Goal: Information Seeking & Learning: Learn about a topic

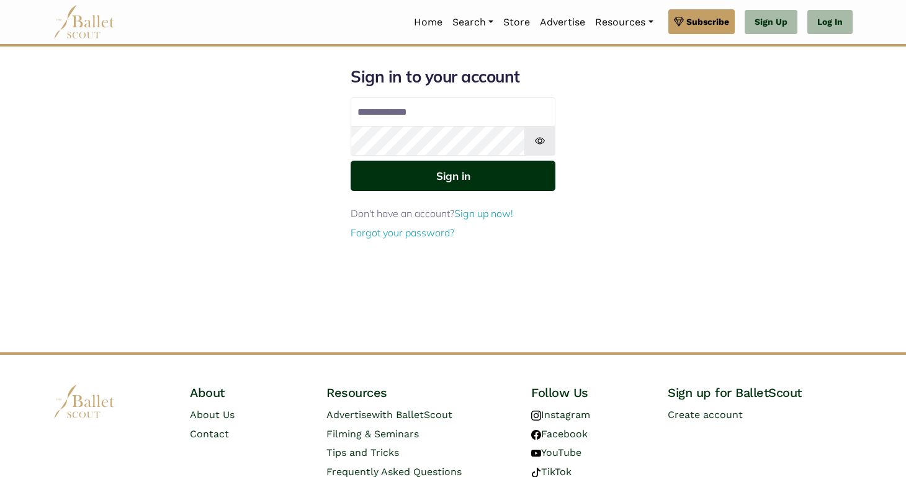
type input "**********"
click at [401, 179] on button "Sign in" at bounding box center [453, 176] width 205 height 30
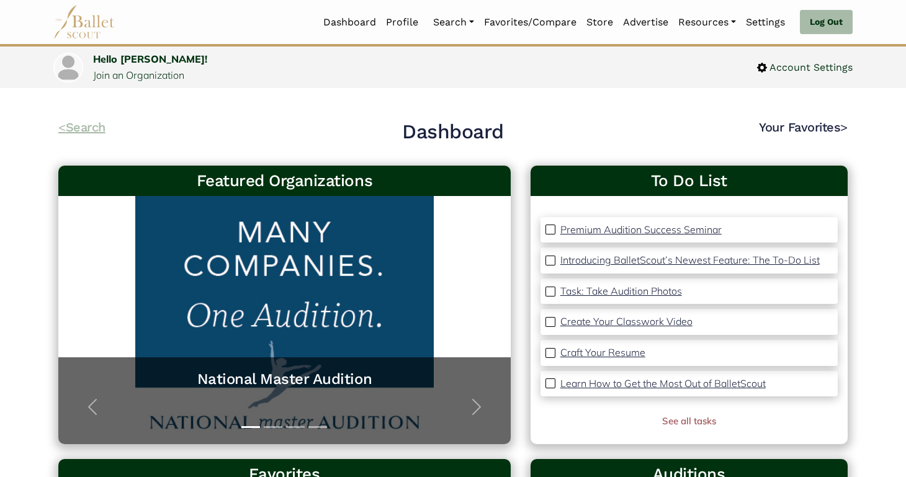
click at [88, 122] on link "< Search" at bounding box center [81, 127] width 47 height 15
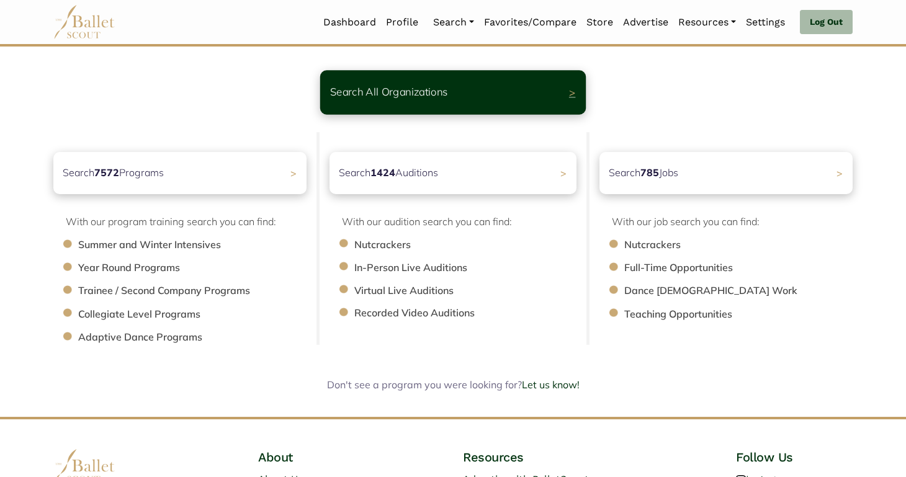
scroll to position [53, 0]
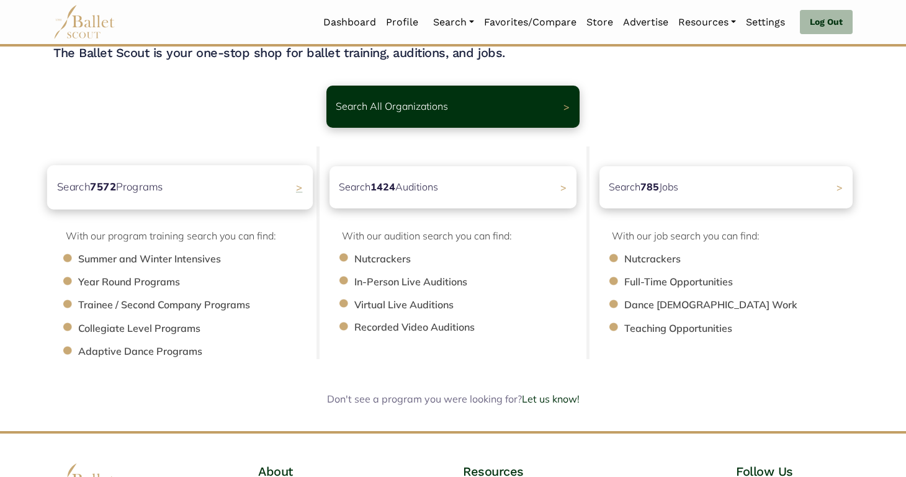
click at [180, 196] on div "Search 7572 Programs >" at bounding box center [180, 187] width 266 height 44
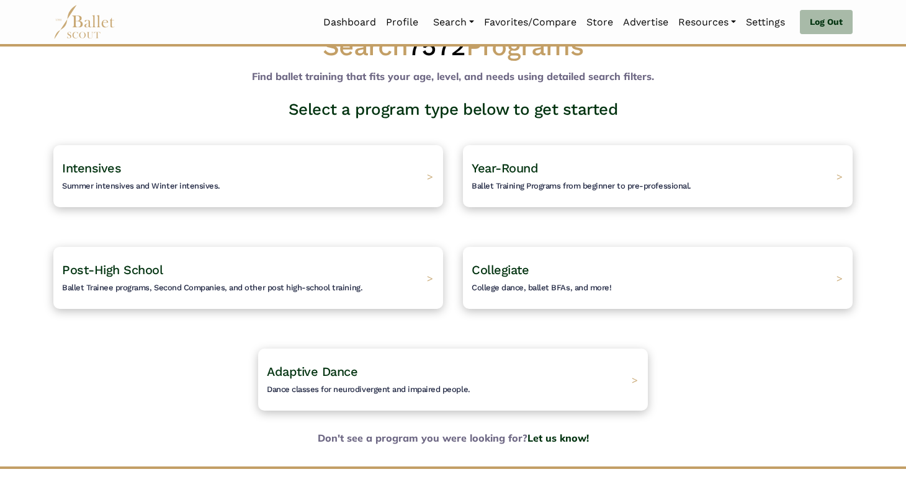
scroll to position [37, 0]
click at [159, 286] on span "Ballet Trainee programs, Second Companies, and other post high-school training." at bounding box center [210, 288] width 315 height 10
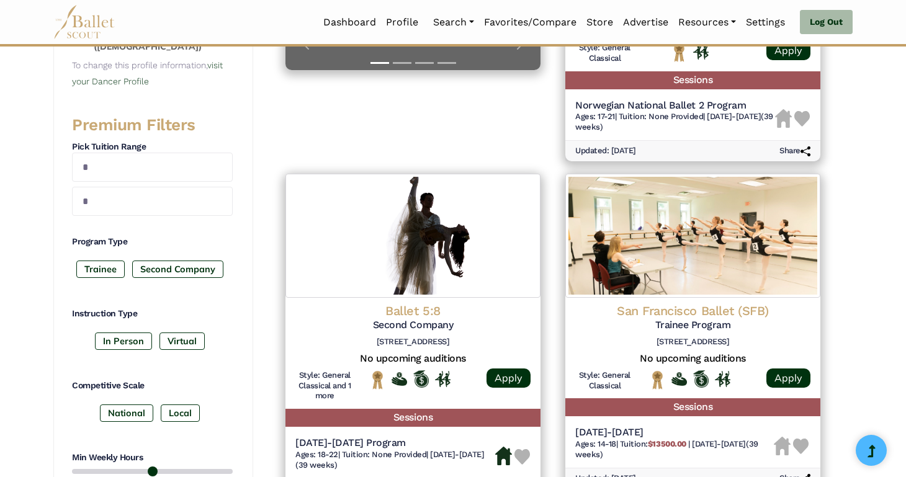
scroll to position [434, 0]
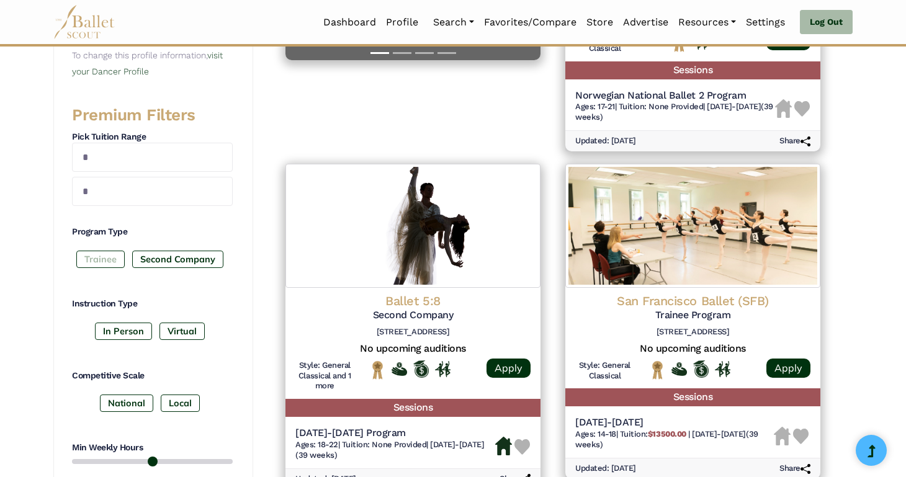
click at [103, 260] on label "Trainee" at bounding box center [100, 259] width 48 height 17
click at [174, 260] on label "Second Company" at bounding box center [177, 259] width 91 height 17
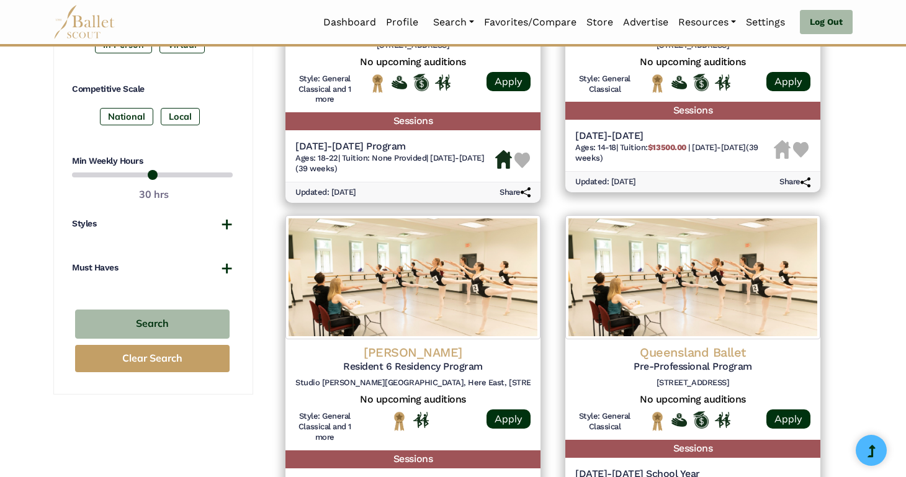
scroll to position [742, 0]
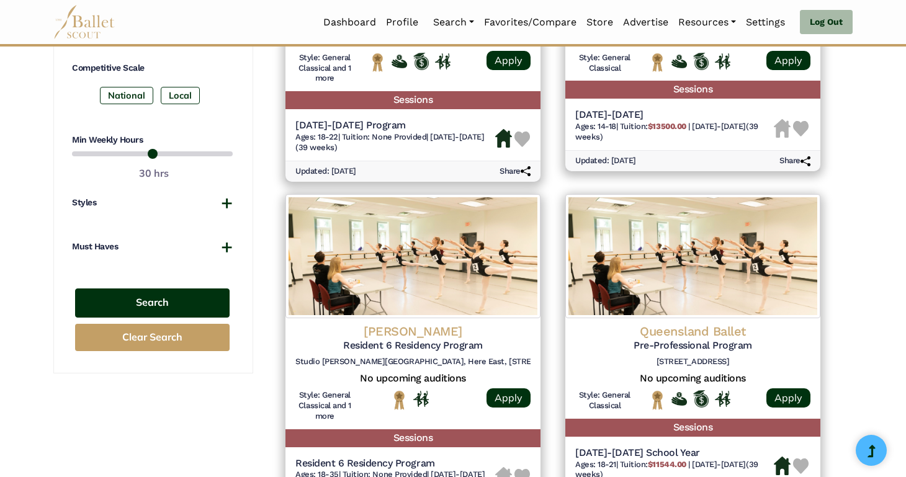
click at [181, 304] on button "Search" at bounding box center [152, 303] width 155 height 29
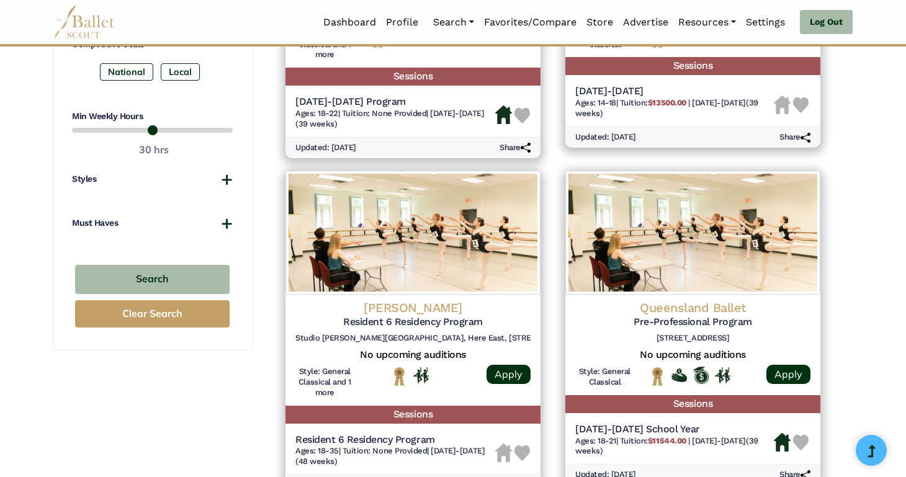
scroll to position [628, 0]
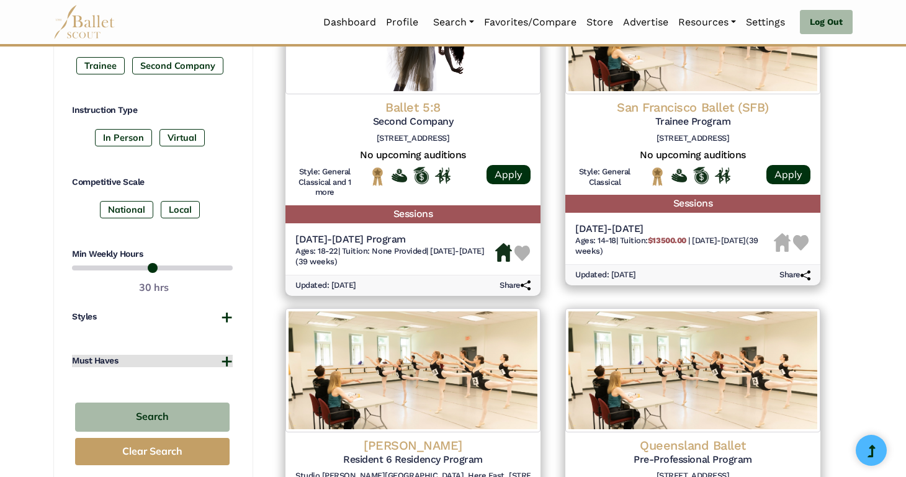
click at [220, 361] on button "Must Haves" at bounding box center [152, 361] width 161 height 12
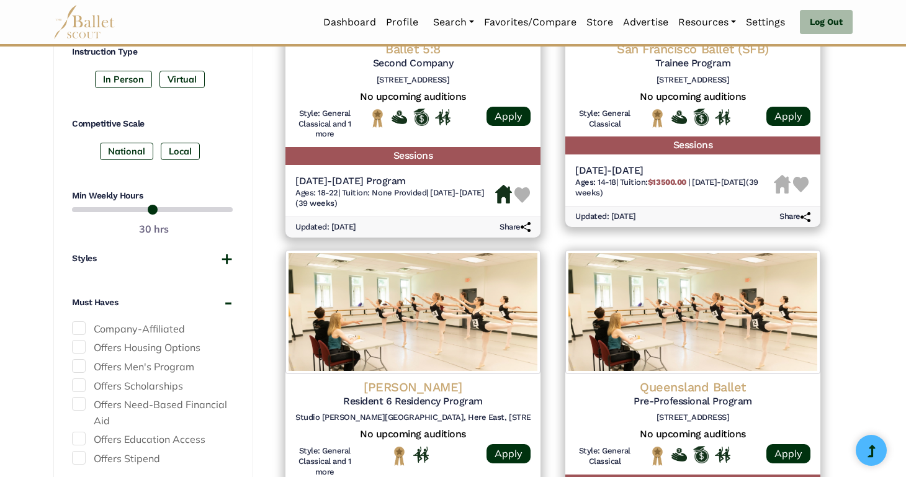
scroll to position [697, 0]
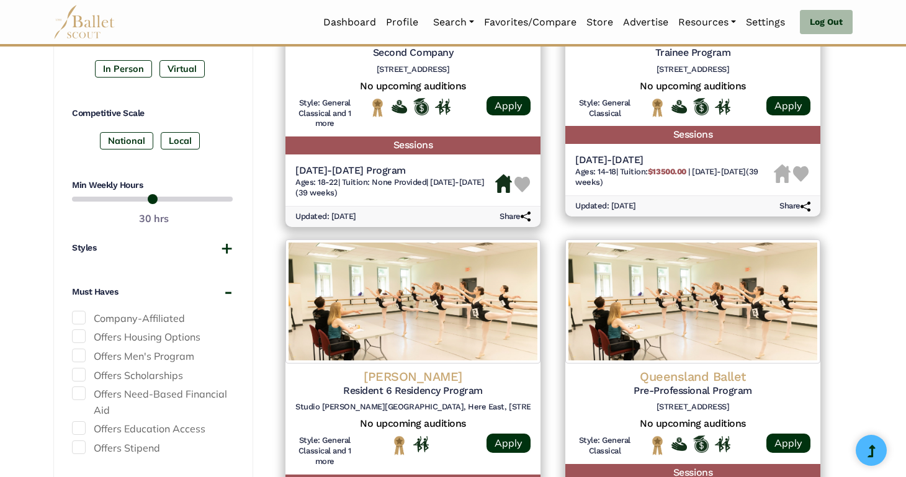
click at [82, 312] on span at bounding box center [79, 318] width 14 height 14
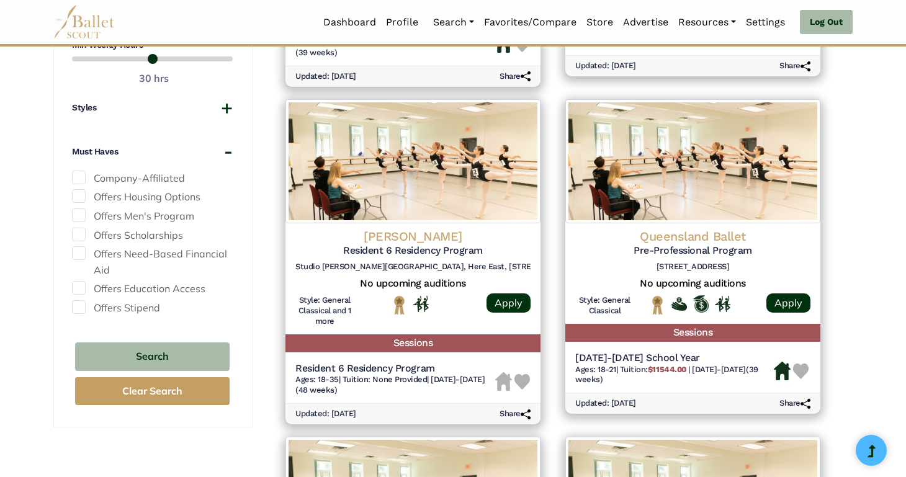
scroll to position [870, 0]
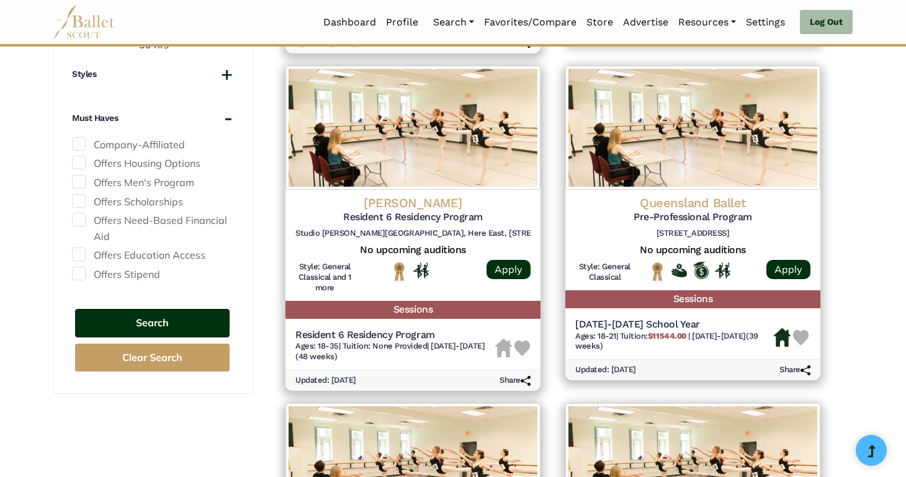
click at [142, 325] on button "Search" at bounding box center [152, 323] width 155 height 29
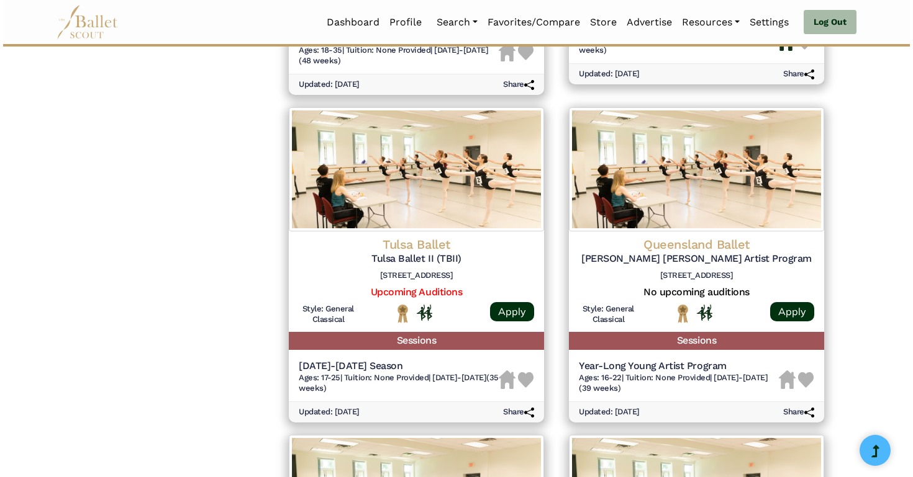
scroll to position [1198, 0]
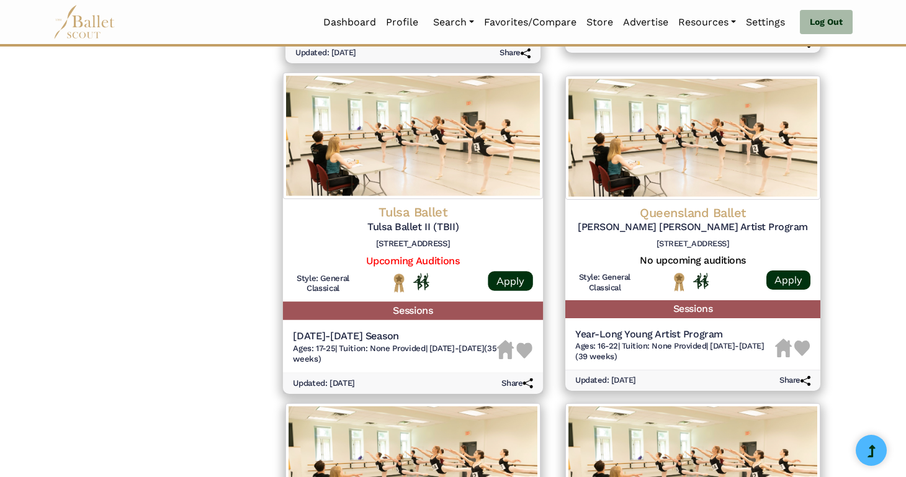
click at [437, 164] on img at bounding box center [413, 136] width 260 height 127
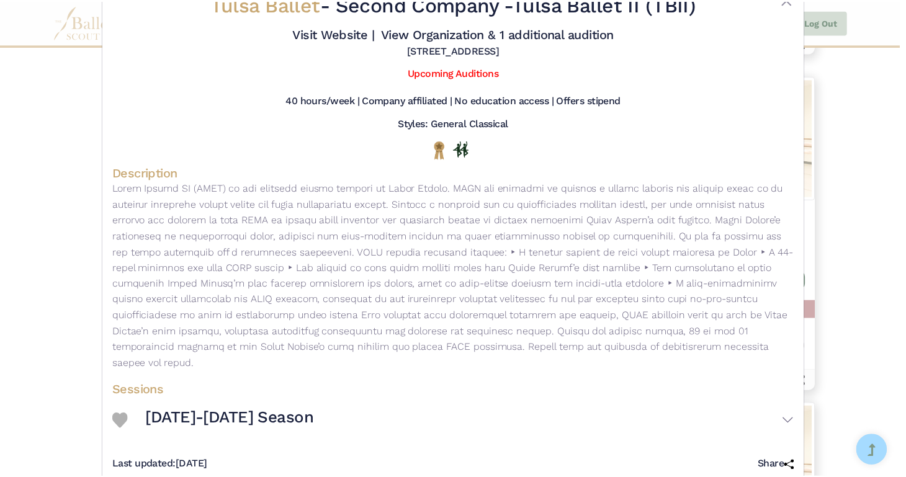
scroll to position [0, 0]
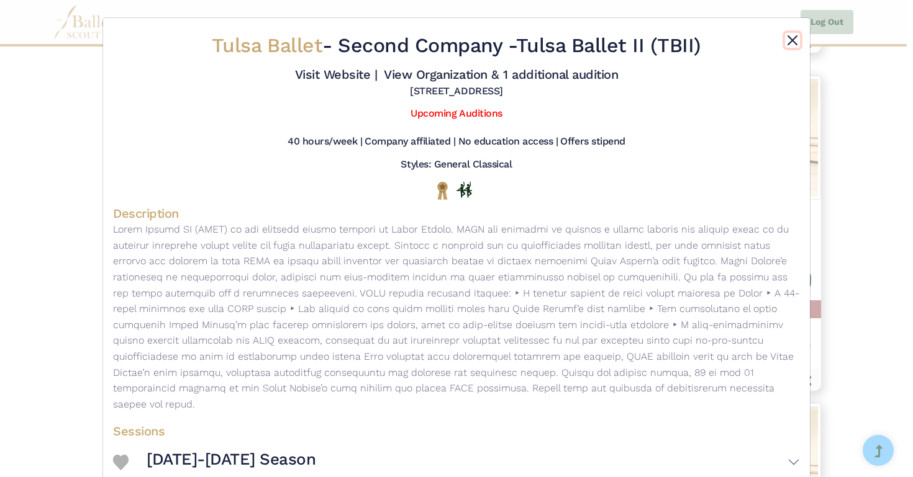
click at [785, 40] on button "Close" at bounding box center [792, 40] width 15 height 15
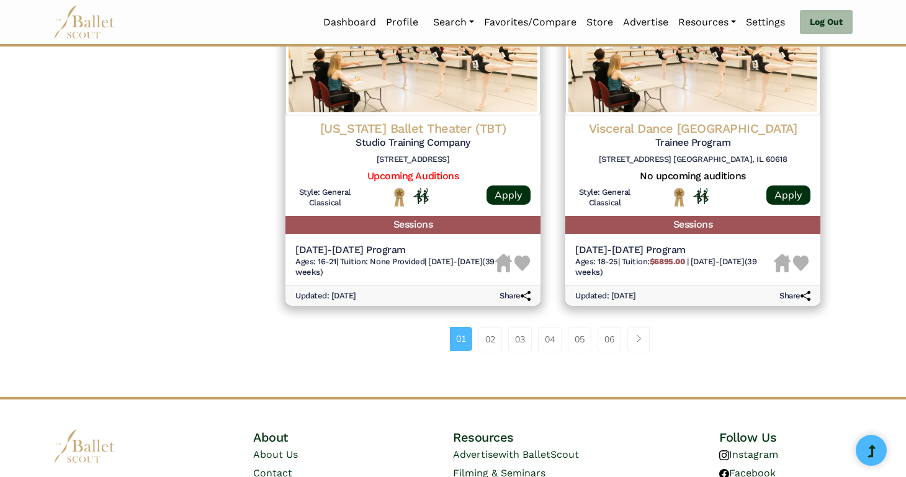
scroll to position [1639, 0]
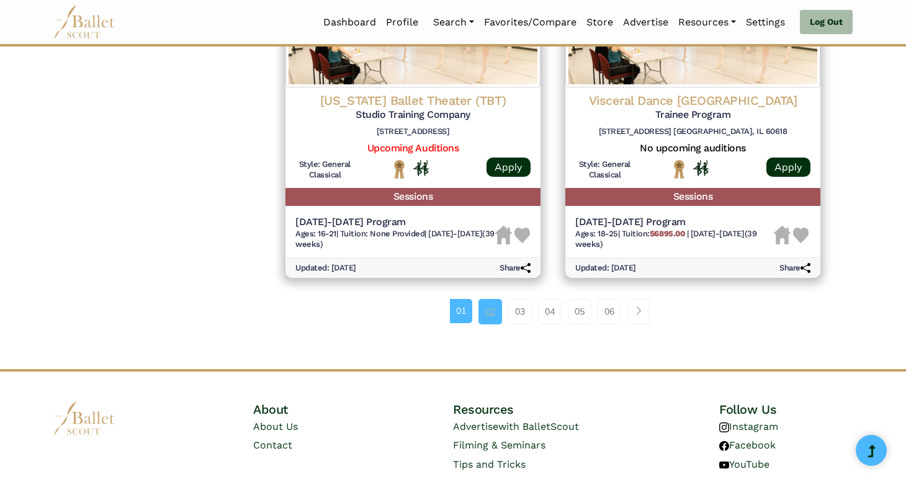
click at [488, 315] on link "02" at bounding box center [491, 311] width 24 height 25
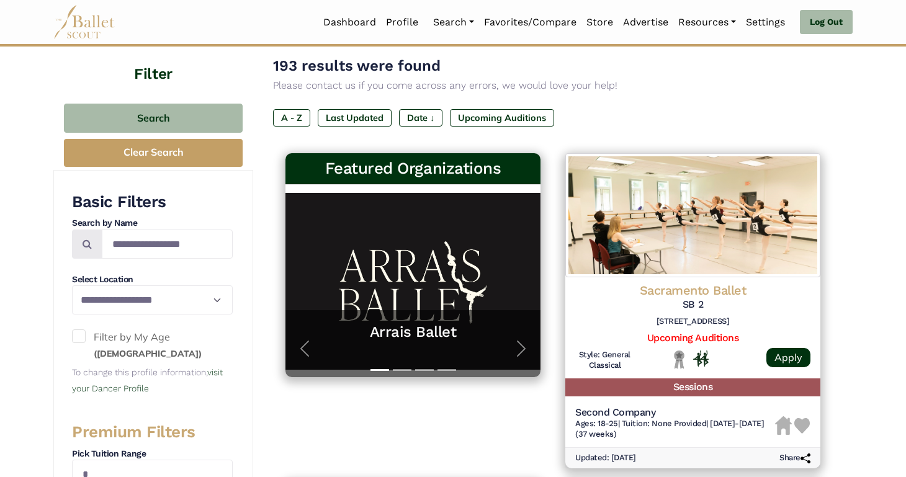
scroll to position [30, 0]
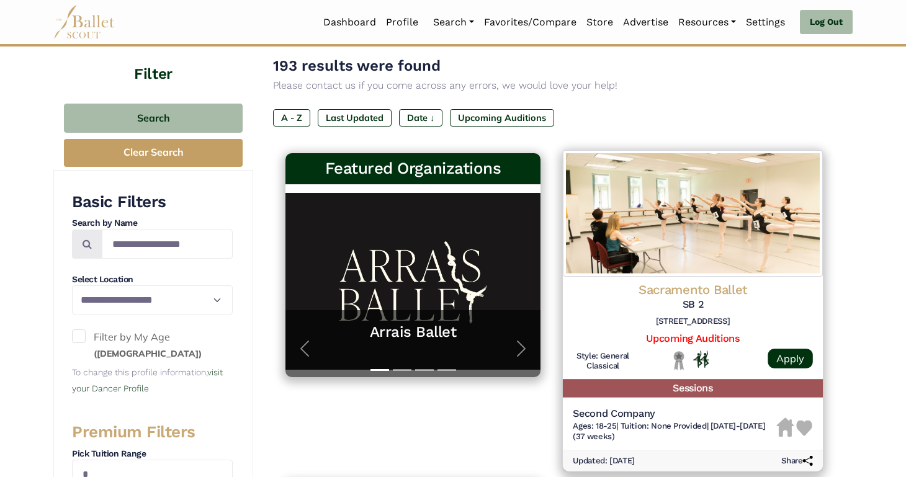
click at [665, 233] on img at bounding box center [693, 213] width 260 height 127
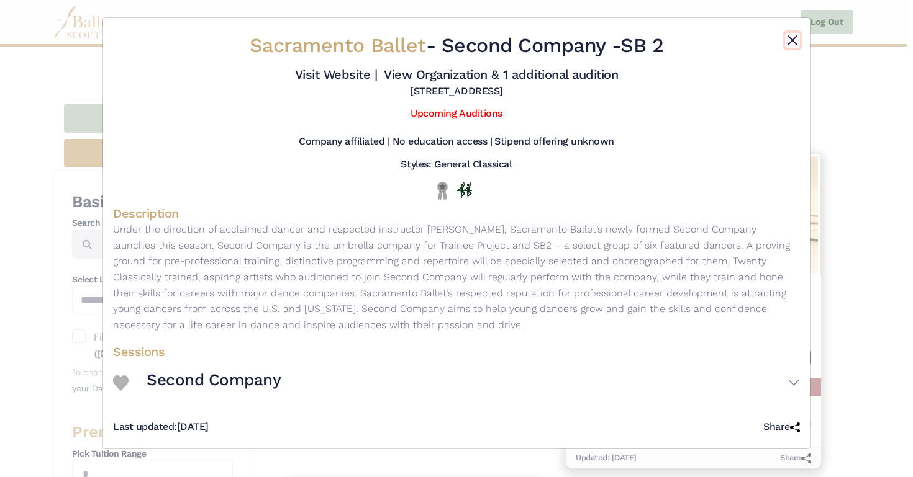
click at [792, 40] on button "Close" at bounding box center [792, 40] width 15 height 15
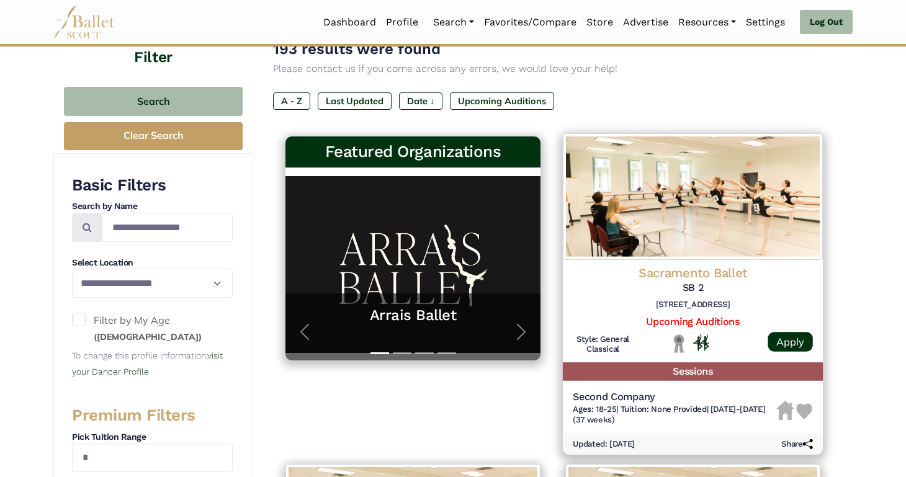
scroll to position [135, 0]
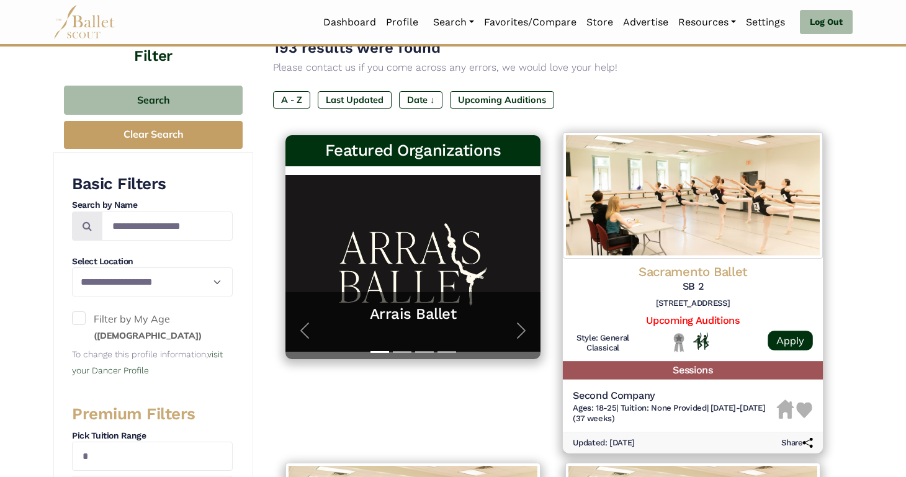
click at [731, 241] on img at bounding box center [693, 195] width 260 height 127
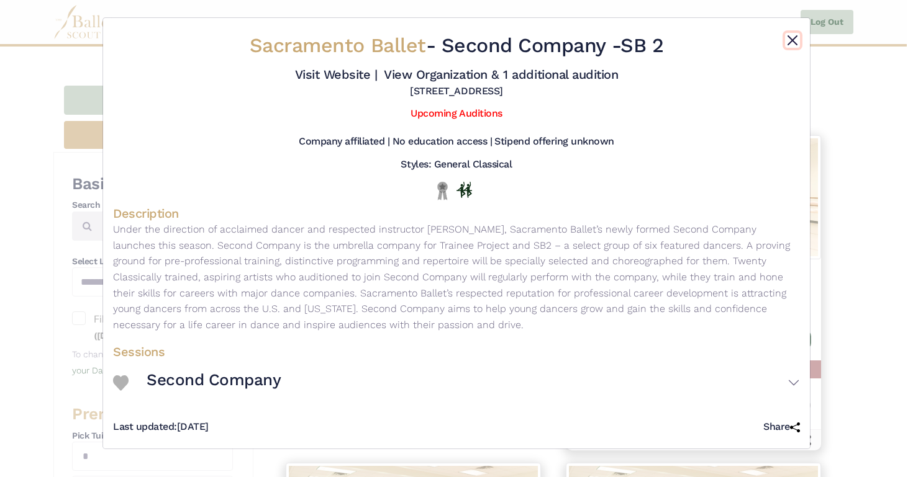
click at [790, 38] on button "Close" at bounding box center [792, 40] width 15 height 15
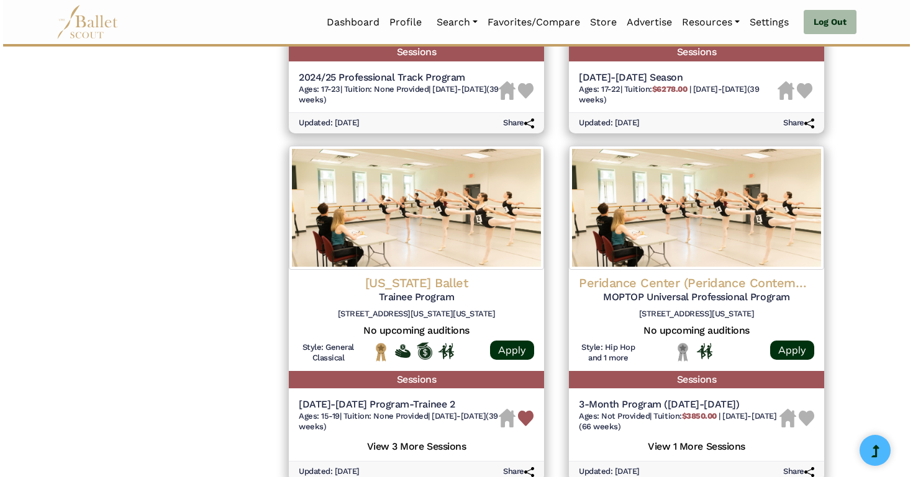
scroll to position [1129, 0]
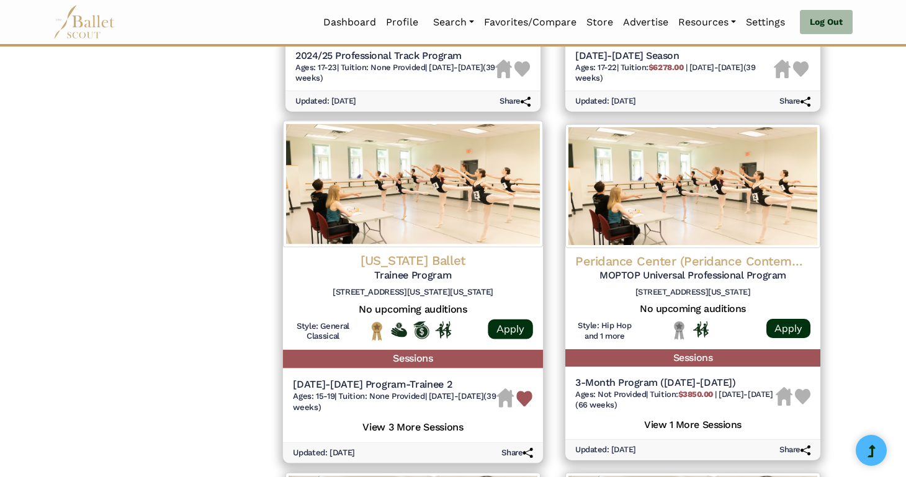
click at [418, 224] on img at bounding box center [413, 184] width 260 height 127
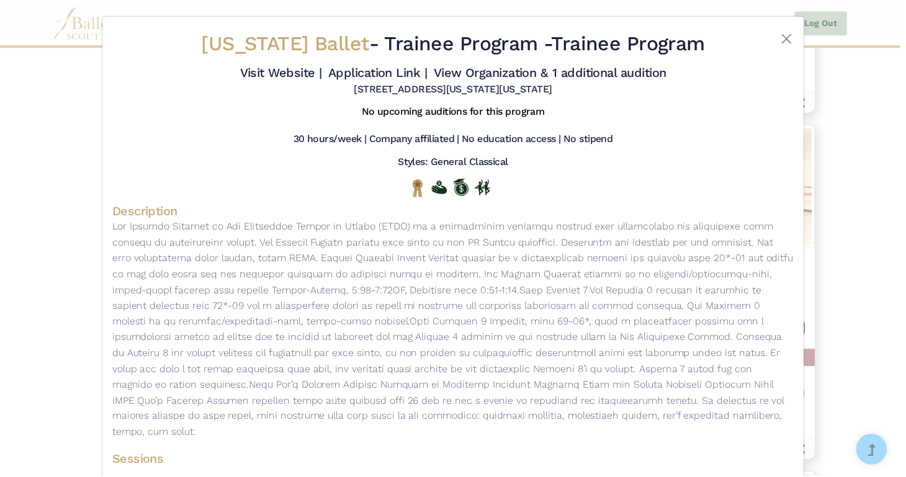
scroll to position [0, 0]
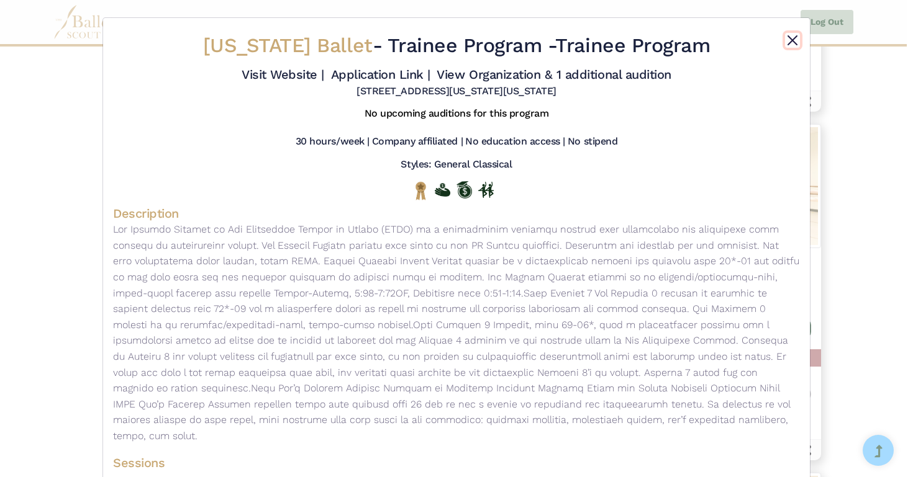
click at [785, 41] on button "Close" at bounding box center [792, 40] width 15 height 15
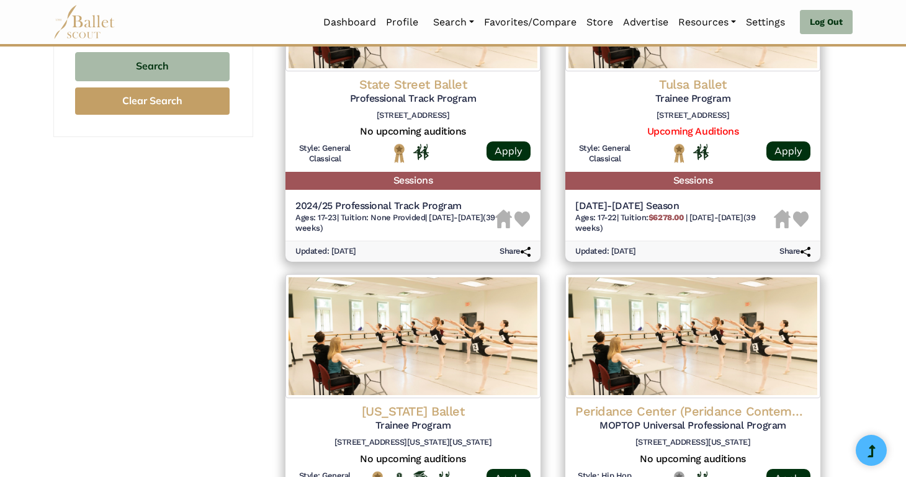
scroll to position [941, 0]
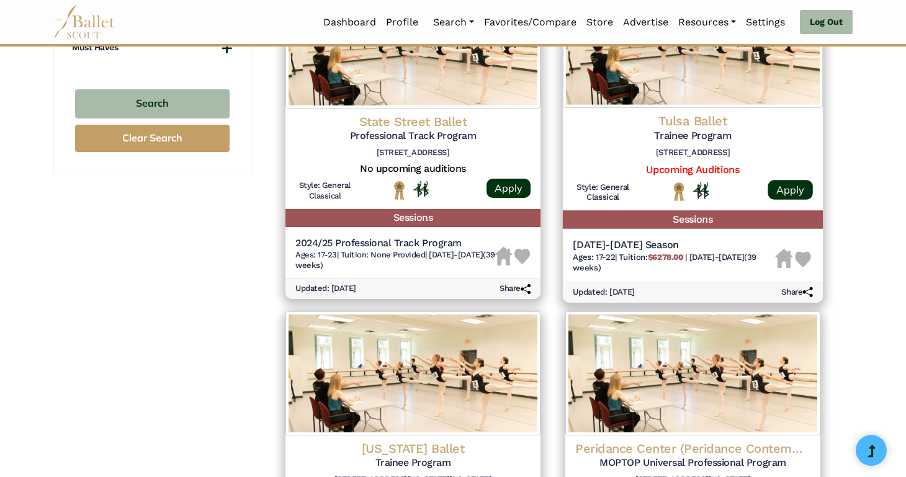
click at [718, 127] on h4 "Tulsa Ballet" at bounding box center [693, 121] width 240 height 17
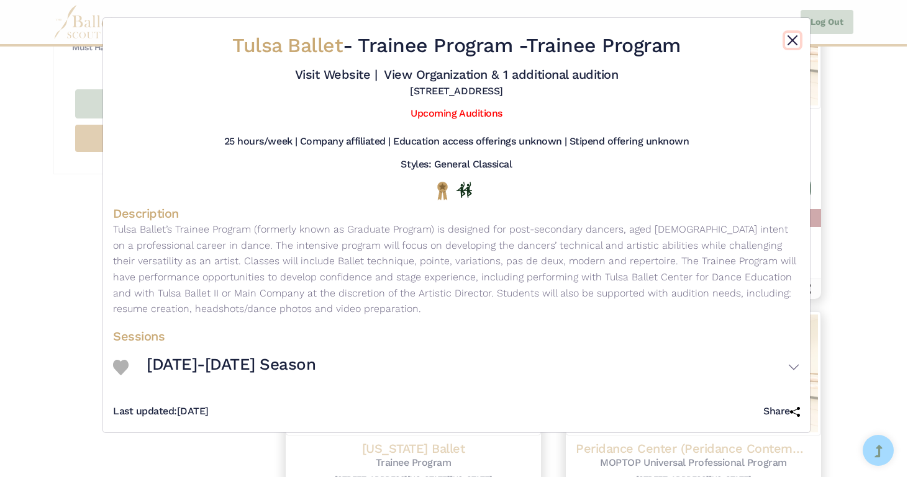
click at [794, 41] on button "Close" at bounding box center [792, 40] width 15 height 15
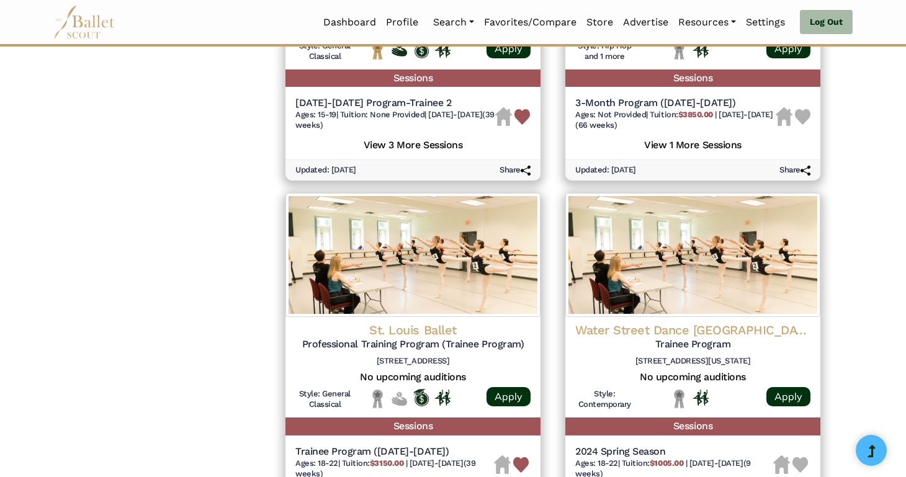
scroll to position [1529, 0]
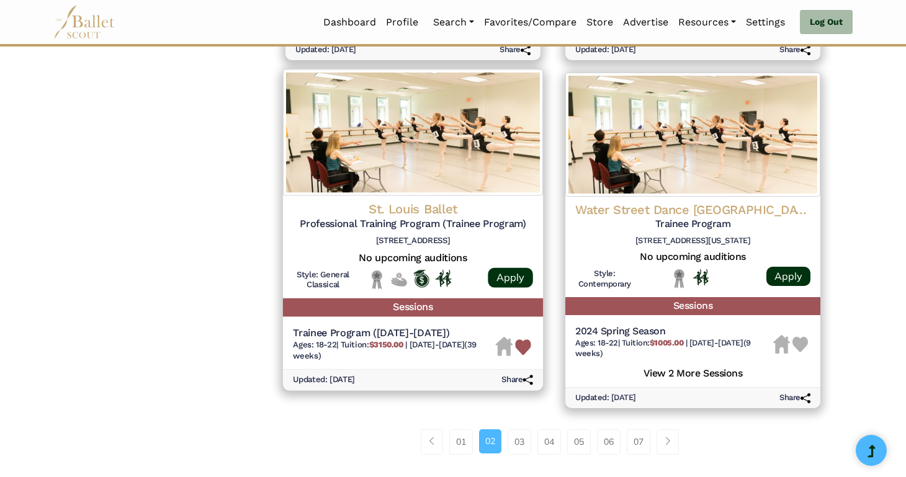
click at [416, 157] on img at bounding box center [413, 132] width 260 height 127
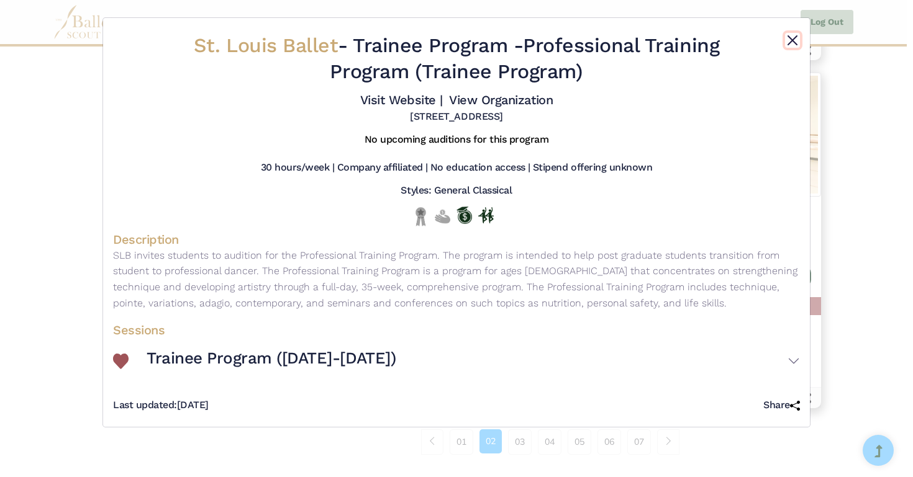
click at [790, 42] on button "Close" at bounding box center [792, 40] width 15 height 15
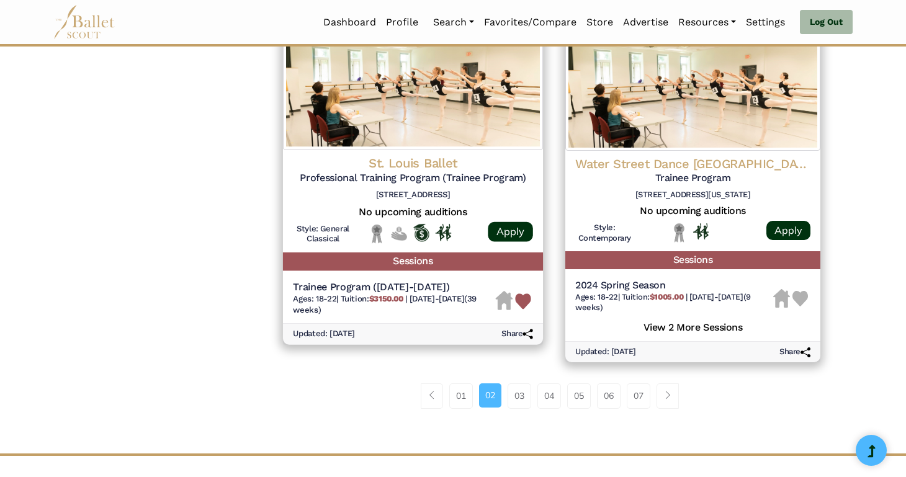
scroll to position [1566, 0]
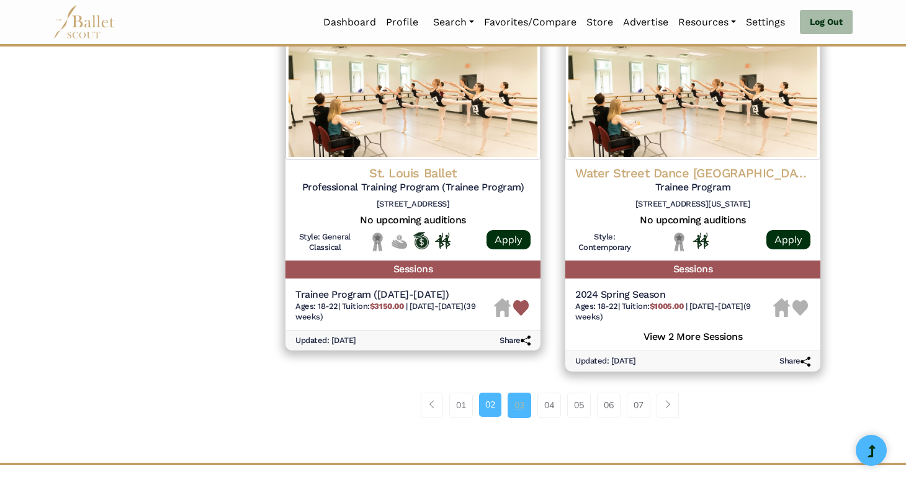
click at [519, 418] on link "03" at bounding box center [520, 405] width 24 height 25
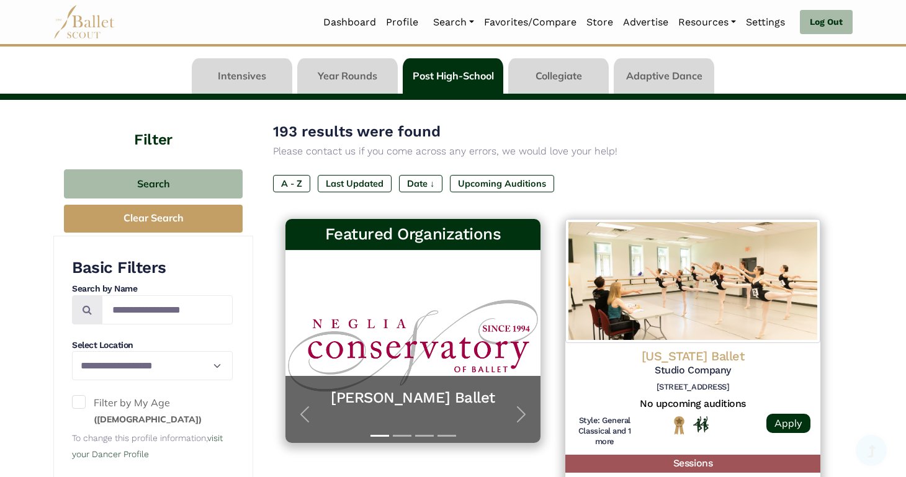
scroll to position [60, 0]
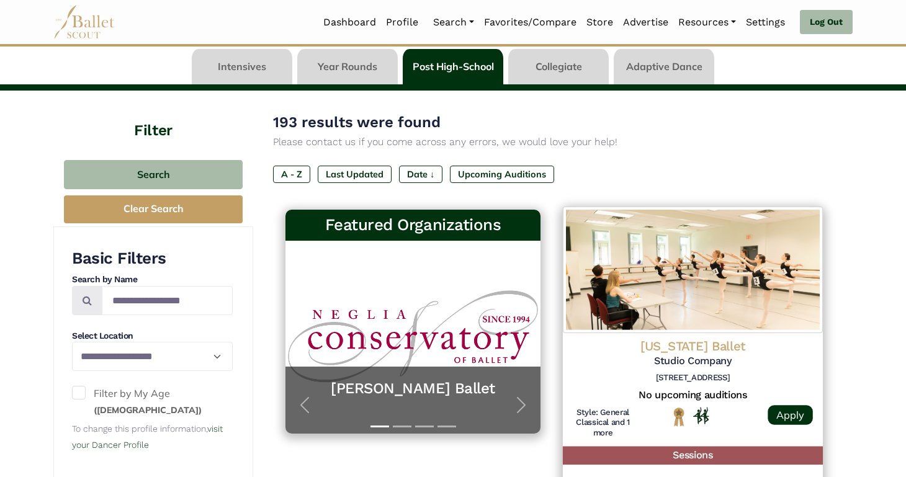
click at [720, 286] on img at bounding box center [693, 270] width 260 height 127
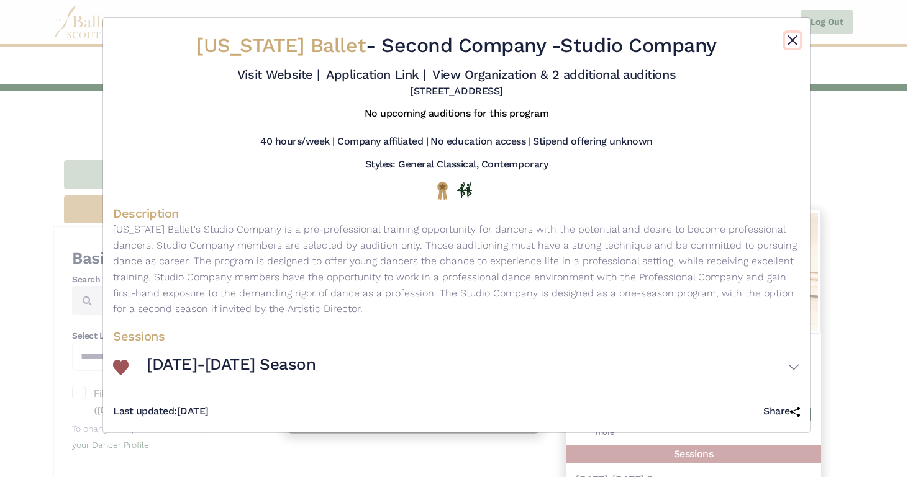
click at [792, 41] on button "Close" at bounding box center [792, 40] width 15 height 15
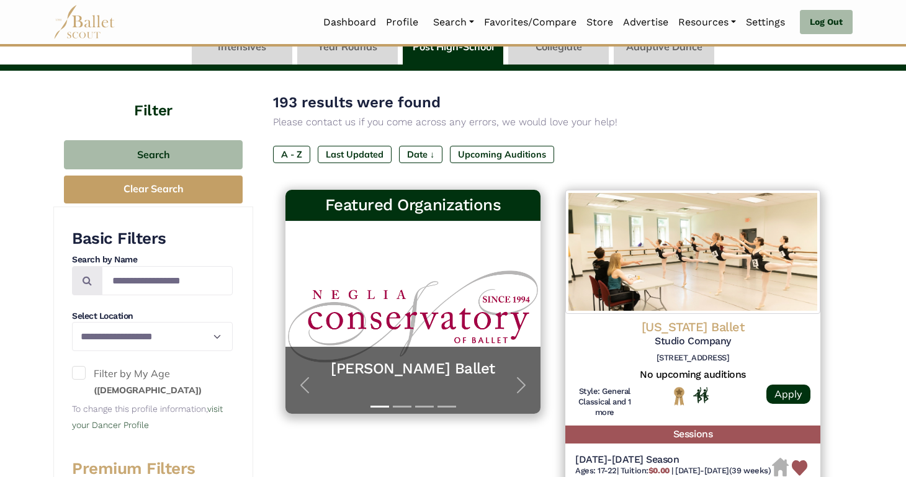
scroll to position [81, 0]
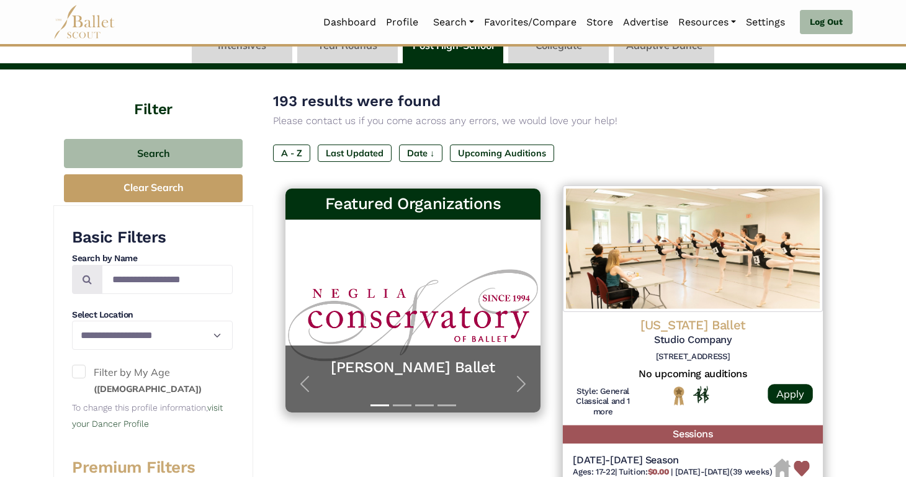
click at [749, 288] on img at bounding box center [693, 249] width 260 height 127
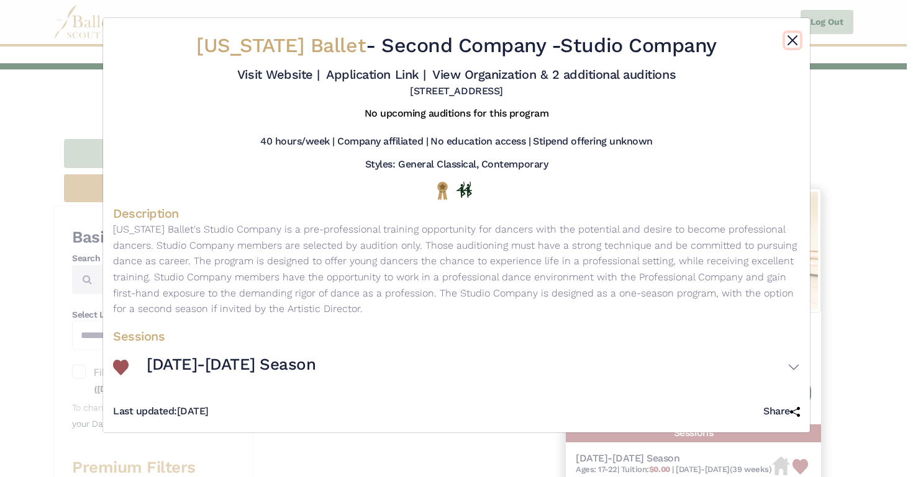
click at [795, 40] on button "Close" at bounding box center [792, 40] width 15 height 15
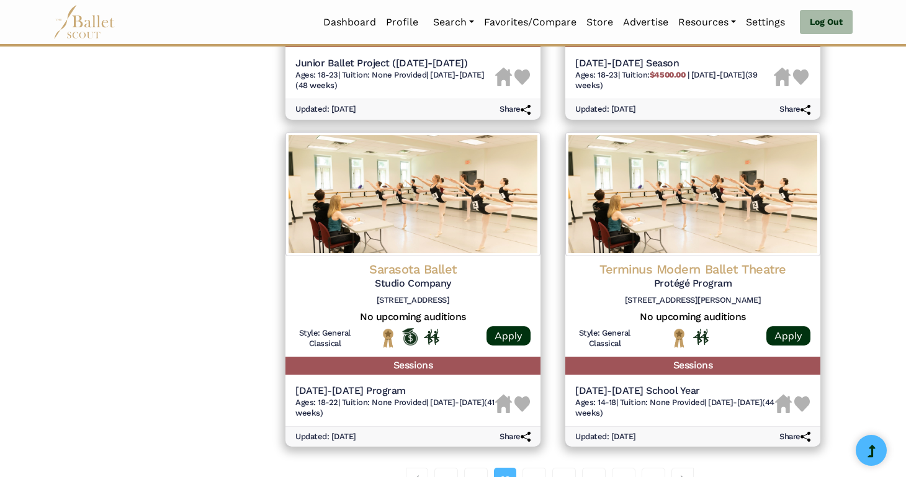
scroll to position [1477, 0]
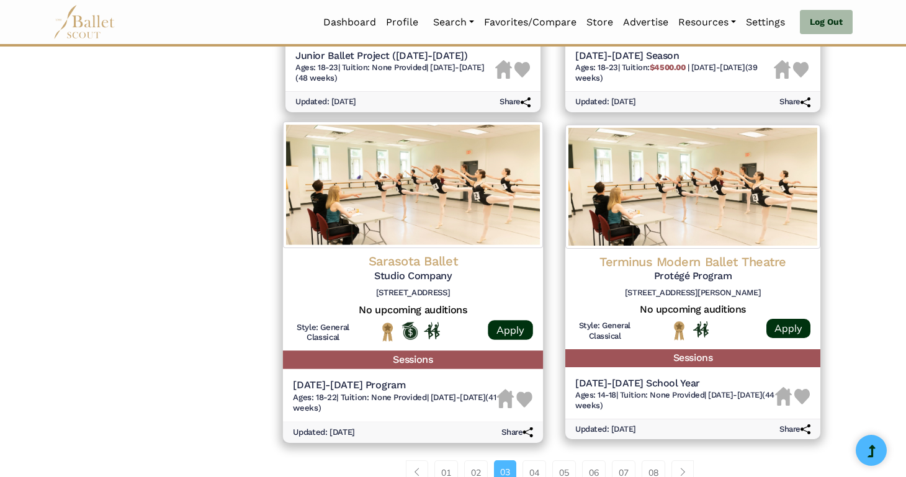
click at [415, 237] on img at bounding box center [413, 185] width 260 height 127
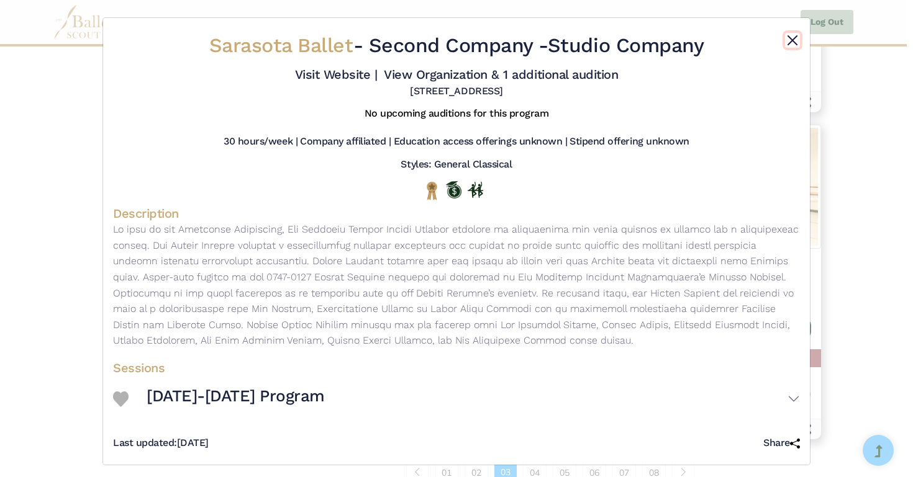
click at [788, 40] on button "Close" at bounding box center [792, 40] width 15 height 15
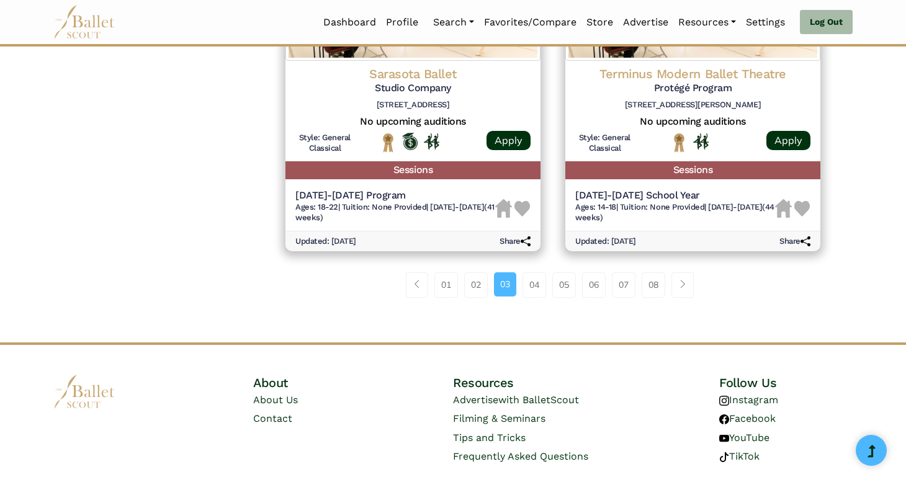
scroll to position [1716, 0]
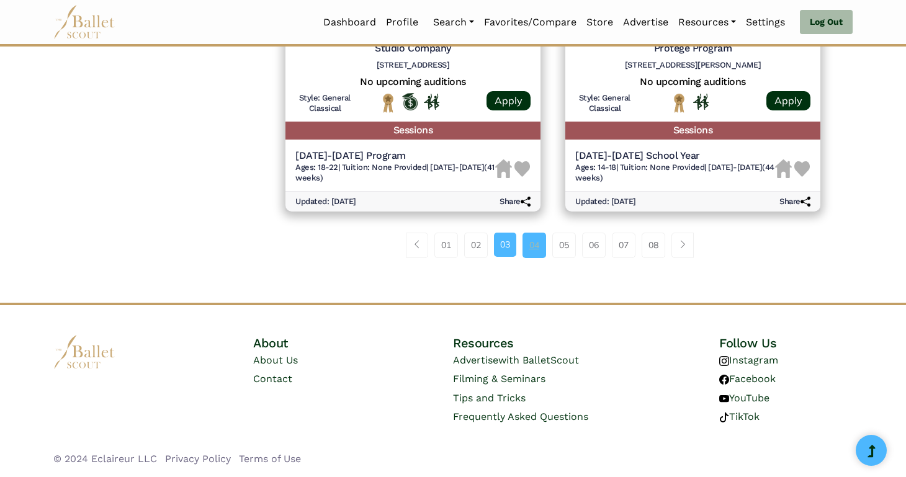
click at [531, 243] on link "04" at bounding box center [535, 245] width 24 height 25
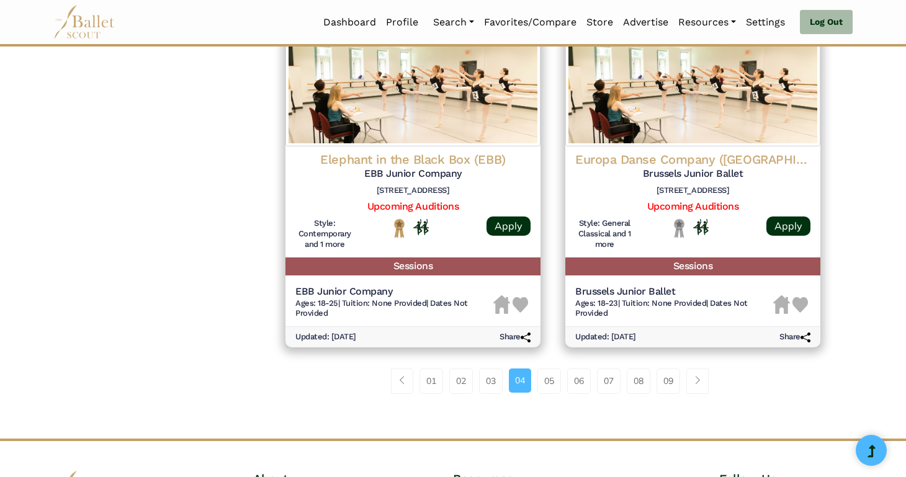
scroll to position [1707, 0]
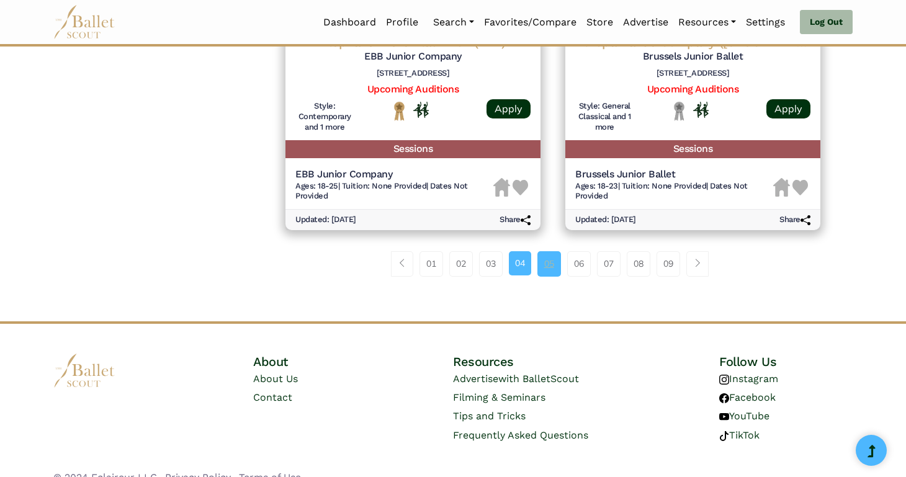
click at [555, 264] on link "05" at bounding box center [550, 263] width 24 height 25
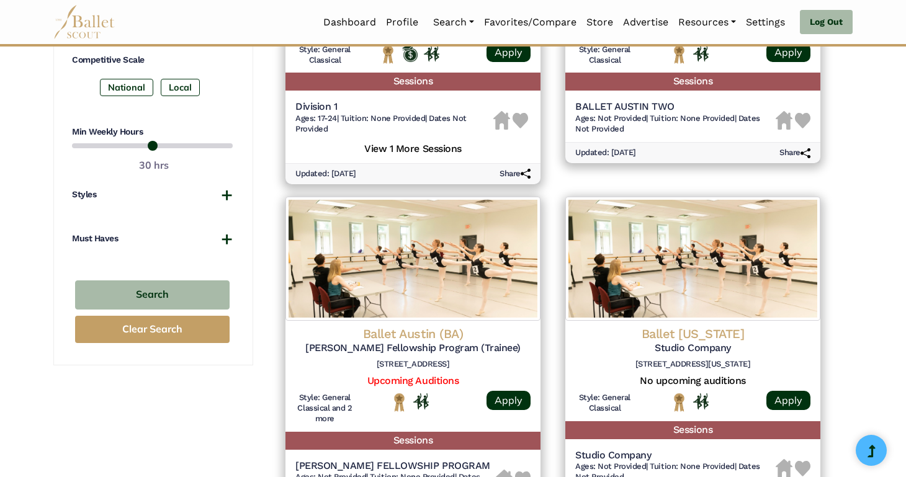
scroll to position [818, 0]
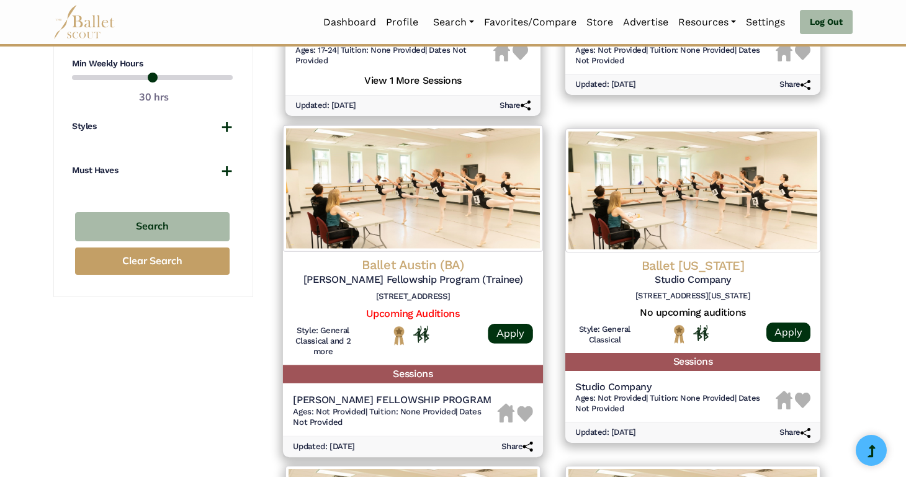
click at [468, 228] on img at bounding box center [413, 188] width 260 height 127
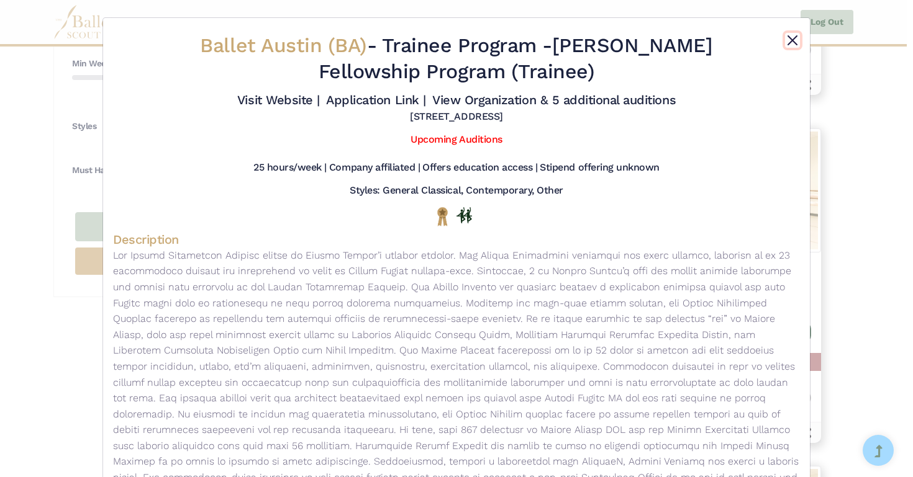
click at [789, 43] on button "Close" at bounding box center [792, 40] width 15 height 15
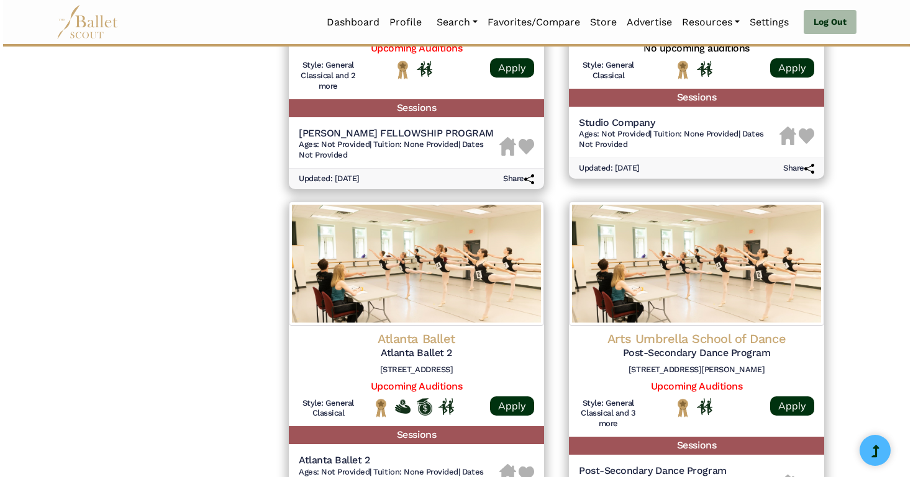
scroll to position [1083, 0]
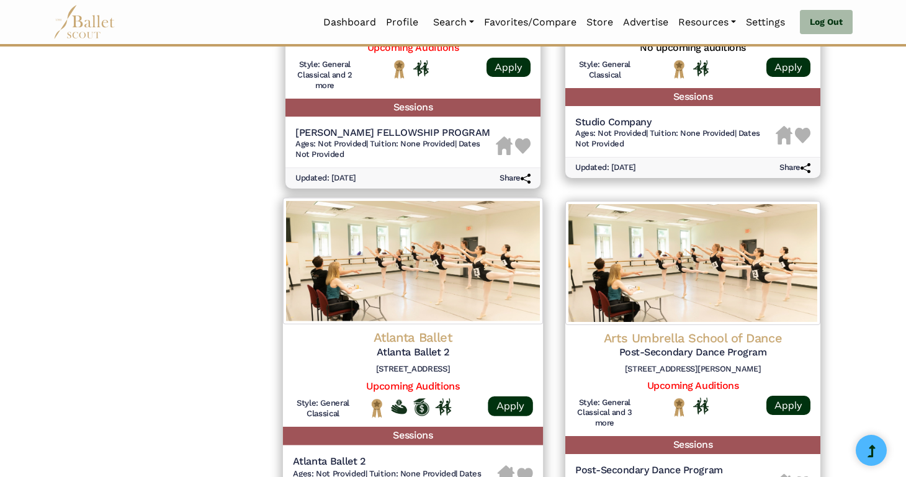
click at [420, 253] on img at bounding box center [413, 261] width 260 height 127
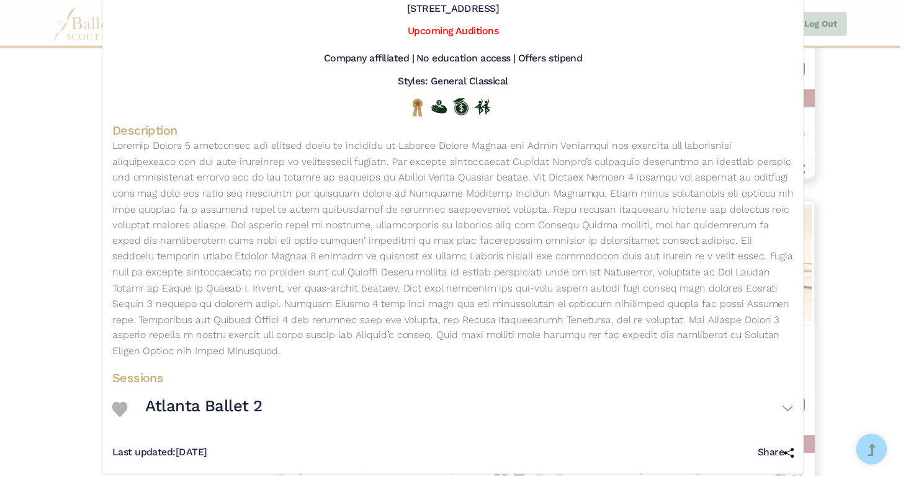
scroll to position [0, 0]
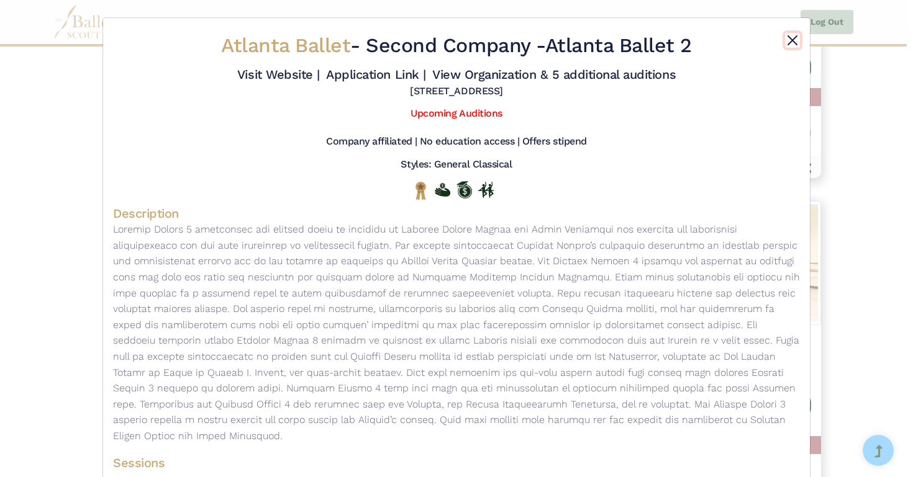
click at [792, 40] on button "Close" at bounding box center [792, 40] width 15 height 15
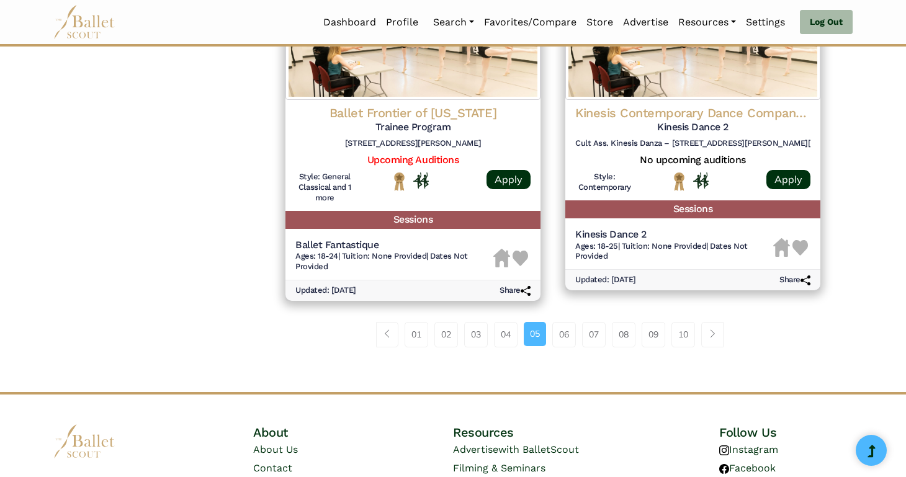
scroll to position [1661, 0]
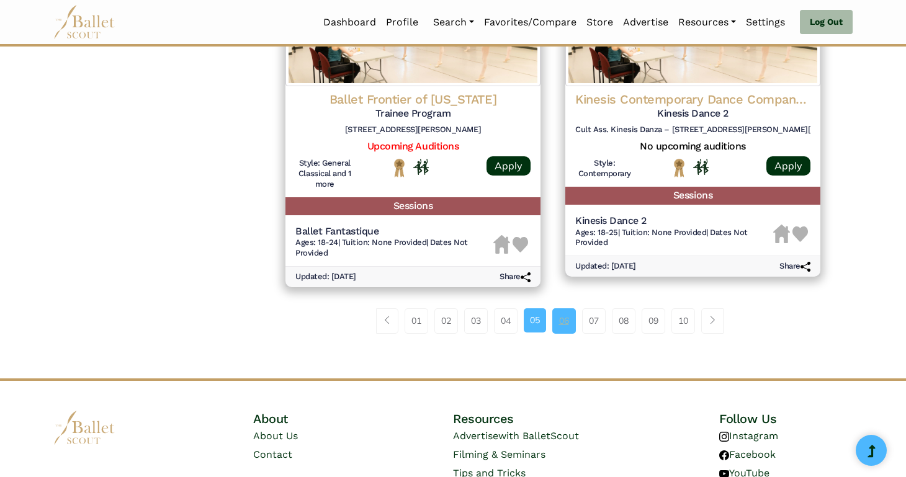
click at [563, 325] on link "06" at bounding box center [565, 321] width 24 height 25
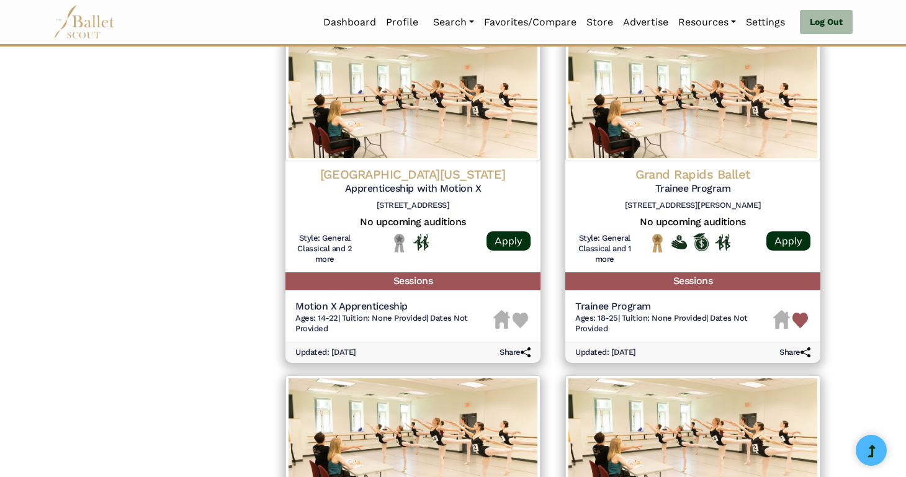
scroll to position [1236, 0]
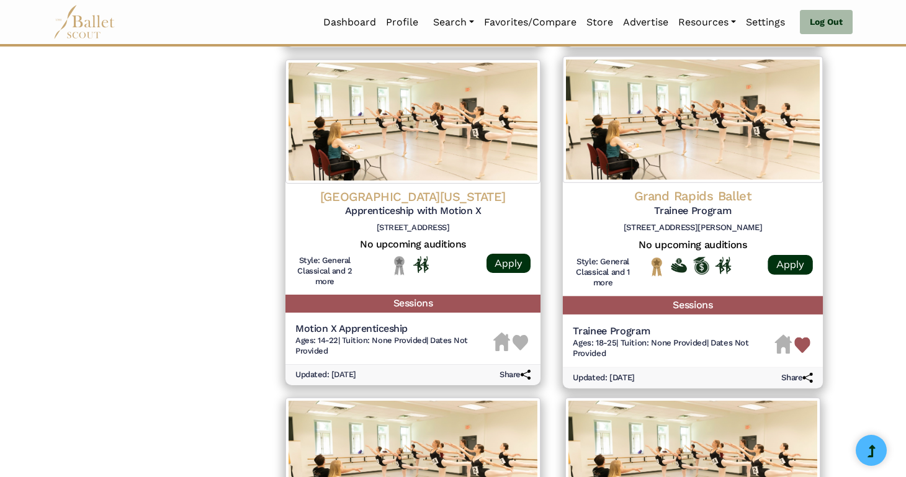
click at [664, 176] on img at bounding box center [693, 120] width 260 height 127
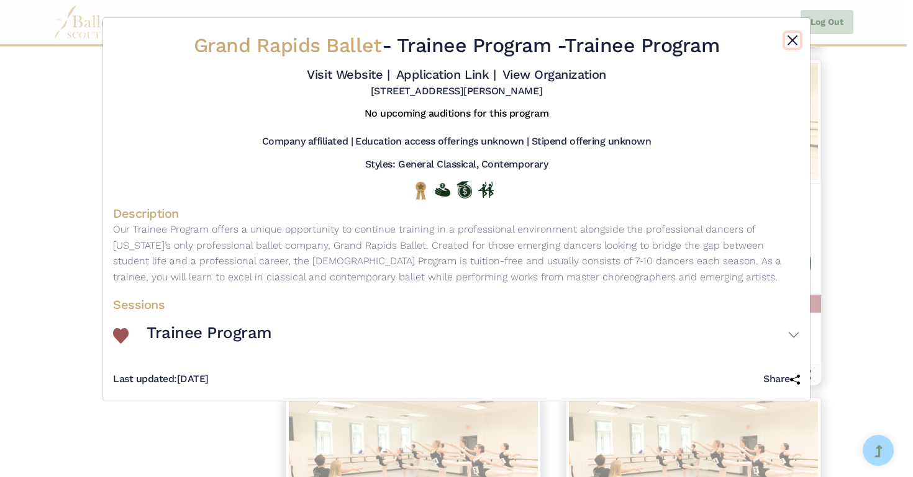
click at [791, 41] on button "Close" at bounding box center [792, 40] width 15 height 15
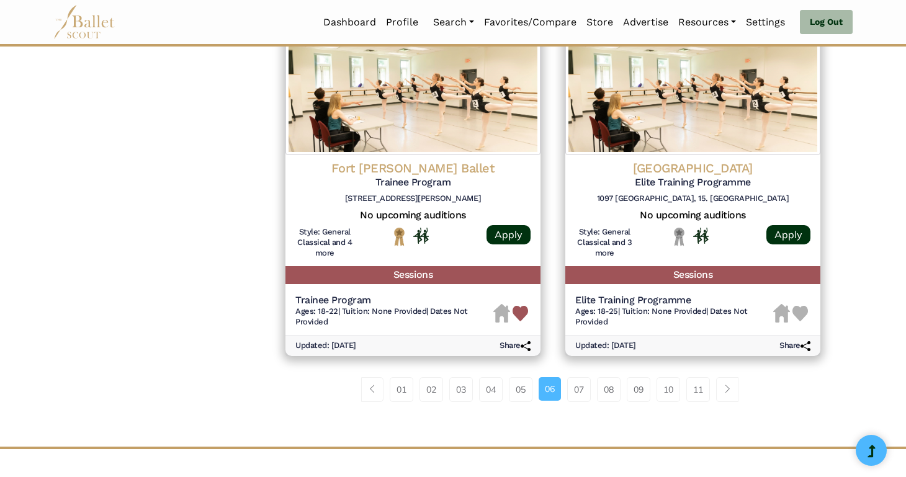
scroll to position [1613, 0]
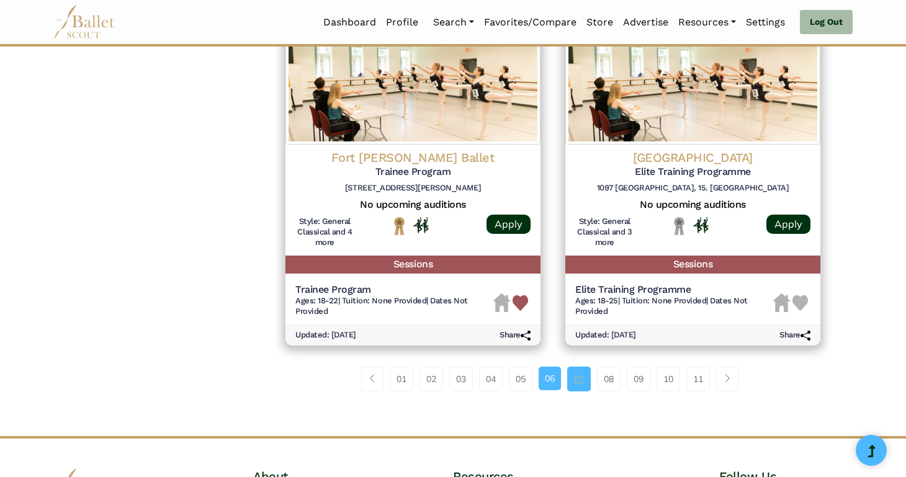
click at [579, 383] on link "07" at bounding box center [579, 379] width 24 height 25
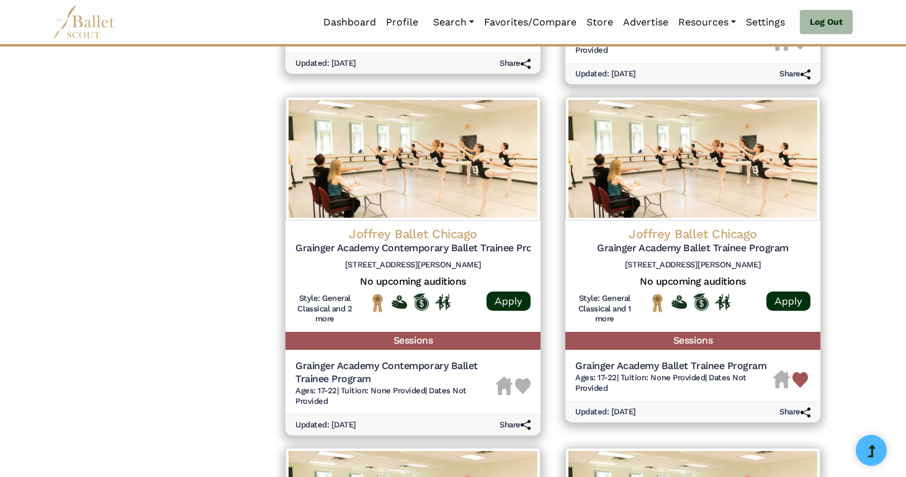
scroll to position [1180, 0]
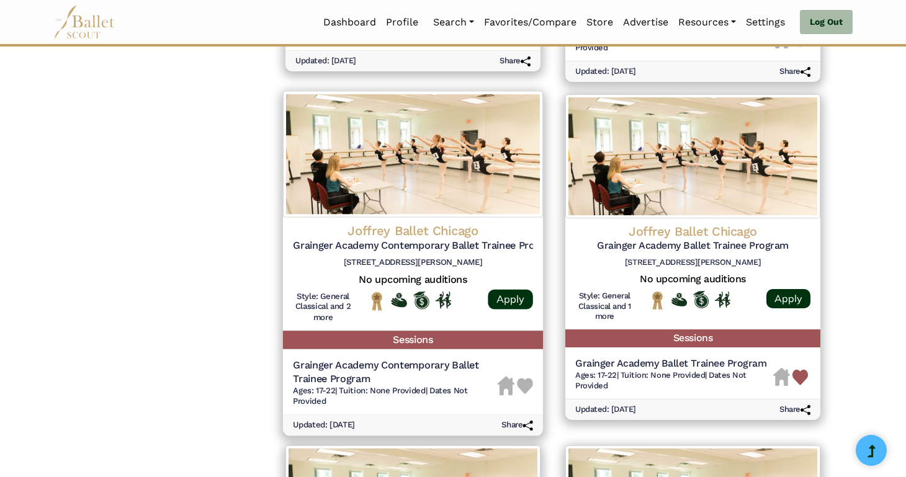
click at [455, 192] on img at bounding box center [413, 154] width 260 height 127
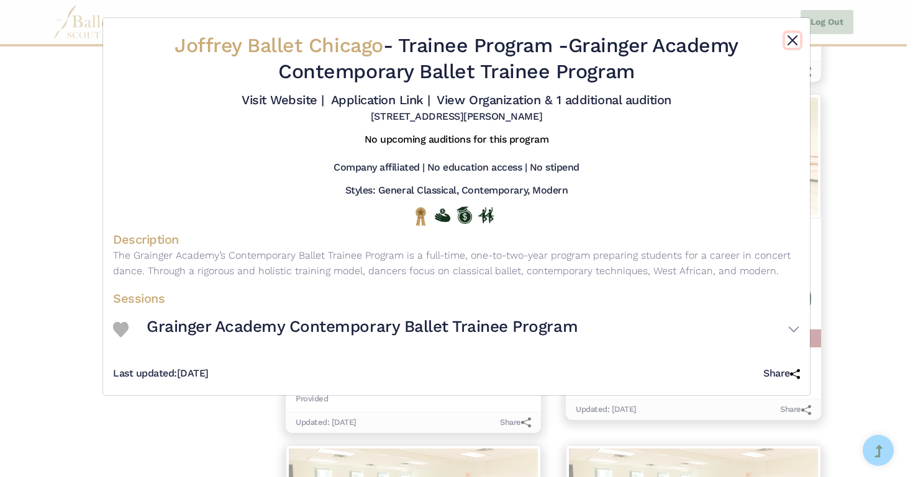
click at [789, 39] on button "Close" at bounding box center [792, 40] width 15 height 15
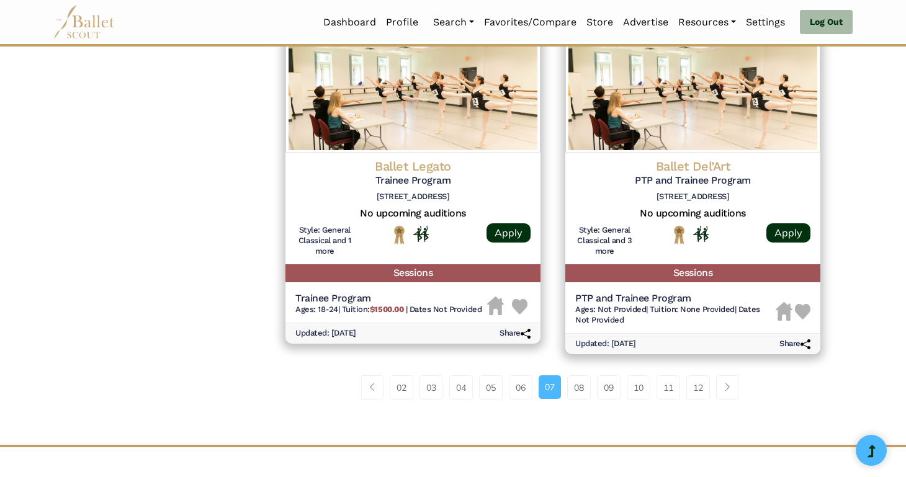
scroll to position [1712, 0]
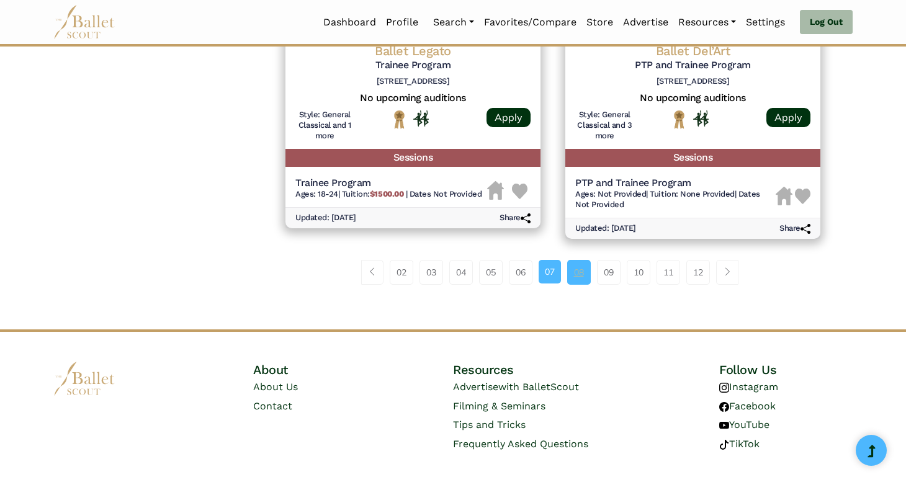
click at [583, 278] on link "08" at bounding box center [579, 272] width 24 height 25
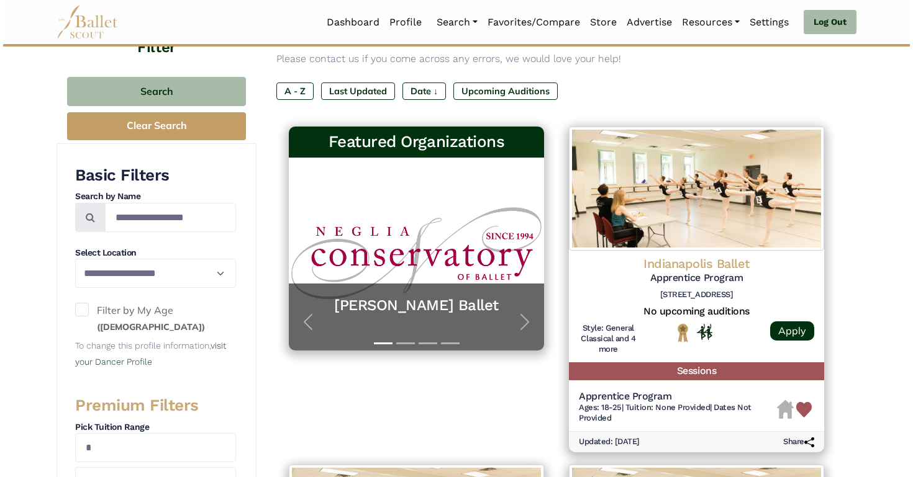
scroll to position [207, 0]
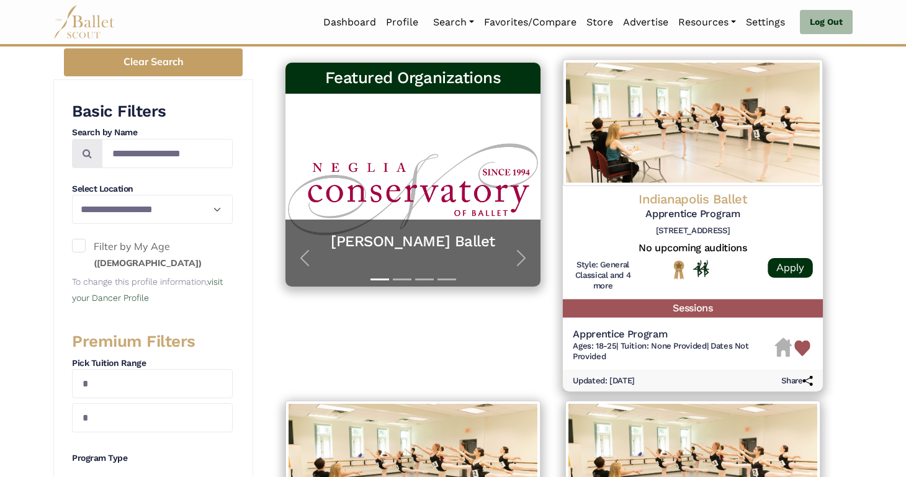
click at [758, 153] on img at bounding box center [693, 123] width 260 height 127
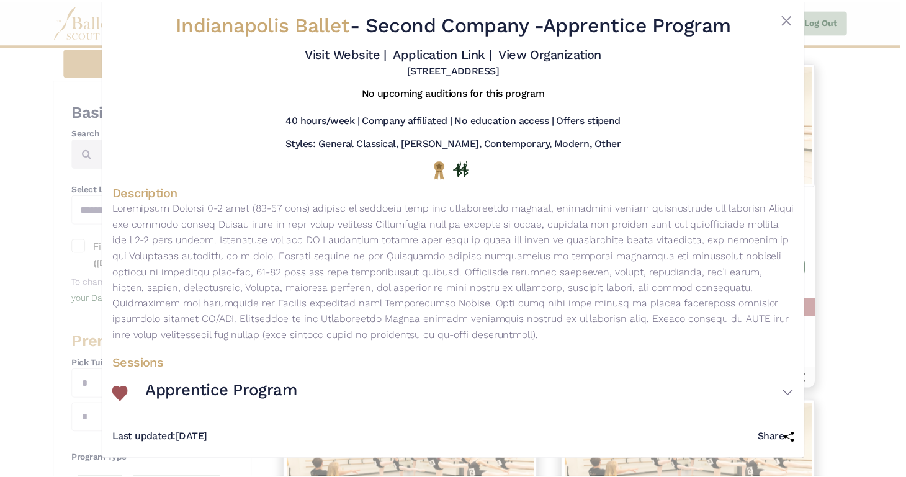
scroll to position [0, 0]
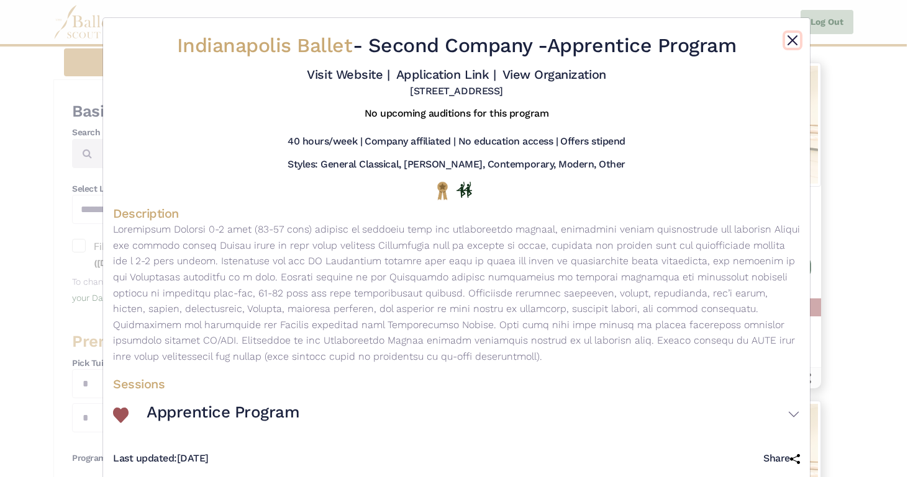
click at [790, 38] on button "Close" at bounding box center [792, 40] width 15 height 15
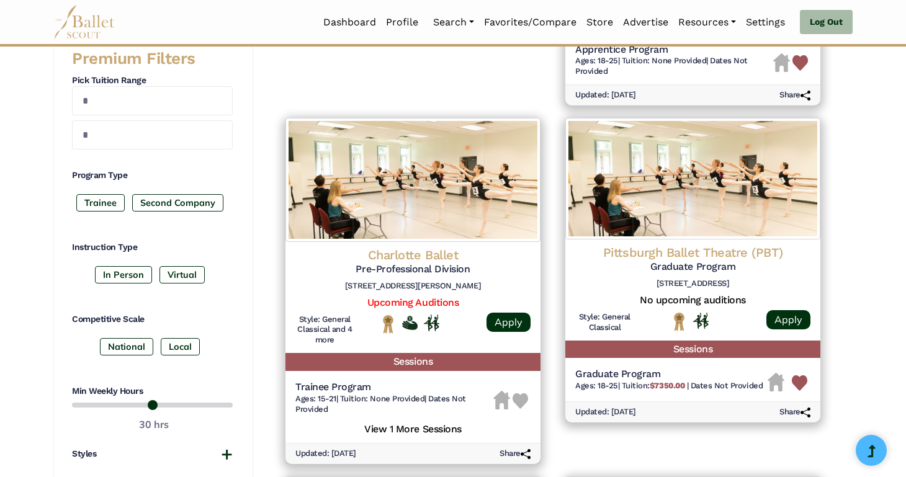
scroll to position [491, 0]
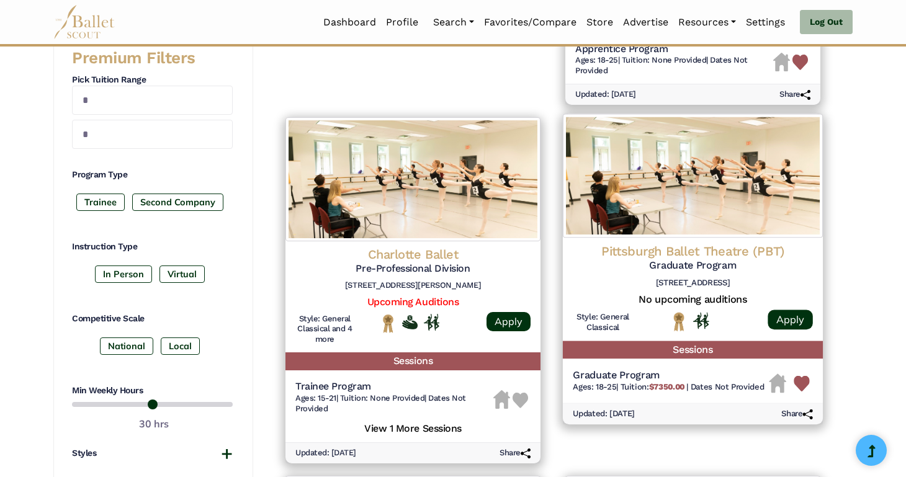
click at [753, 215] on img at bounding box center [693, 176] width 260 height 124
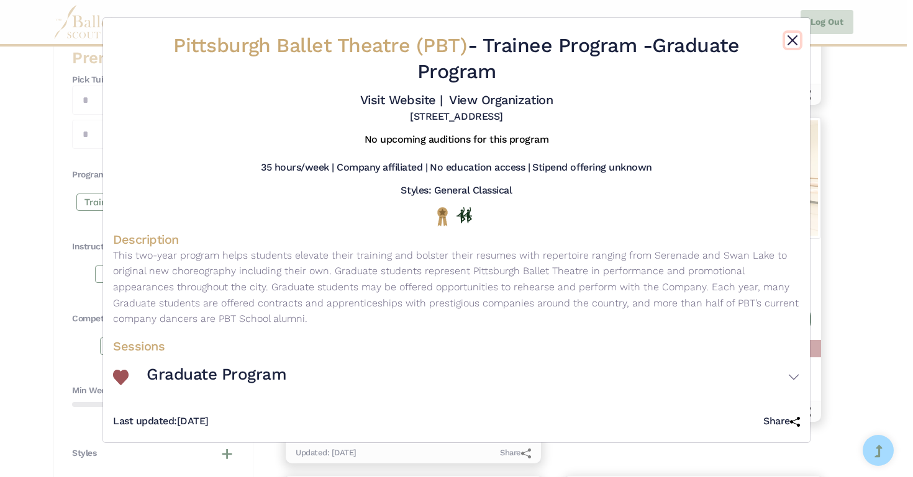
click at [793, 40] on button "Close" at bounding box center [792, 40] width 15 height 15
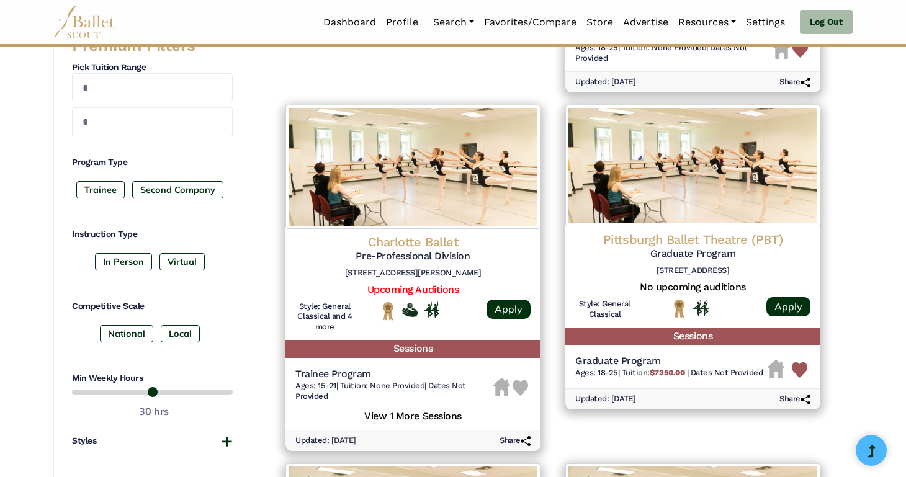
scroll to position [504, 0]
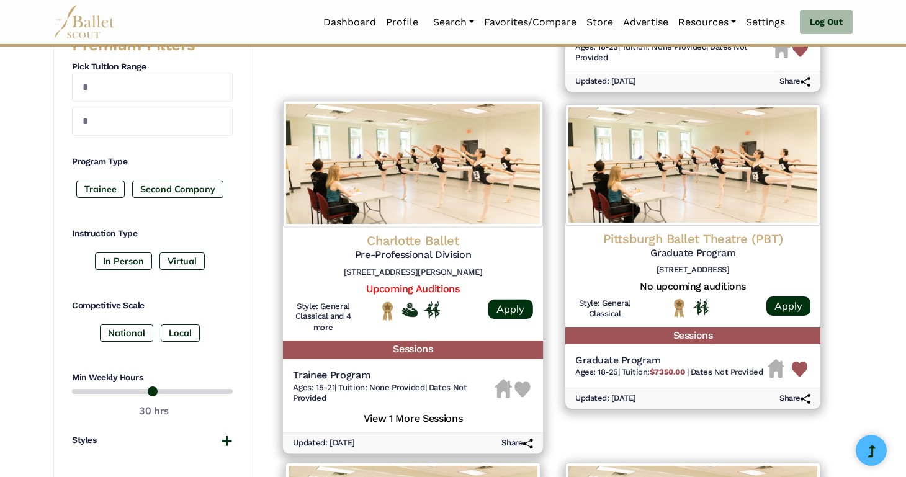
click at [450, 235] on h4 "Charlotte Ballet" at bounding box center [413, 241] width 240 height 17
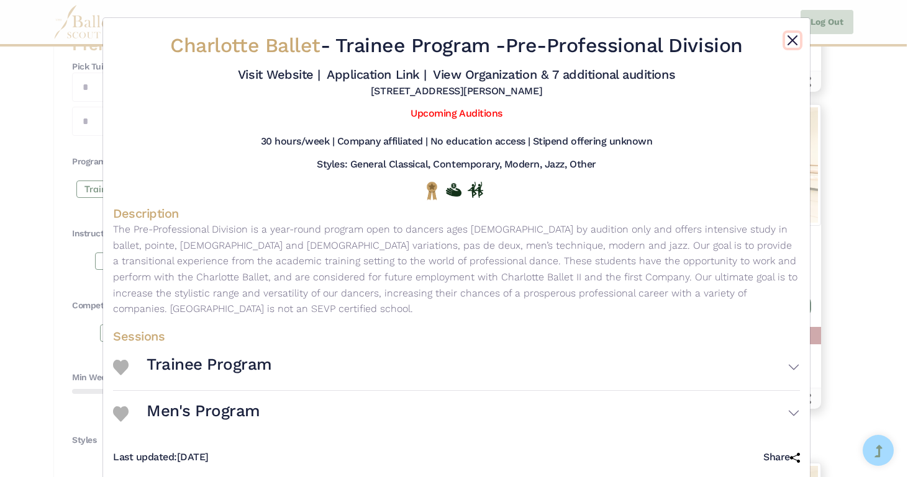
click at [787, 40] on button "Close" at bounding box center [792, 40] width 15 height 15
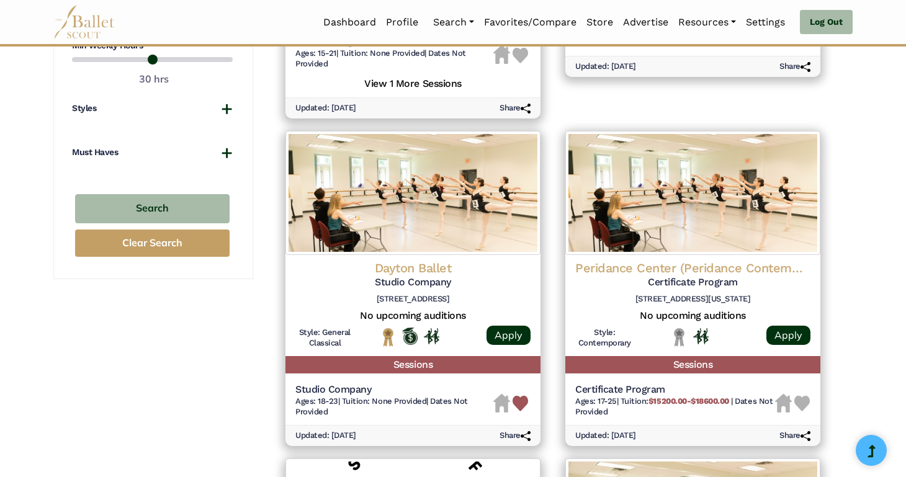
scroll to position [836, 0]
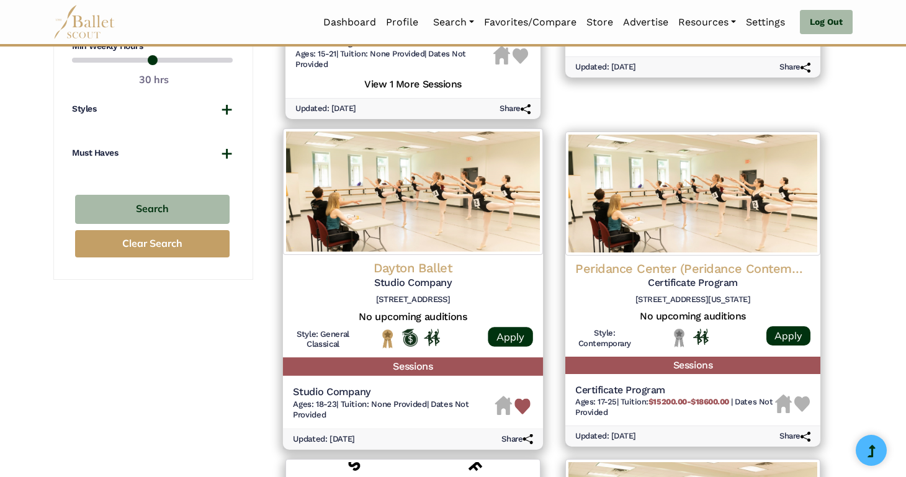
click at [436, 227] on img at bounding box center [413, 192] width 260 height 127
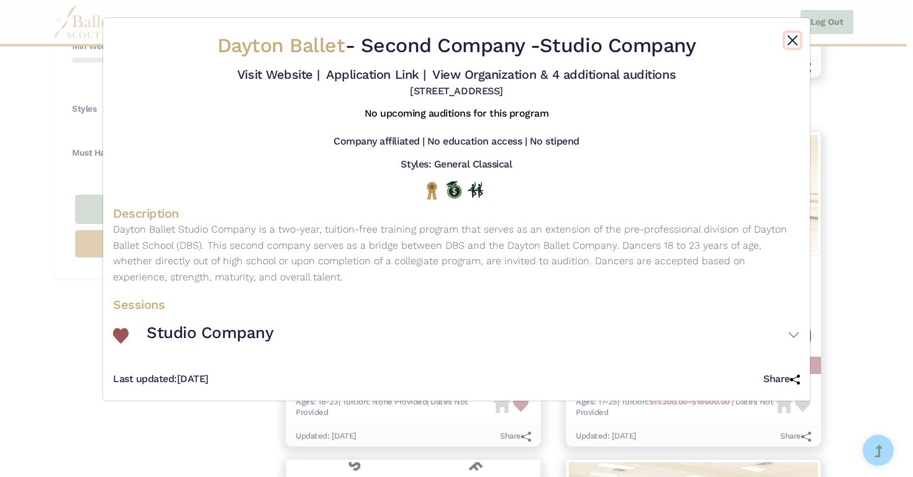
click at [789, 43] on button "Close" at bounding box center [792, 40] width 15 height 15
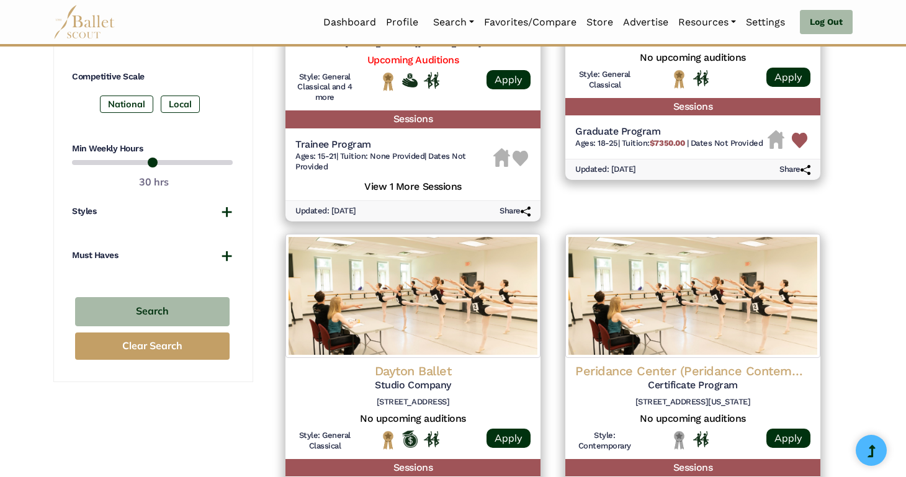
scroll to position [577, 0]
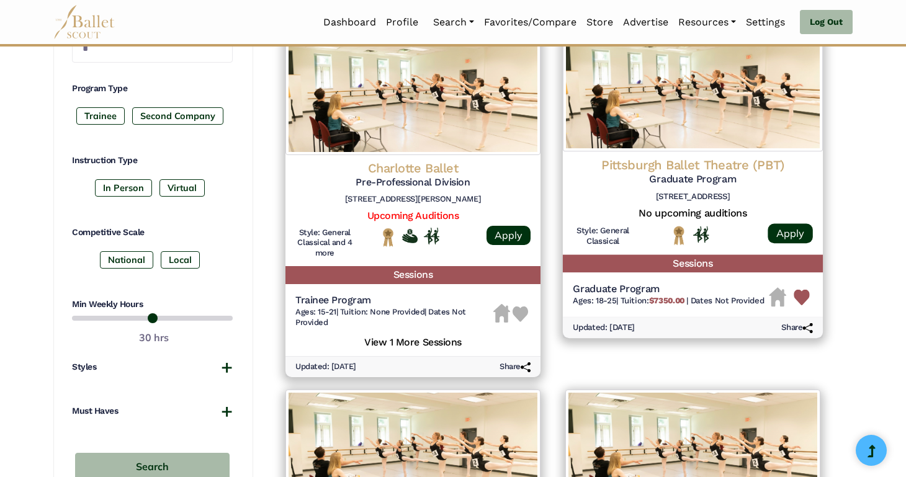
click at [720, 118] on img at bounding box center [693, 89] width 260 height 124
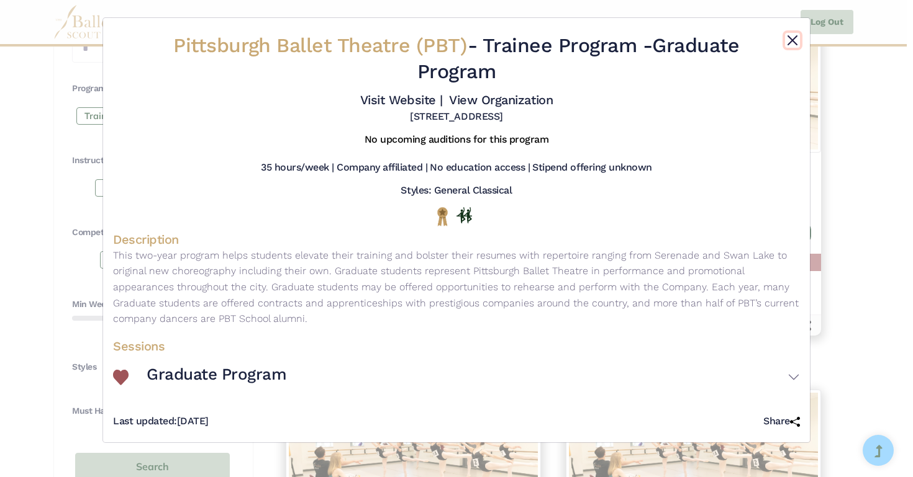
click at [792, 35] on button "Close" at bounding box center [792, 40] width 15 height 15
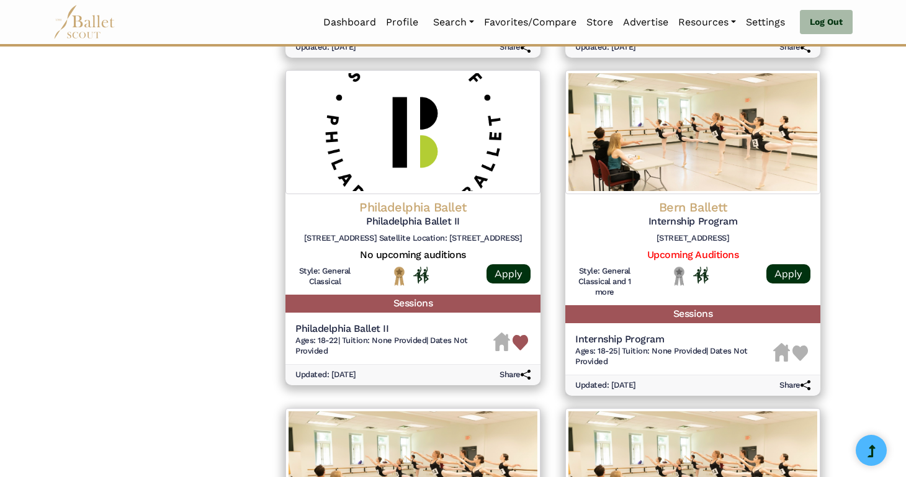
scroll to position [1226, 0]
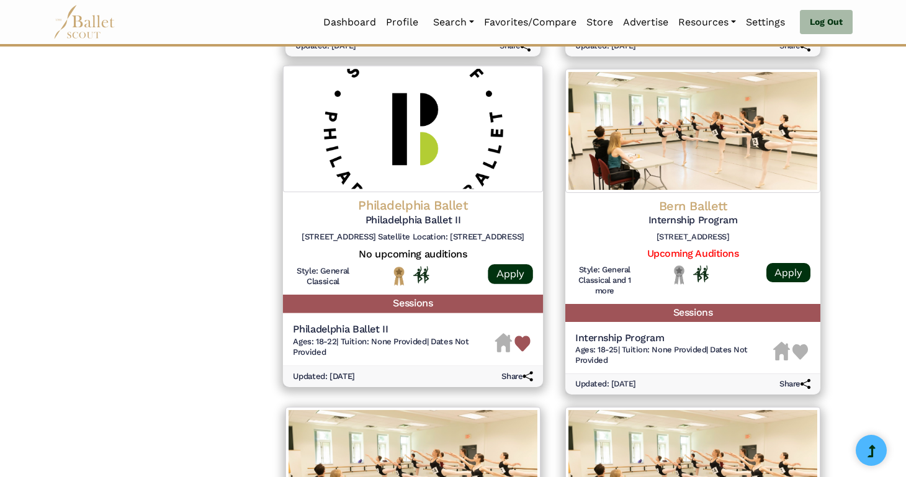
click at [475, 215] on h5 "Philadelphia Ballet II" at bounding box center [413, 220] width 240 height 13
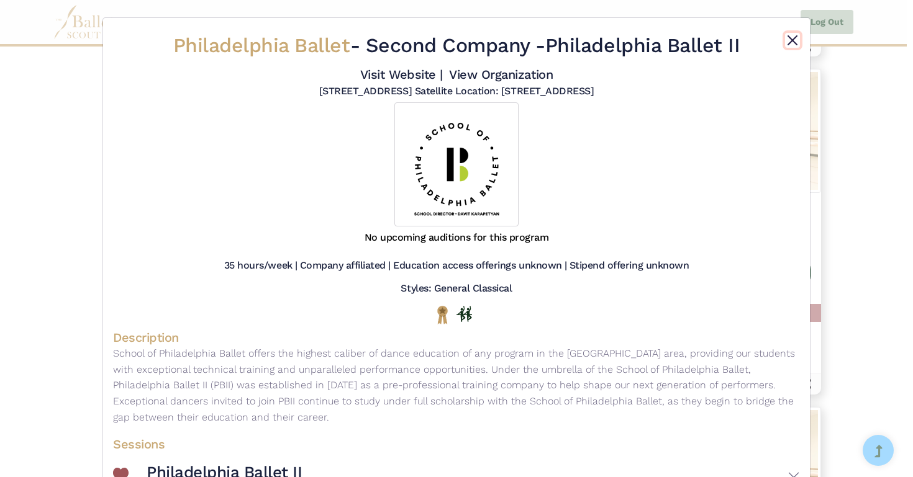
click at [785, 40] on button "Close" at bounding box center [792, 40] width 15 height 15
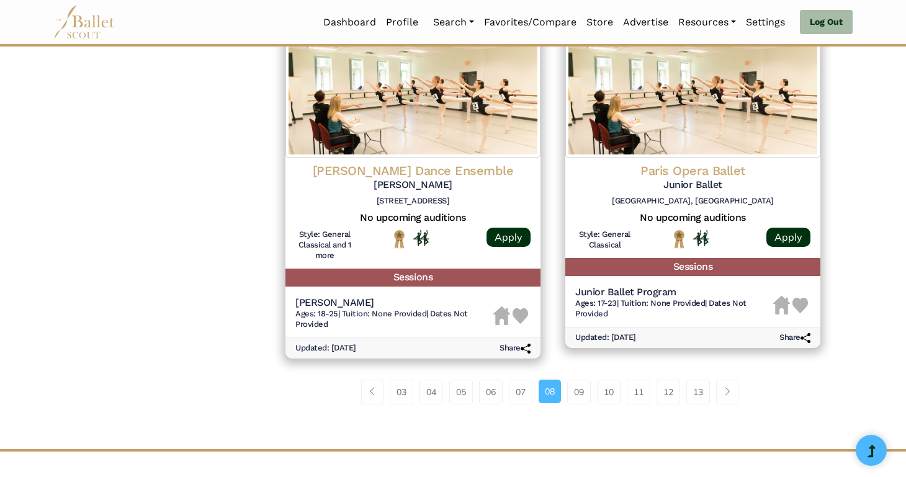
scroll to position [1602, 0]
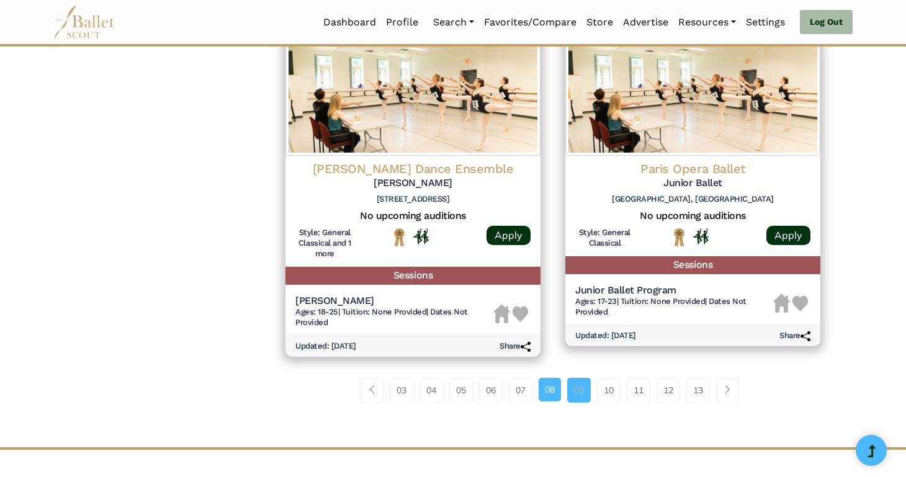
click at [582, 389] on link "09" at bounding box center [579, 390] width 24 height 25
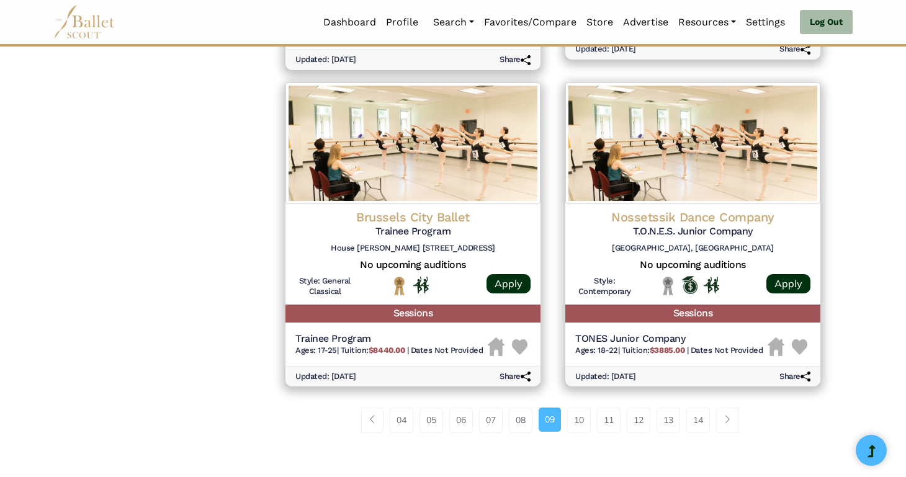
scroll to position [1535, 0]
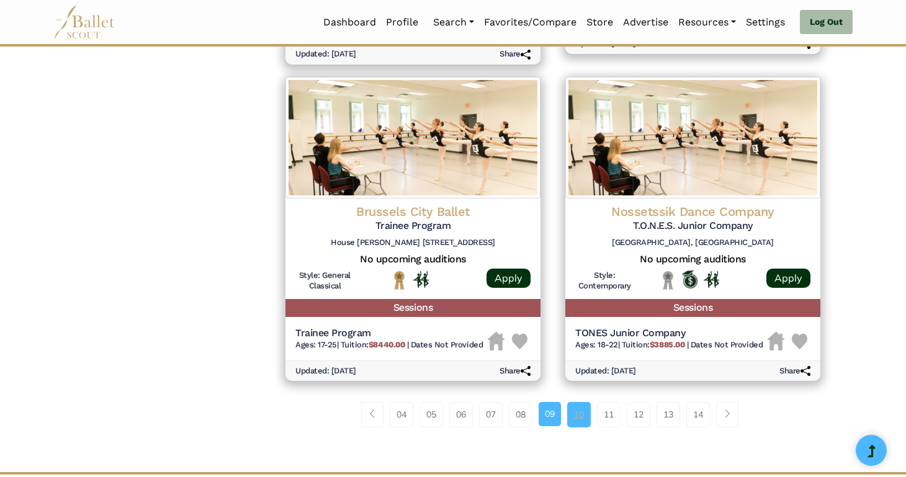
click at [577, 417] on link "10" at bounding box center [579, 414] width 24 height 25
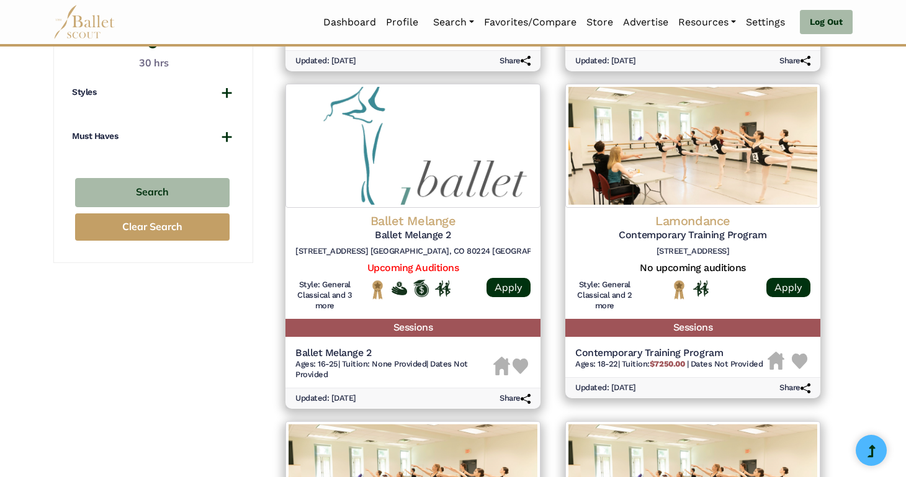
scroll to position [856, 0]
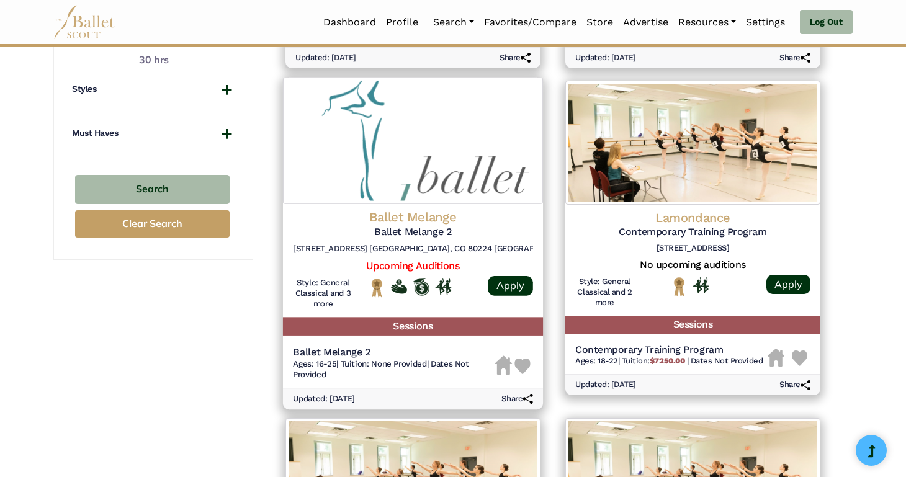
click at [396, 161] on img at bounding box center [413, 140] width 260 height 127
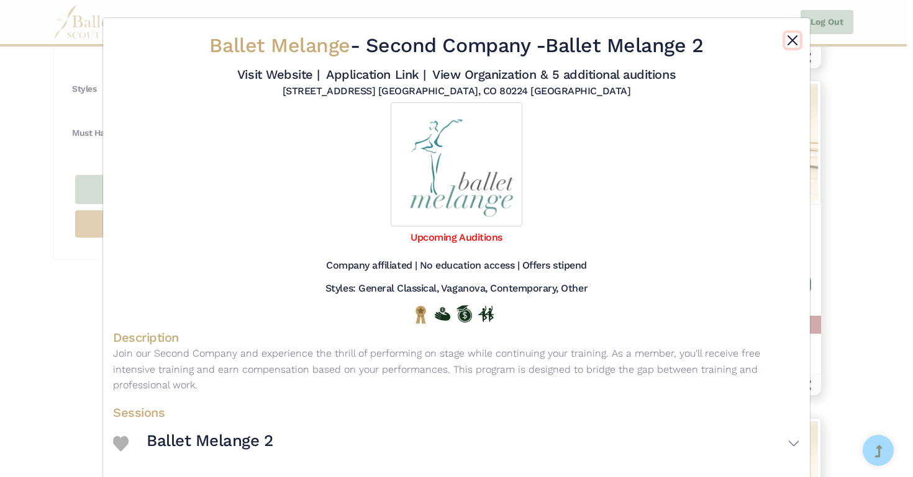
click at [785, 43] on button "Close" at bounding box center [792, 40] width 15 height 15
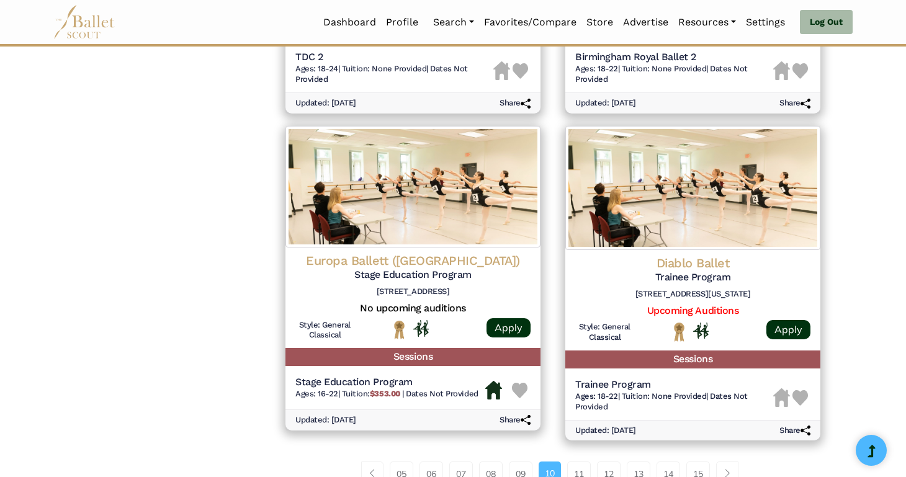
scroll to position [1530, 0]
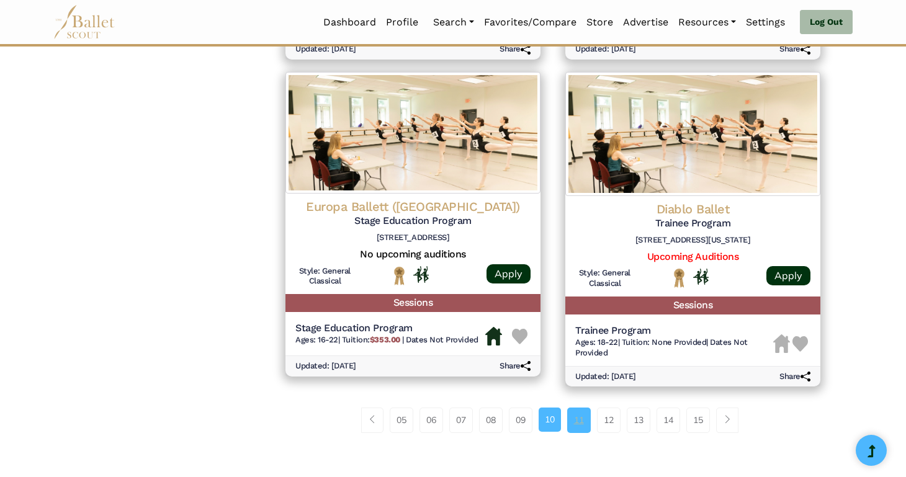
click at [578, 423] on link "11" at bounding box center [579, 420] width 24 height 25
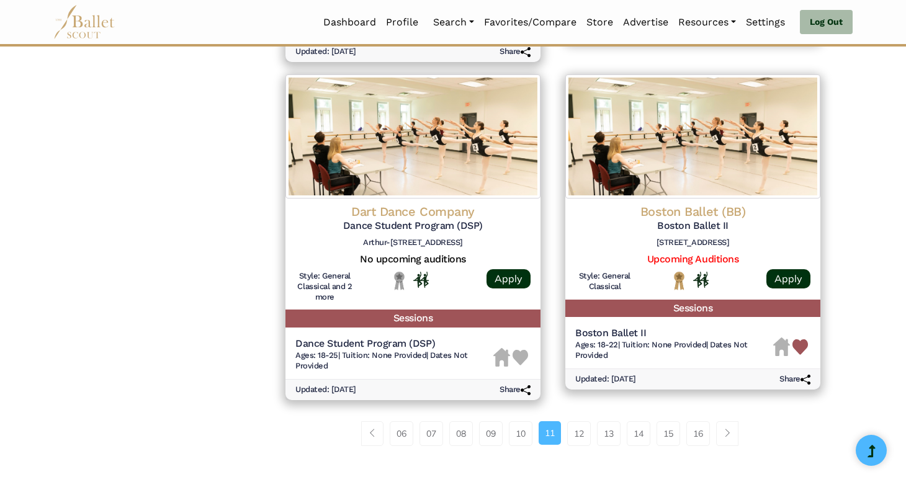
scroll to position [1594, 0]
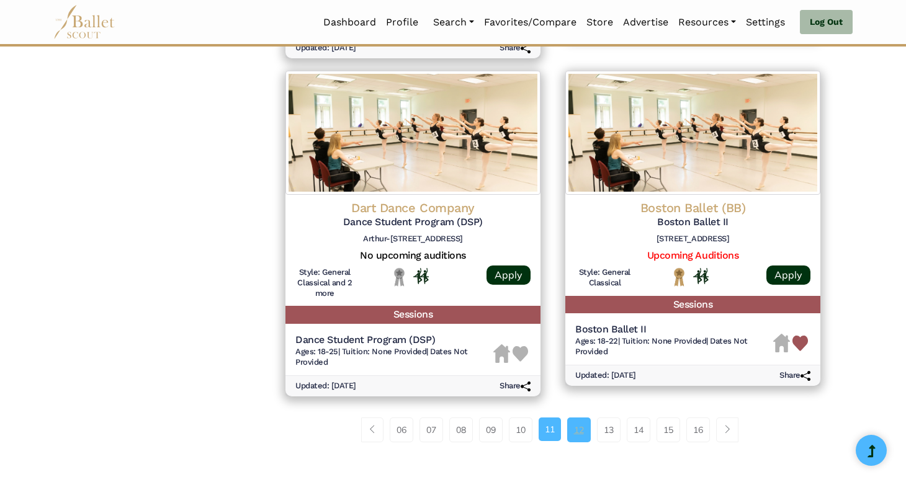
click at [587, 432] on link "12" at bounding box center [579, 430] width 24 height 25
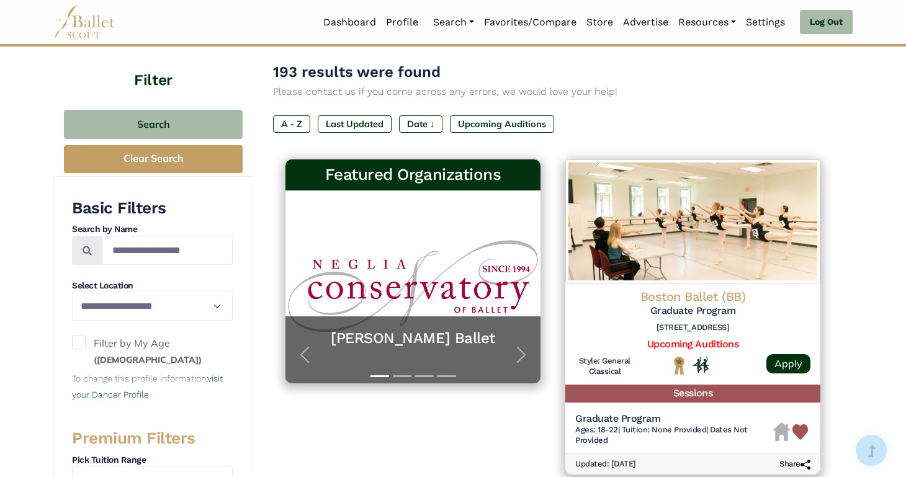
scroll to position [127, 0]
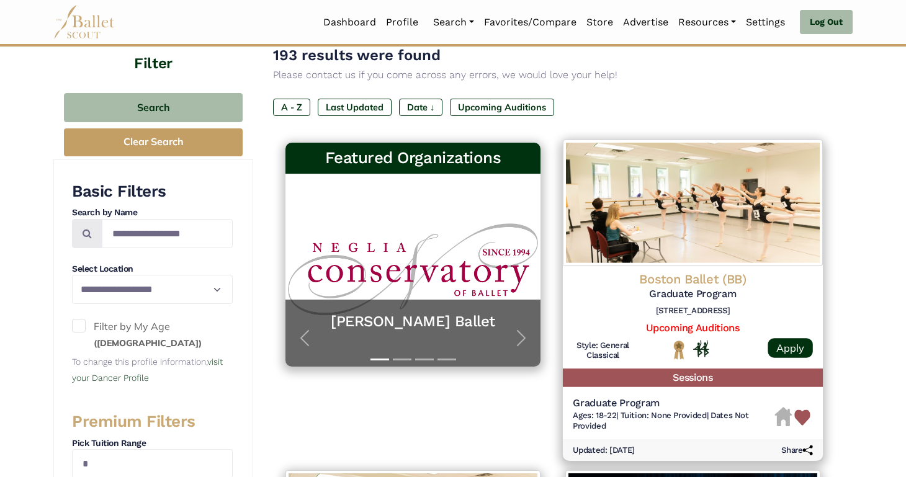
click at [728, 224] on img at bounding box center [693, 203] width 260 height 127
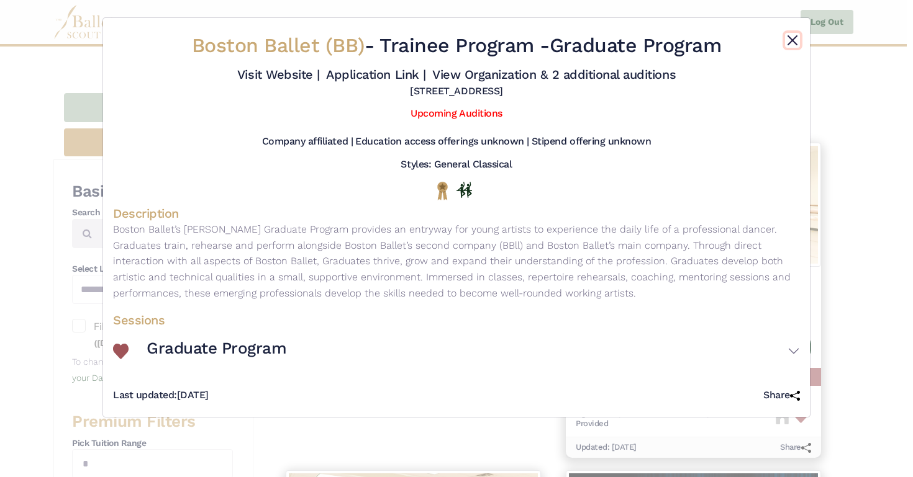
click at [795, 37] on button "Close" at bounding box center [792, 40] width 15 height 15
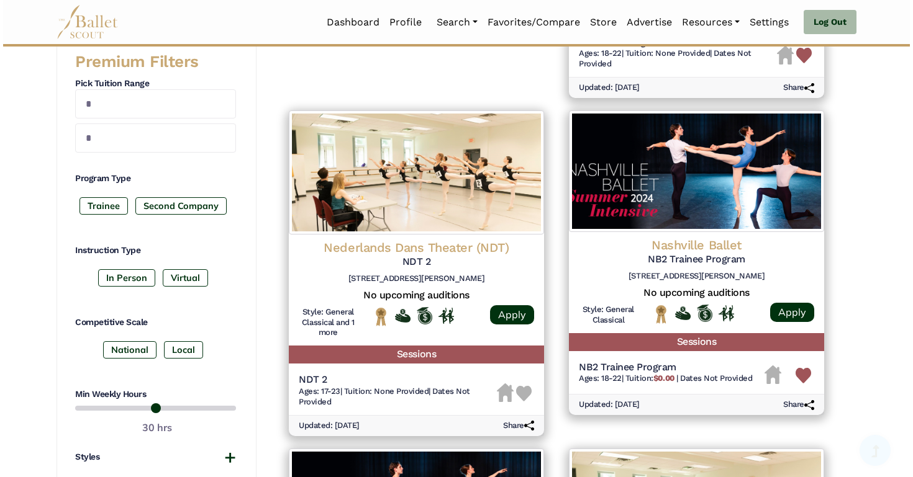
scroll to position [545, 0]
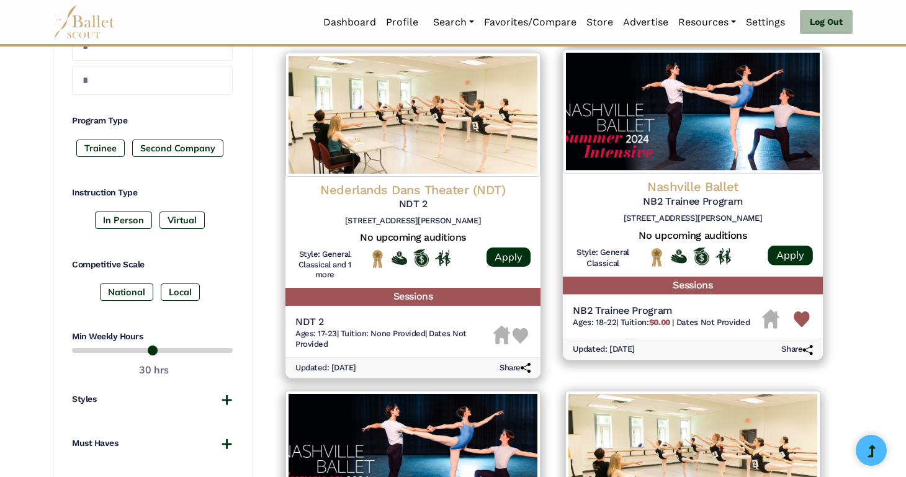
click at [771, 160] on img at bounding box center [693, 112] width 260 height 124
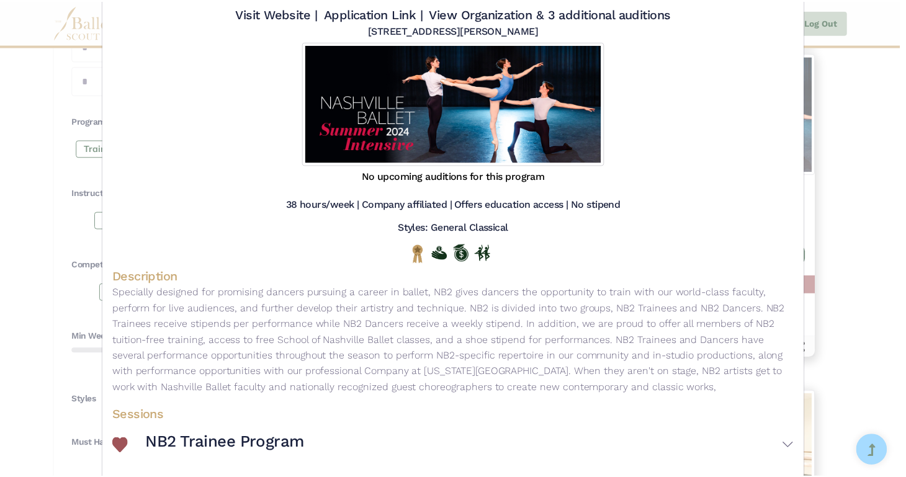
scroll to position [0, 0]
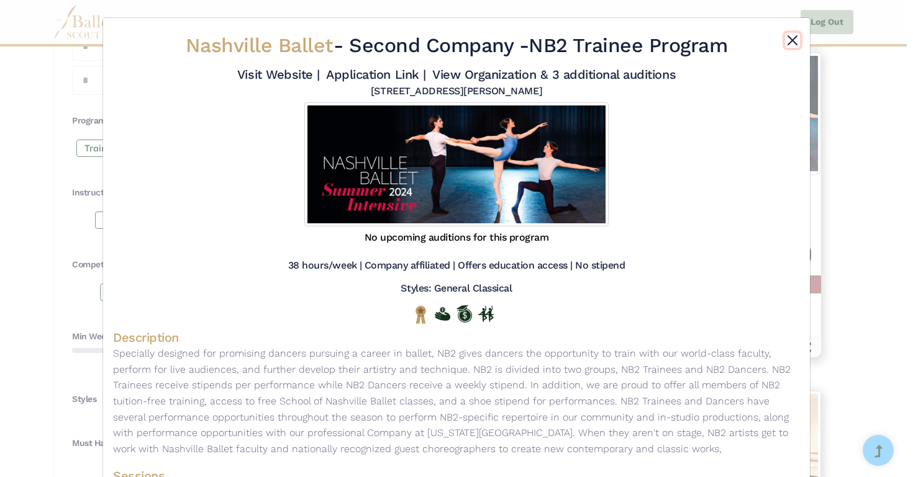
click at [785, 40] on button "Close" at bounding box center [792, 40] width 15 height 15
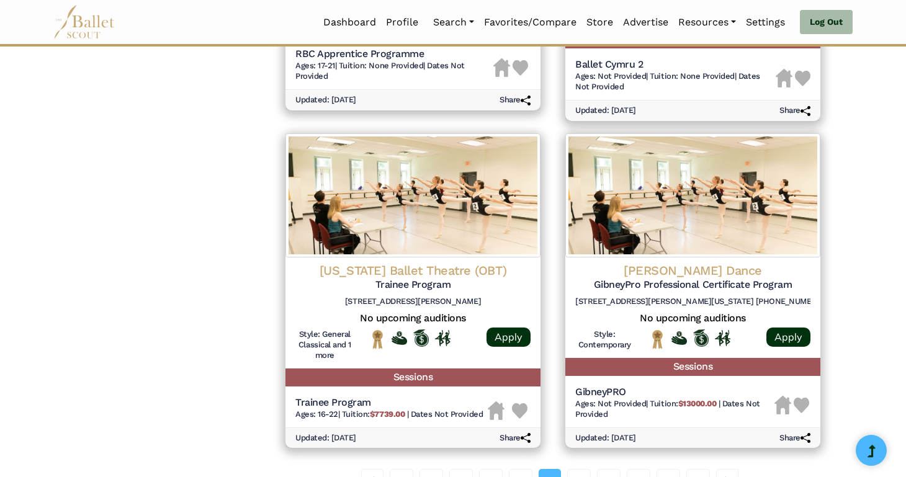
scroll to position [1478, 0]
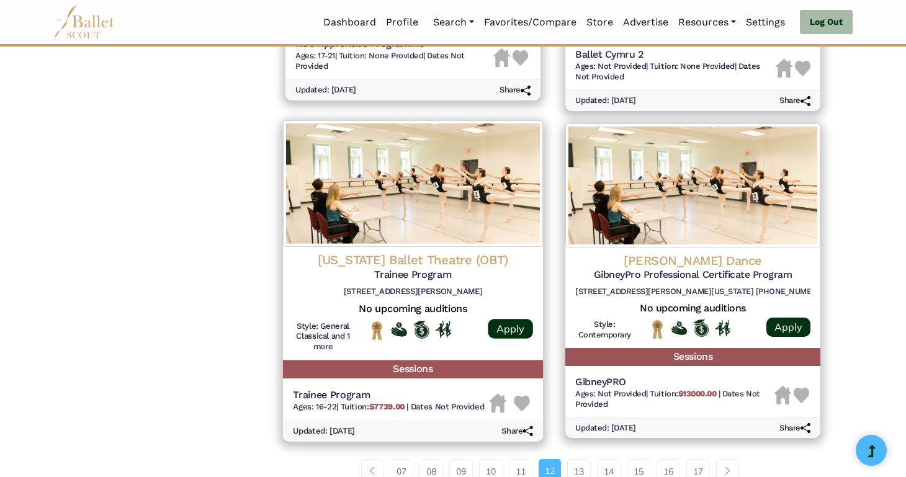
click at [488, 226] on img at bounding box center [413, 183] width 260 height 127
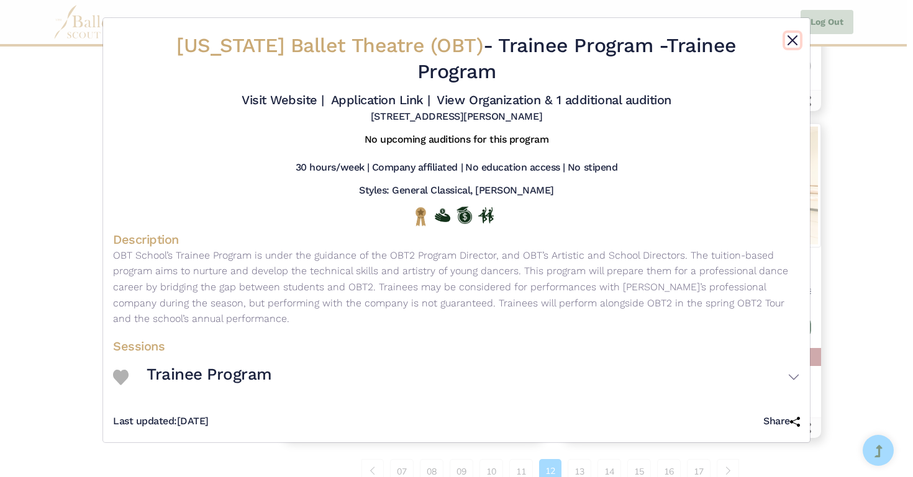
click at [787, 37] on button "Close" at bounding box center [792, 40] width 15 height 15
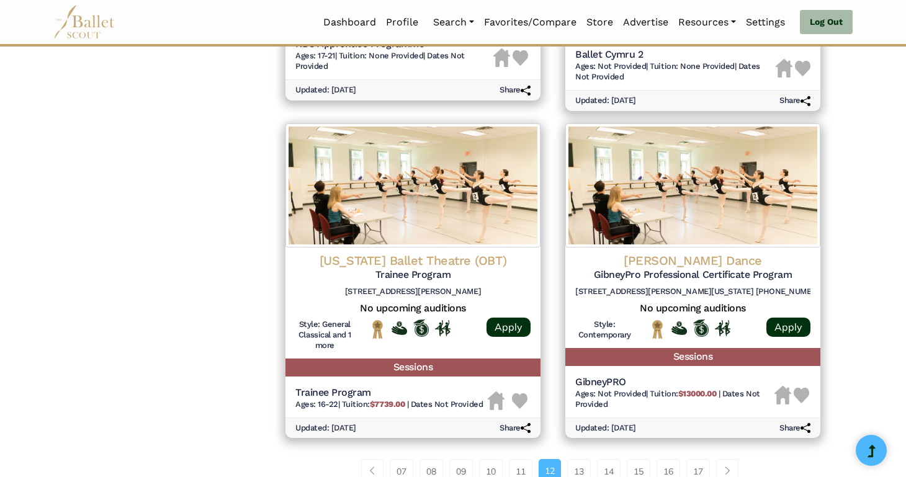
scroll to position [1619, 0]
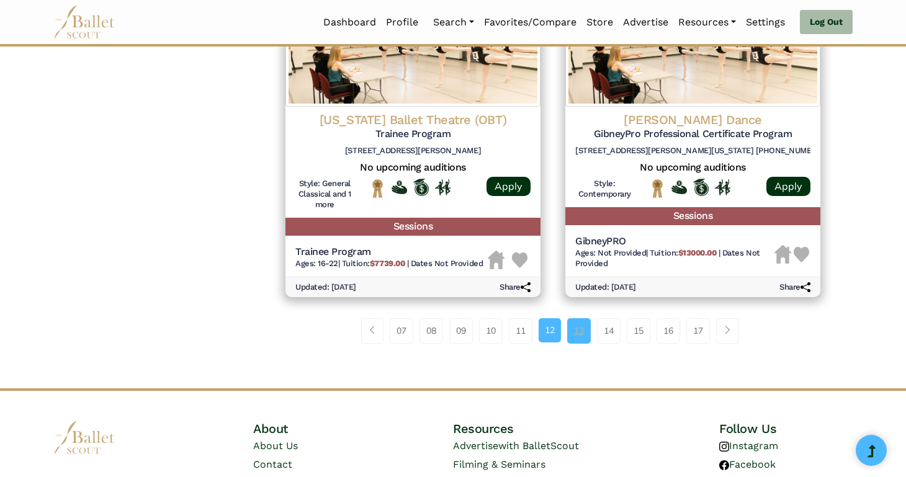
click at [579, 332] on link "13" at bounding box center [579, 331] width 24 height 25
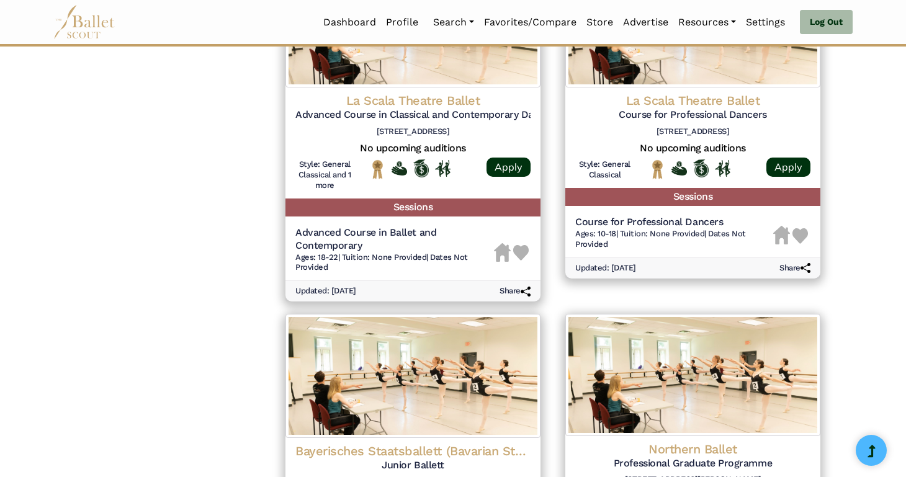
scroll to position [1596, 0]
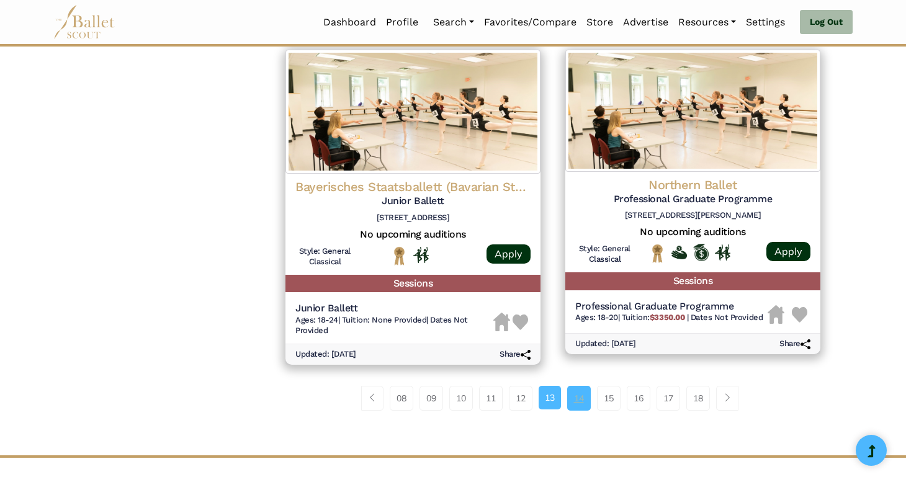
click at [577, 406] on link "14" at bounding box center [579, 398] width 24 height 25
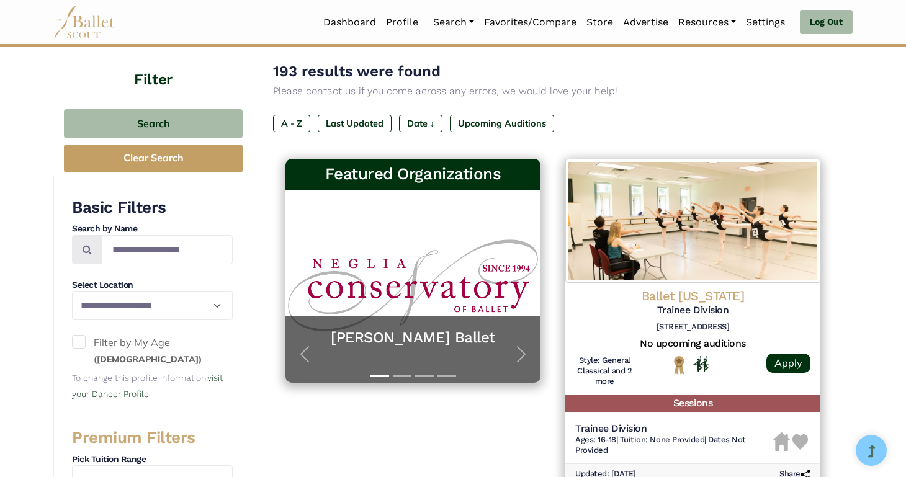
scroll to position [175, 0]
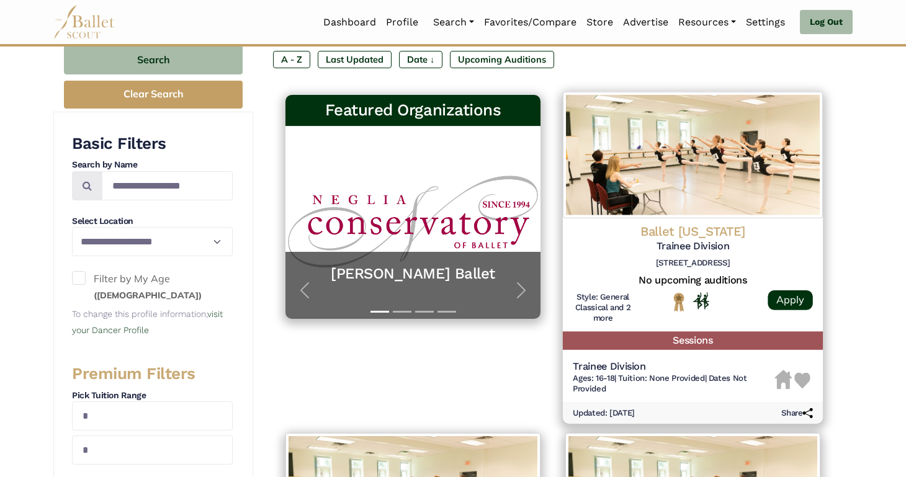
click at [734, 205] on img at bounding box center [693, 155] width 260 height 127
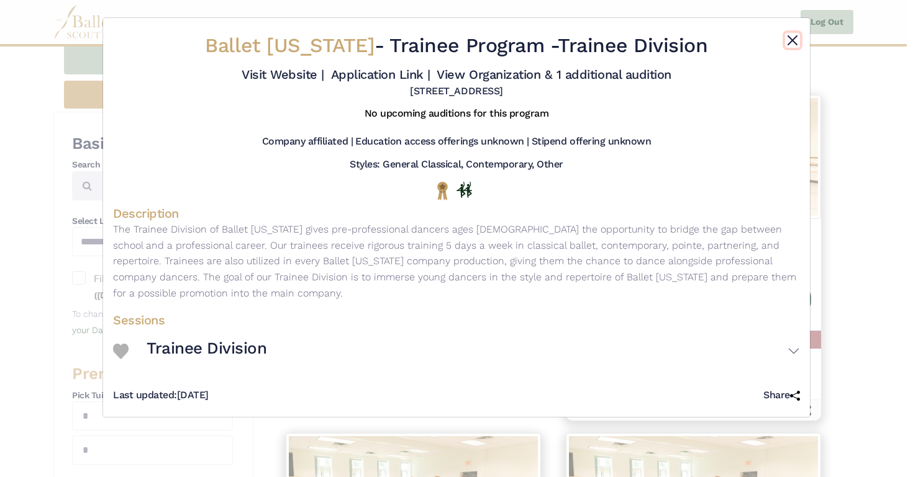
click at [785, 43] on button "Close" at bounding box center [792, 40] width 15 height 15
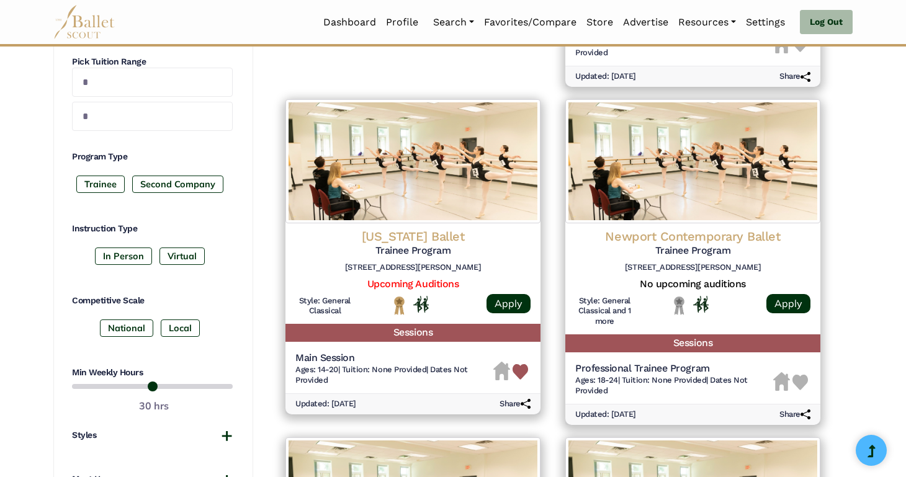
scroll to position [520, 0]
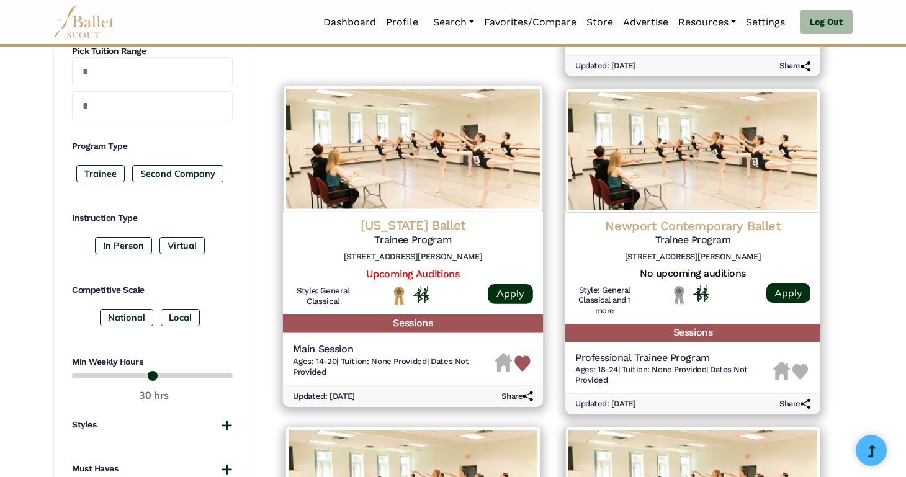
click at [418, 200] on img at bounding box center [413, 149] width 260 height 127
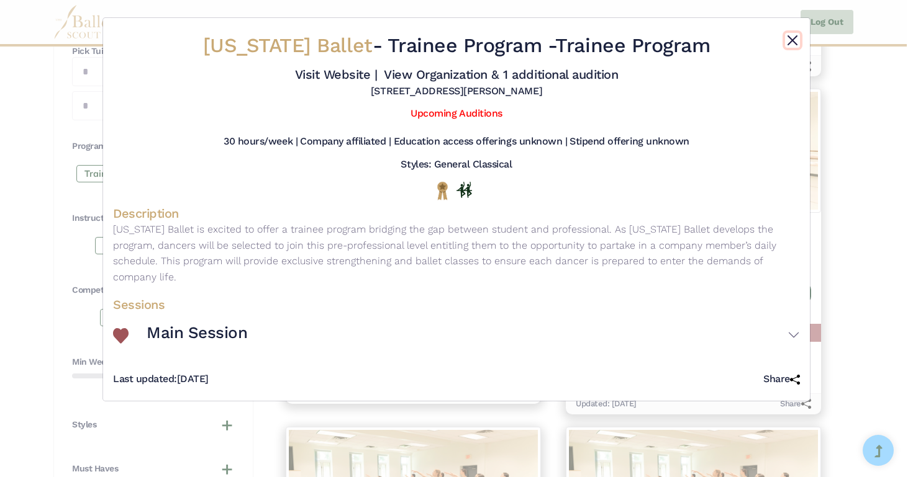
click at [791, 40] on button "Close" at bounding box center [792, 40] width 15 height 15
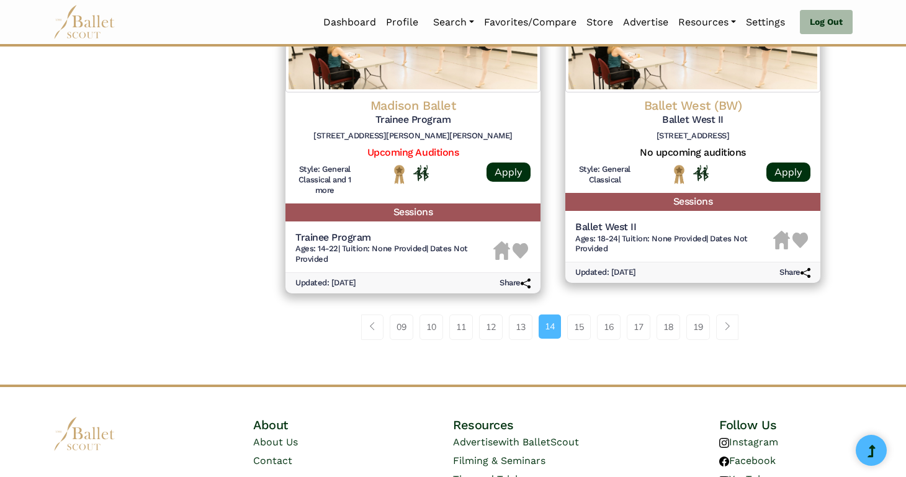
scroll to position [1737, 0]
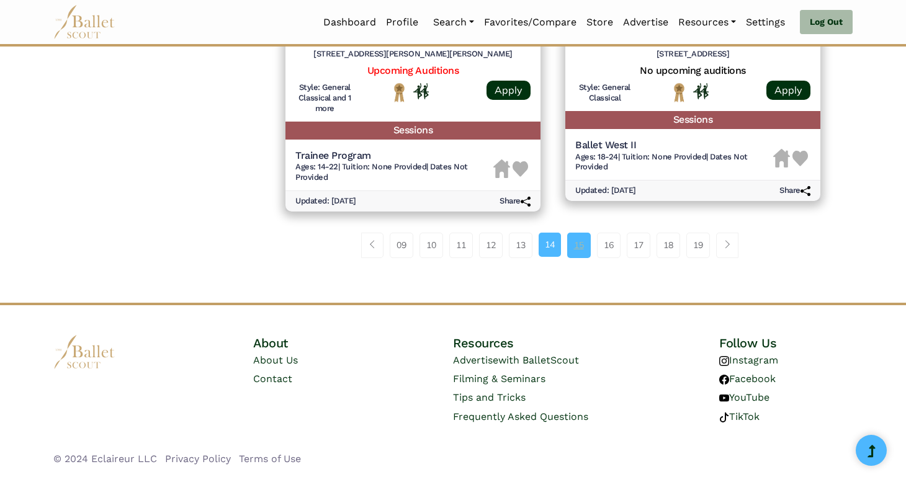
click at [580, 251] on link "15" at bounding box center [579, 245] width 24 height 25
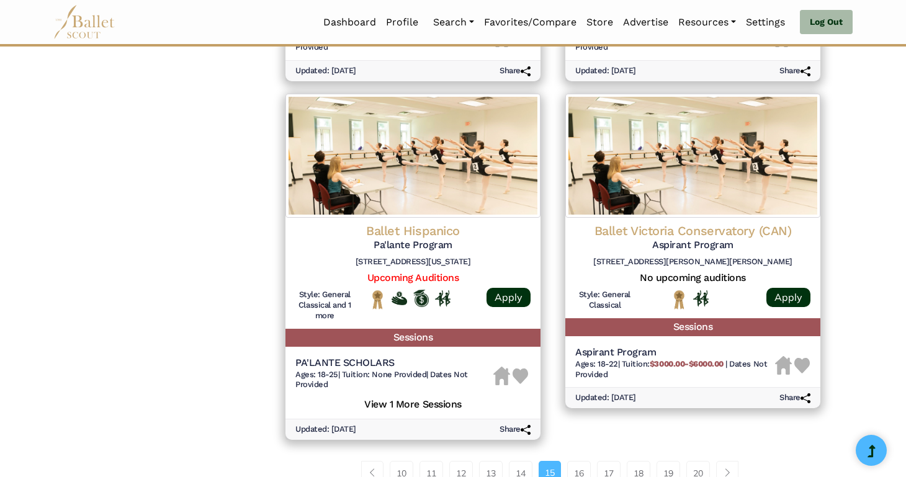
scroll to position [1667, 0]
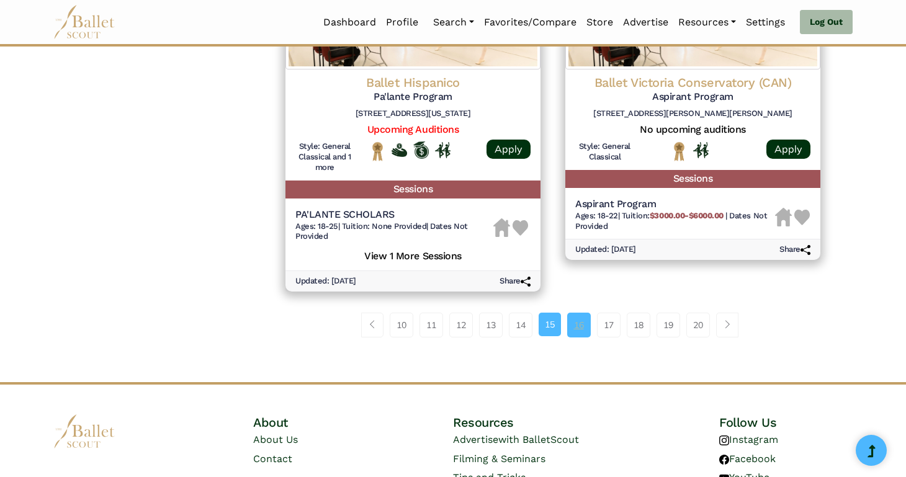
click at [577, 334] on link "16" at bounding box center [579, 325] width 24 height 25
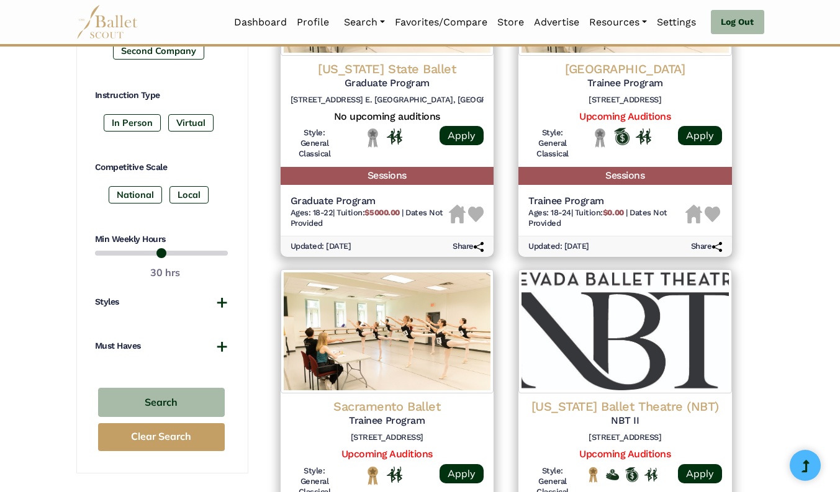
scroll to position [713, 0]
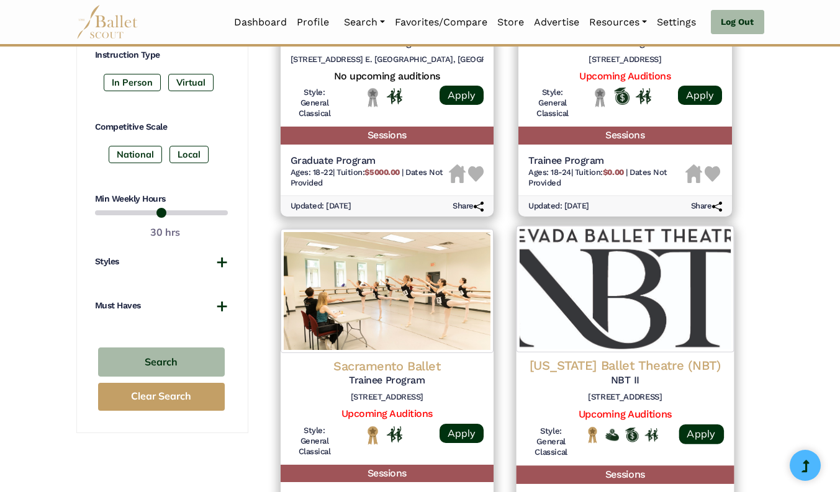
click at [689, 310] on img at bounding box center [625, 289] width 217 height 127
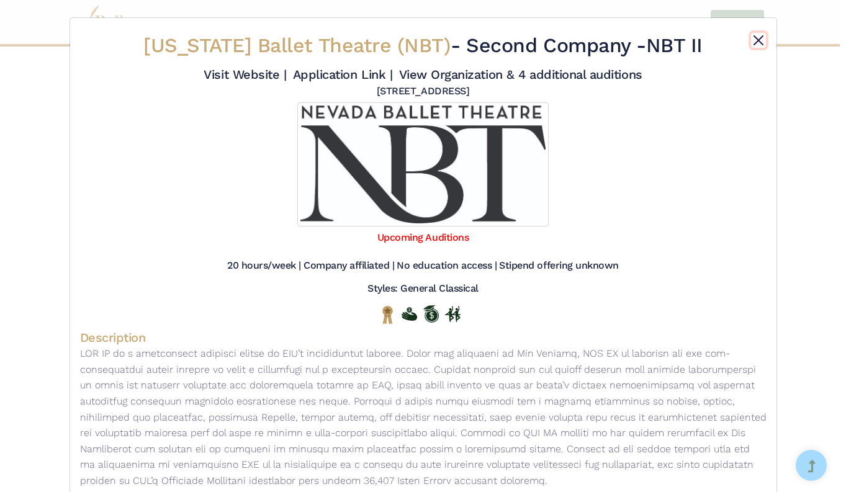
click at [758, 40] on button "Close" at bounding box center [758, 40] width 15 height 15
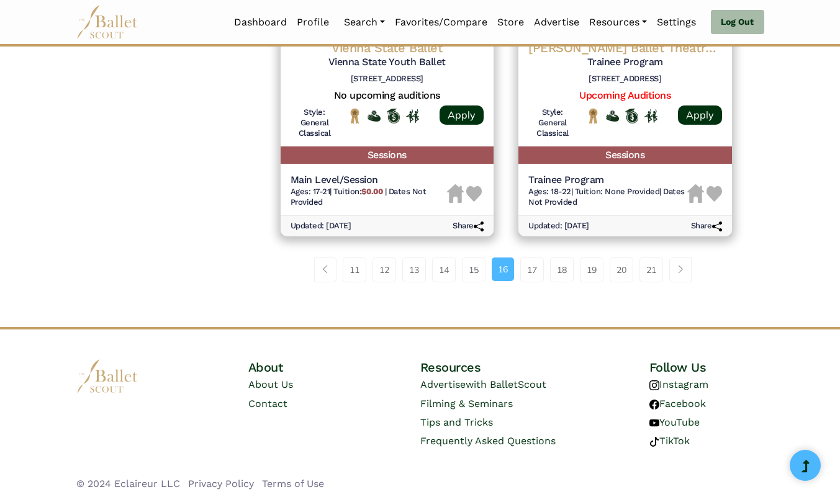
scroll to position [1729, 0]
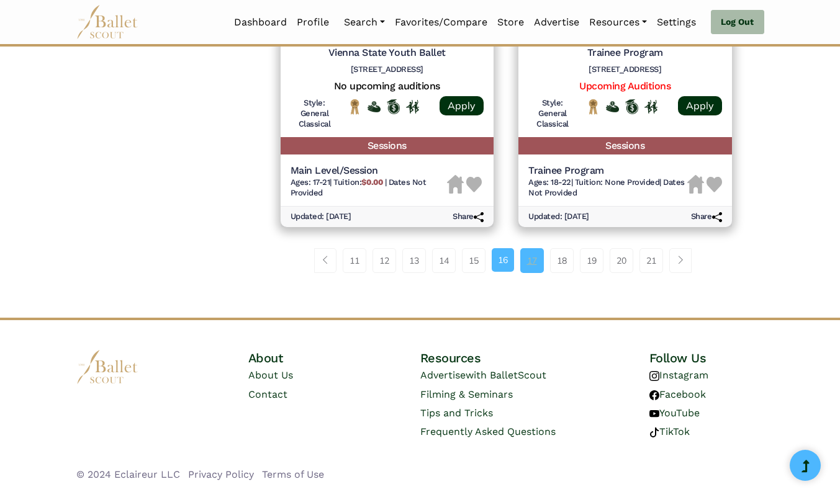
click at [535, 257] on link "17" at bounding box center [532, 260] width 24 height 25
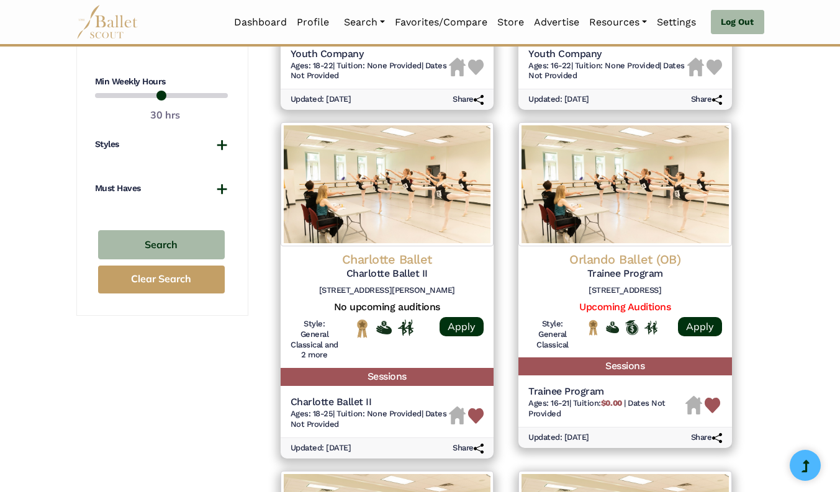
scroll to position [833, 0]
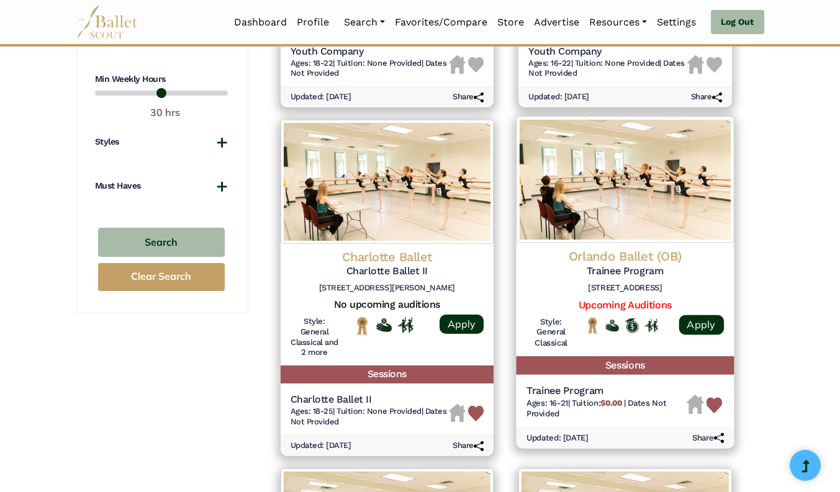
click at [641, 210] on img at bounding box center [625, 180] width 217 height 127
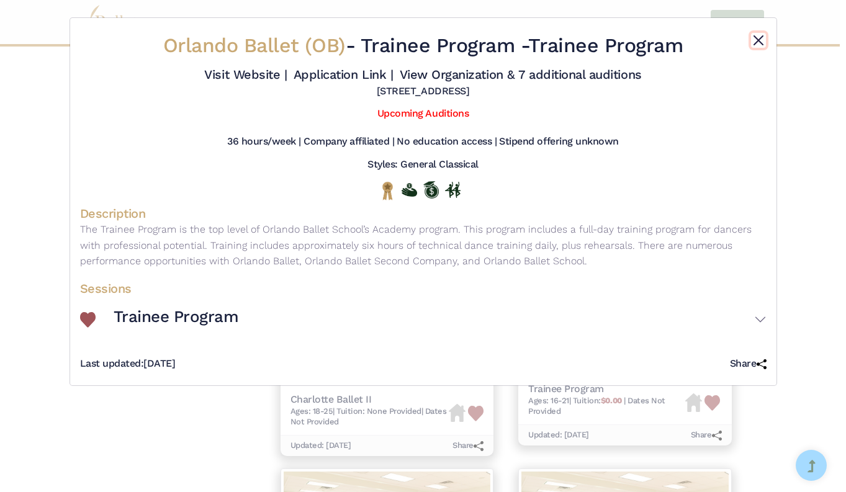
click at [757, 39] on button "Close" at bounding box center [758, 40] width 15 height 15
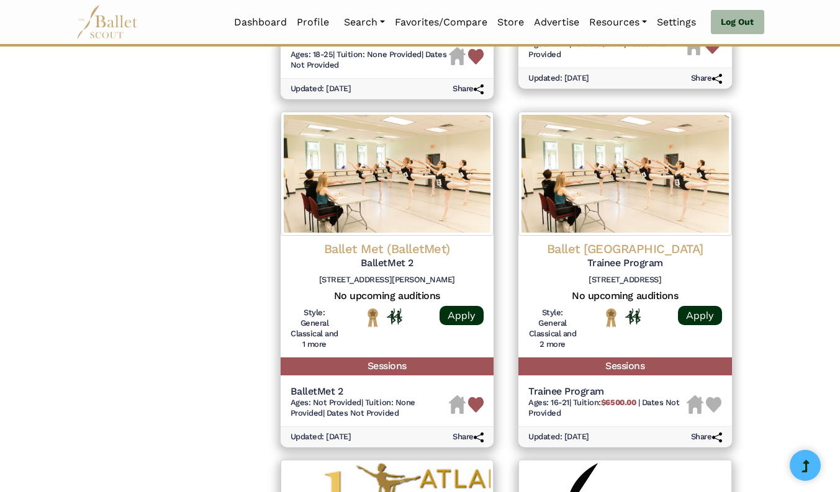
scroll to position [1200, 0]
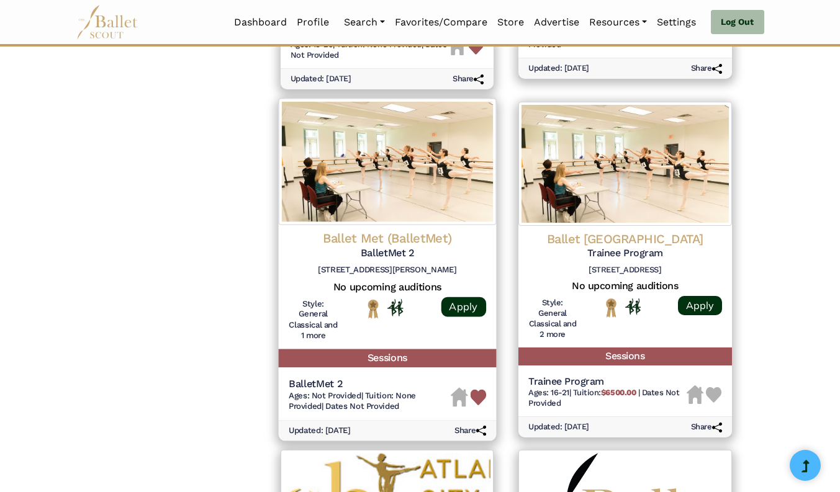
click at [382, 196] on img at bounding box center [386, 161] width 217 height 127
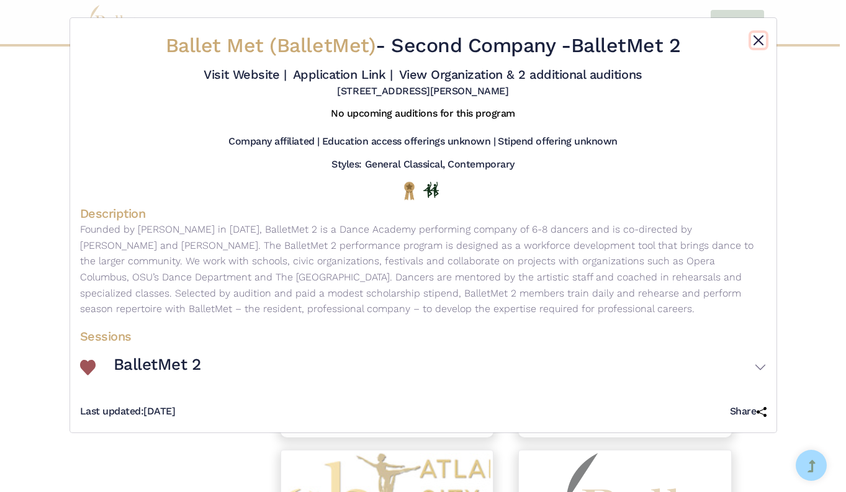
click at [761, 38] on button "Close" at bounding box center [758, 40] width 15 height 15
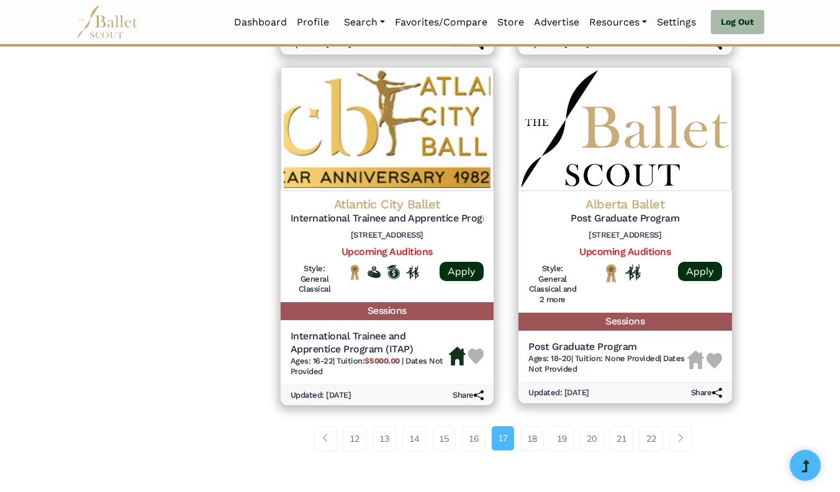
scroll to position [1587, 0]
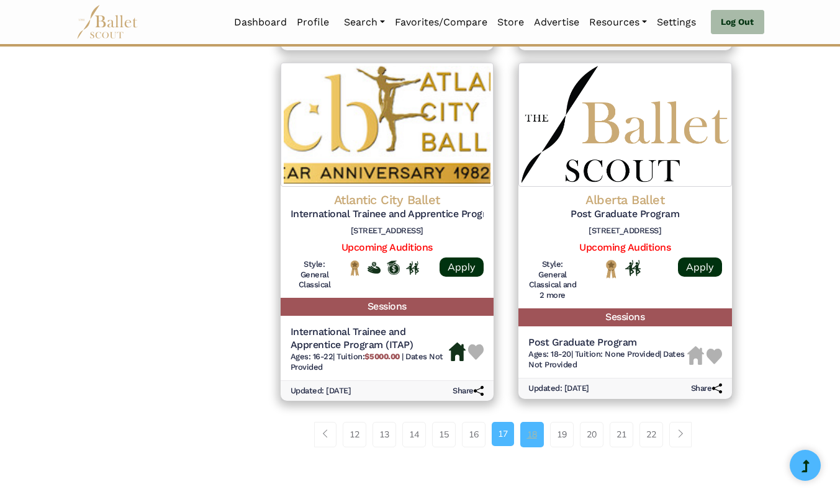
click at [536, 436] on link "18" at bounding box center [532, 434] width 24 height 25
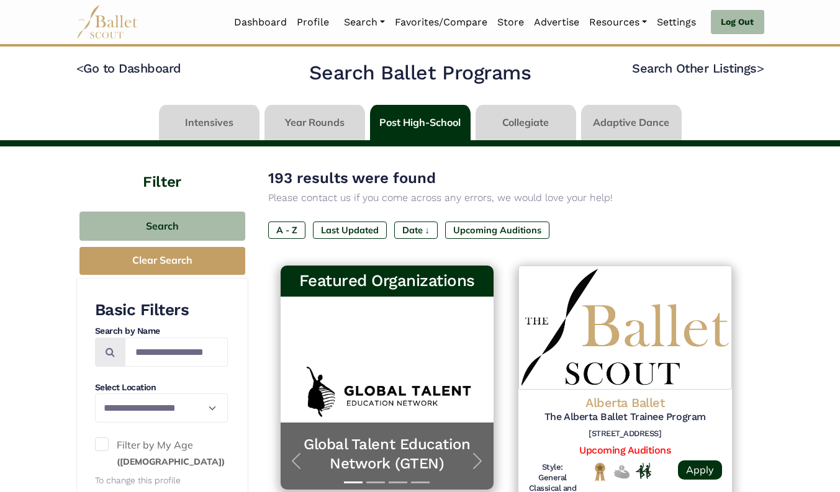
click at [414, 119] on link at bounding box center [420, 122] width 101 height 35
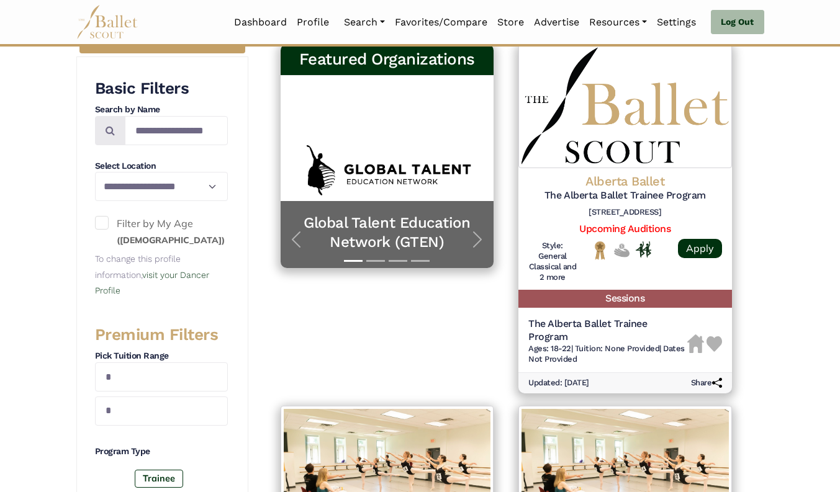
scroll to position [215, 0]
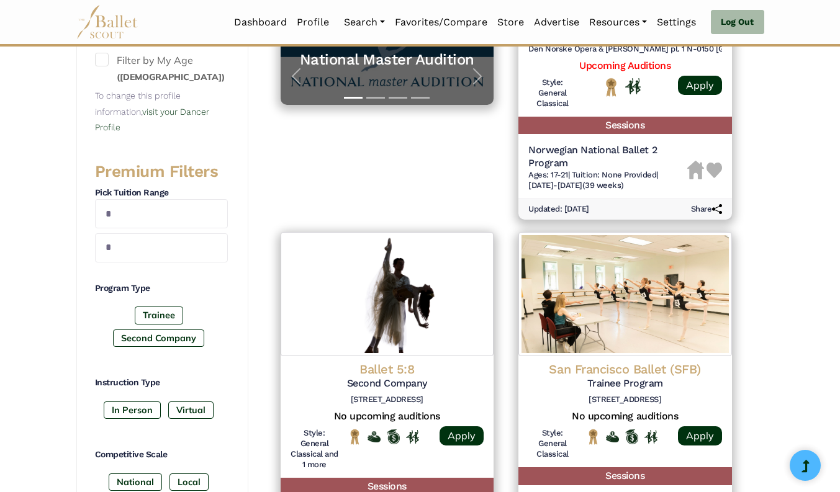
scroll to position [132, 0]
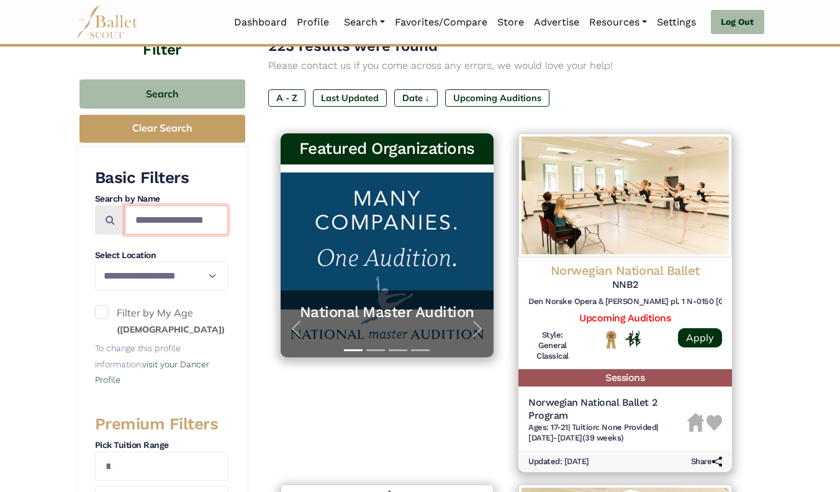
click at [161, 219] on input "Search by names..." at bounding box center [176, 220] width 103 height 29
type input "*****"
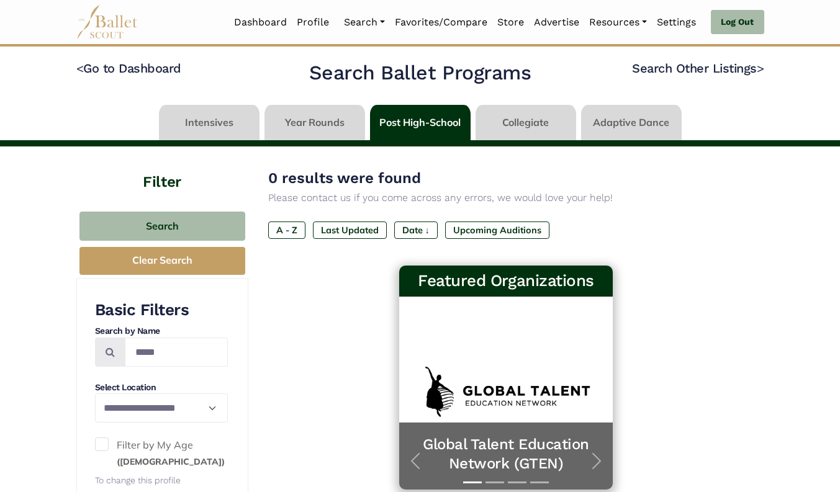
click at [315, 127] on link at bounding box center [314, 122] width 101 height 35
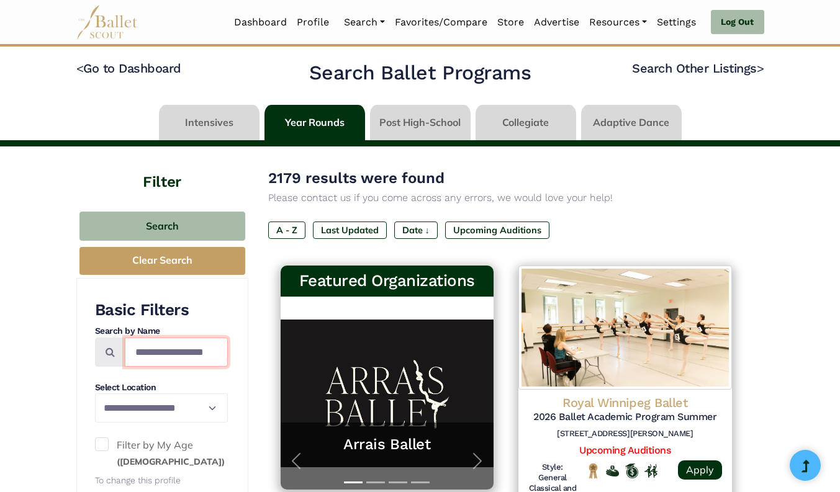
click at [171, 353] on input "Search by names..." at bounding box center [176, 352] width 103 height 29
type input "*"
type input "**********"
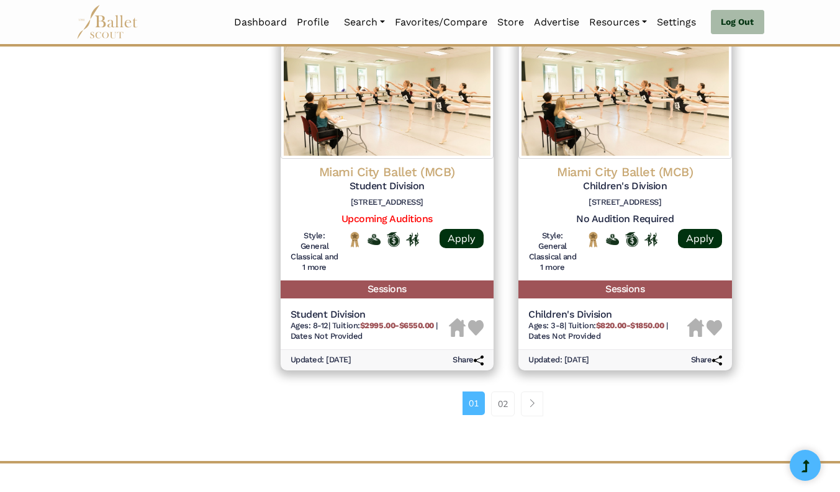
scroll to position [1663, 0]
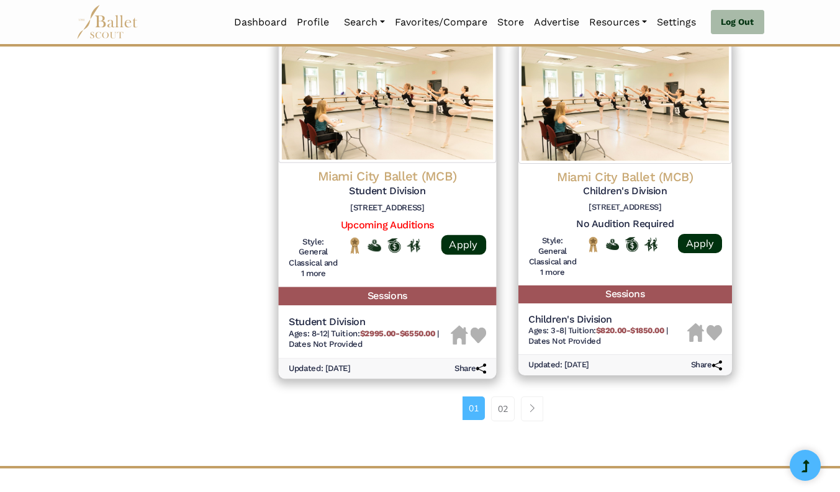
click at [384, 163] on div "Miami City Ballet (MCB) Student Division 2200 Liberty Ave, Miami Beach, FL 3313…" at bounding box center [386, 225] width 217 height 124
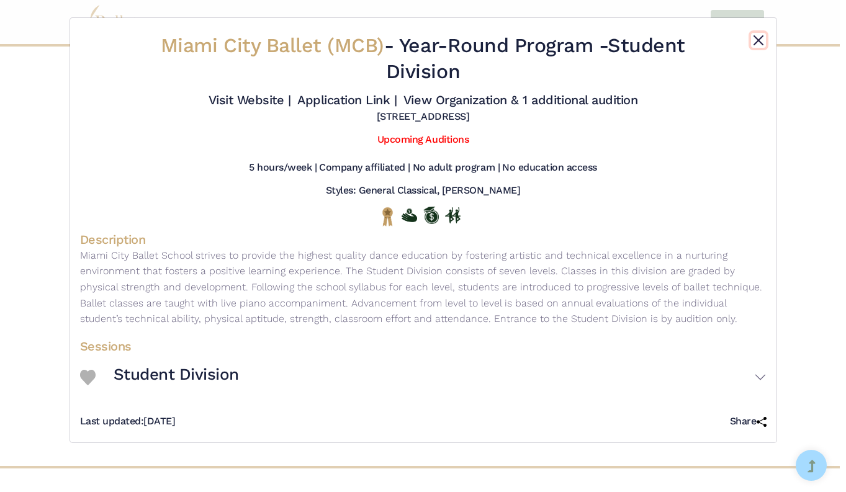
click at [754, 43] on button "Close" at bounding box center [758, 40] width 15 height 15
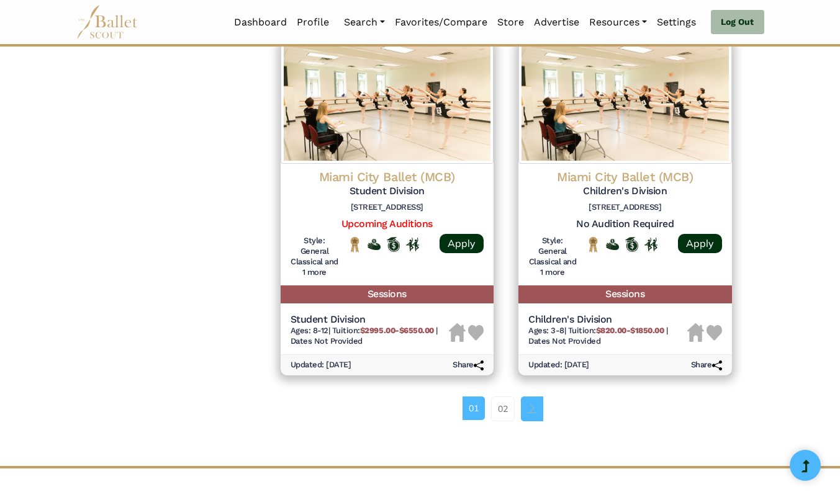
click at [535, 404] on link "Page navigation example" at bounding box center [532, 409] width 22 height 25
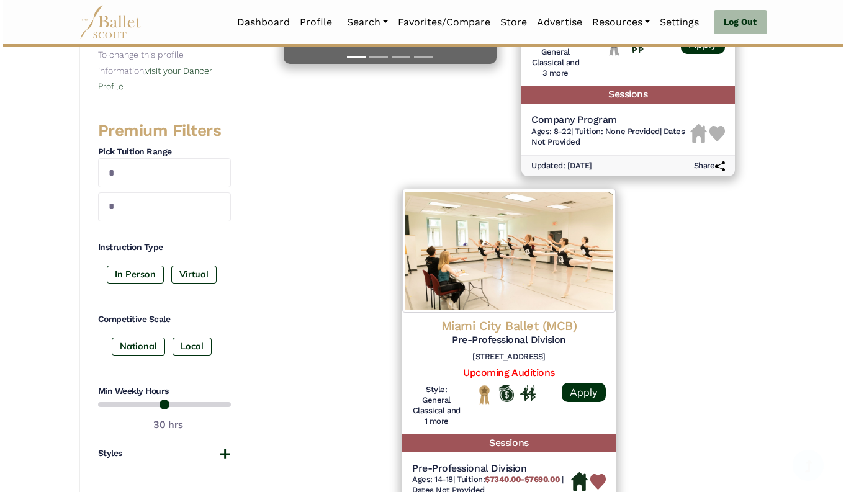
scroll to position [476, 0]
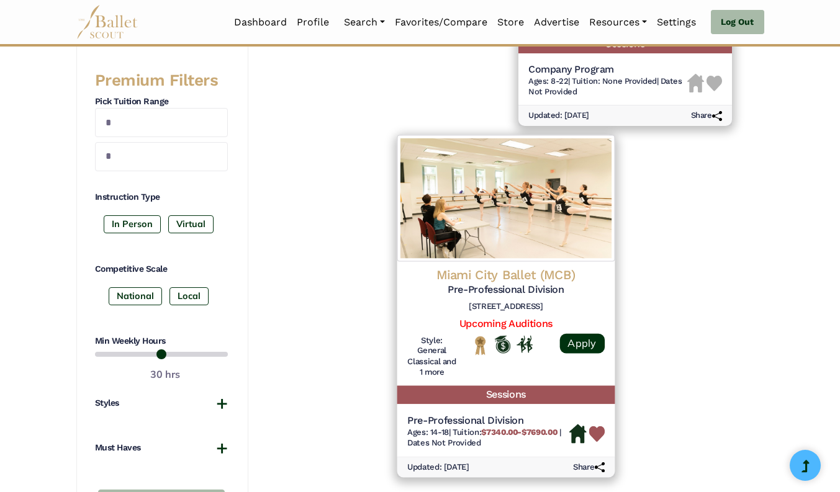
click at [571, 247] on img at bounding box center [505, 198] width 217 height 127
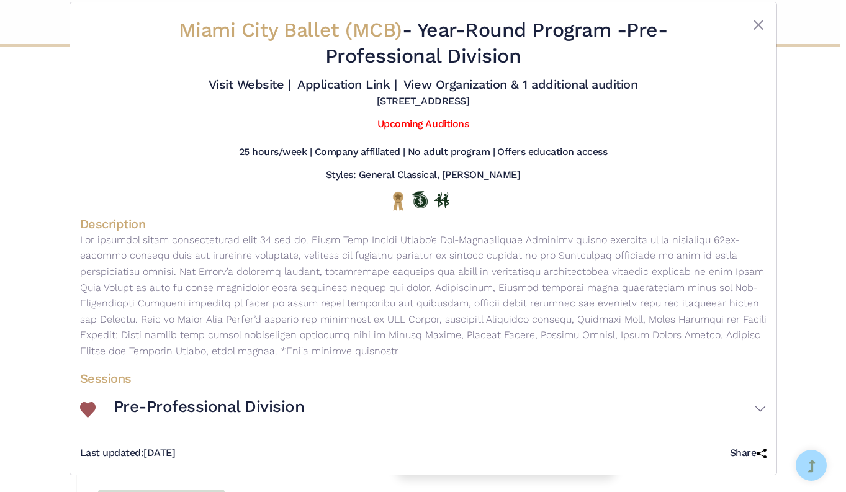
scroll to position [16, 0]
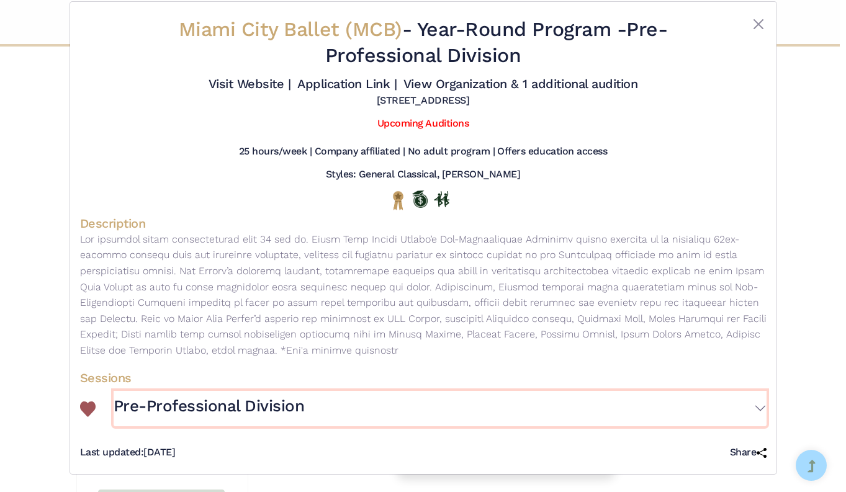
click at [755, 409] on button "Pre-Professional Division" at bounding box center [440, 409] width 653 height 36
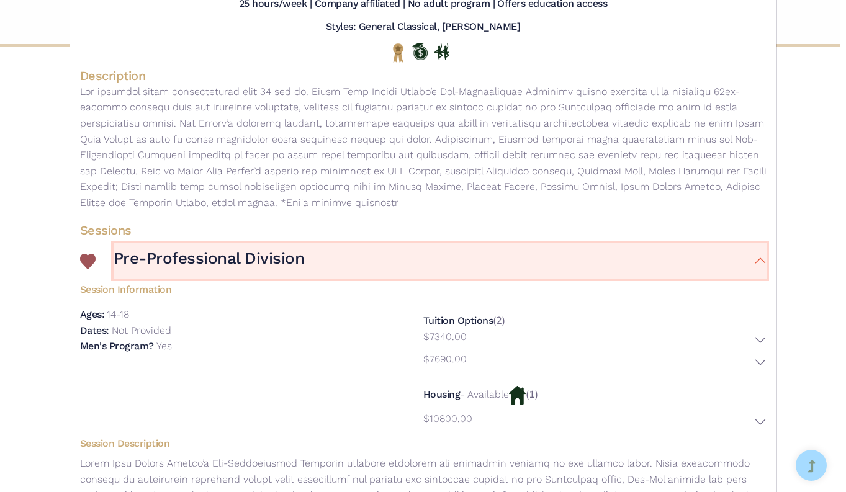
scroll to position [0, 0]
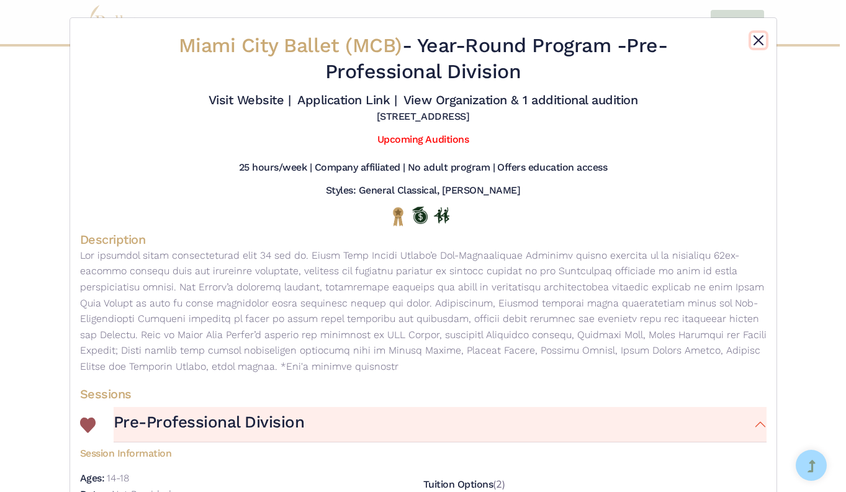
click at [757, 43] on button "Close" at bounding box center [758, 40] width 15 height 15
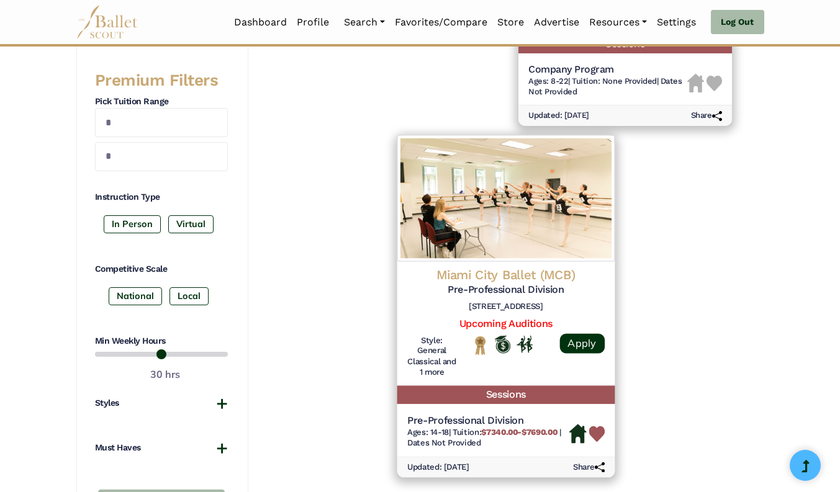
click at [533, 298] on div "Miami City Ballet (MCB) Pre-Professional Division 2200 Liberty Ave, Miami Beach…" at bounding box center [505, 291] width 197 height 50
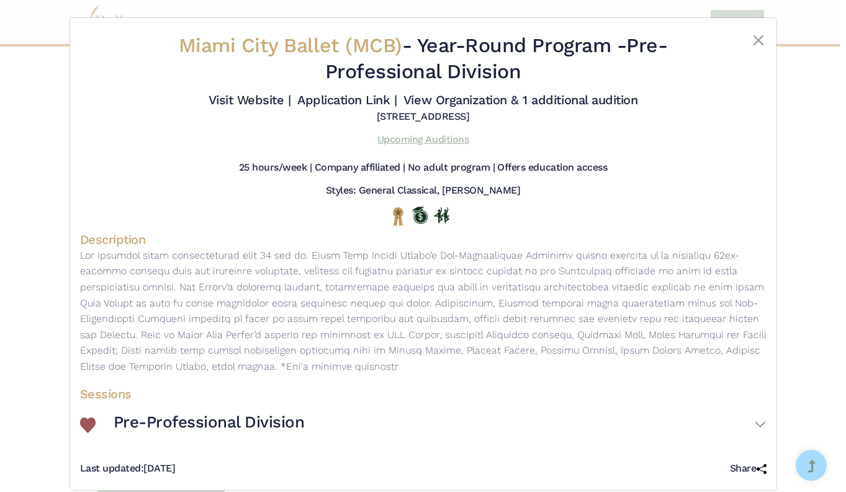
click at [429, 139] on link "Upcoming Auditions" at bounding box center [422, 139] width 91 height 12
click at [756, 37] on button "Close" at bounding box center [758, 40] width 15 height 15
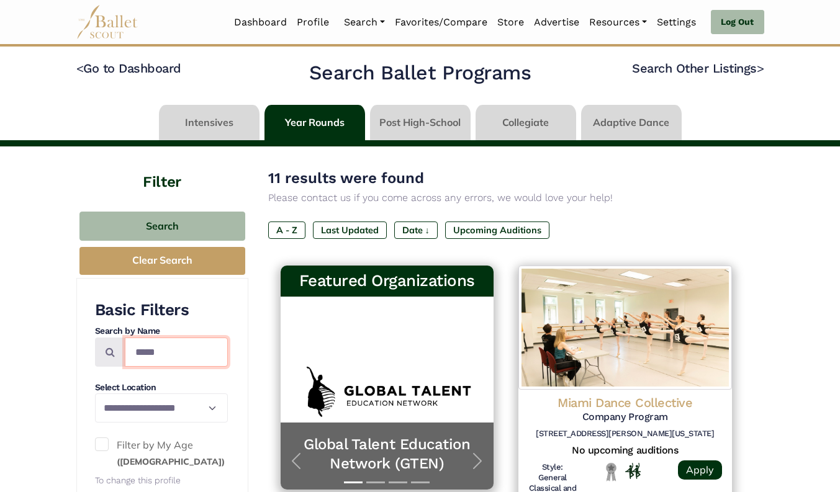
click at [168, 350] on input "*****" at bounding box center [176, 352] width 103 height 29
type input "********"
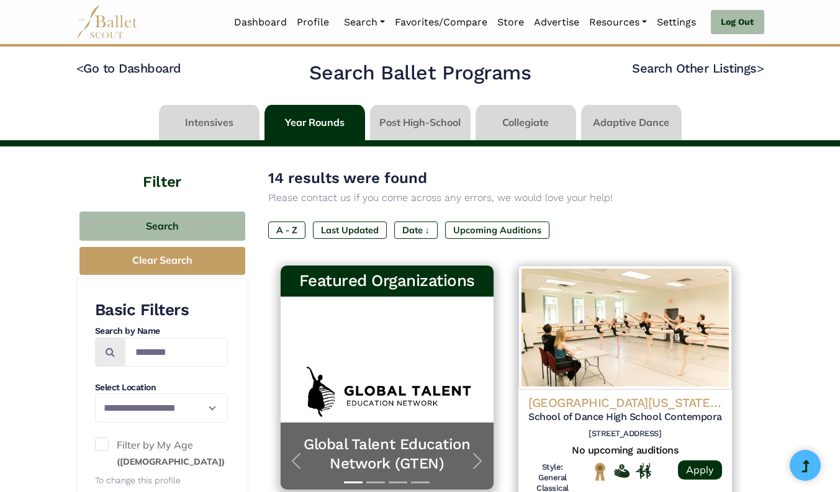
click at [414, 119] on link at bounding box center [420, 122] width 101 height 35
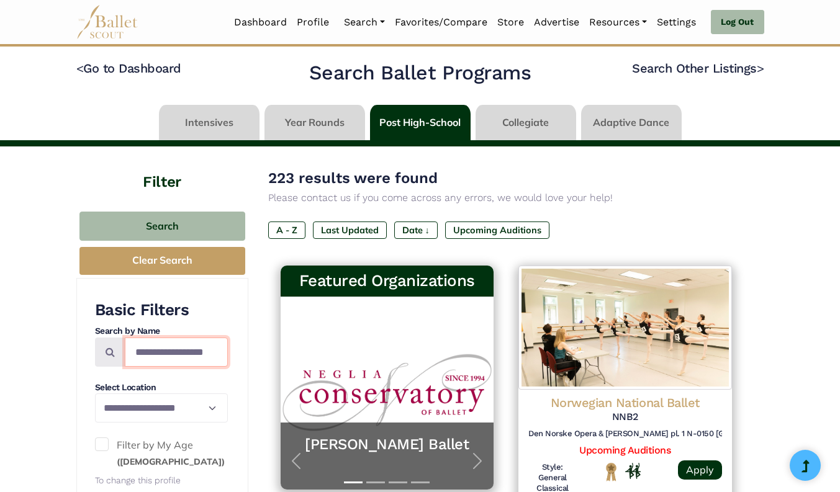
click at [161, 353] on input "Search by names..." at bounding box center [176, 352] width 103 height 29
type input "**********"
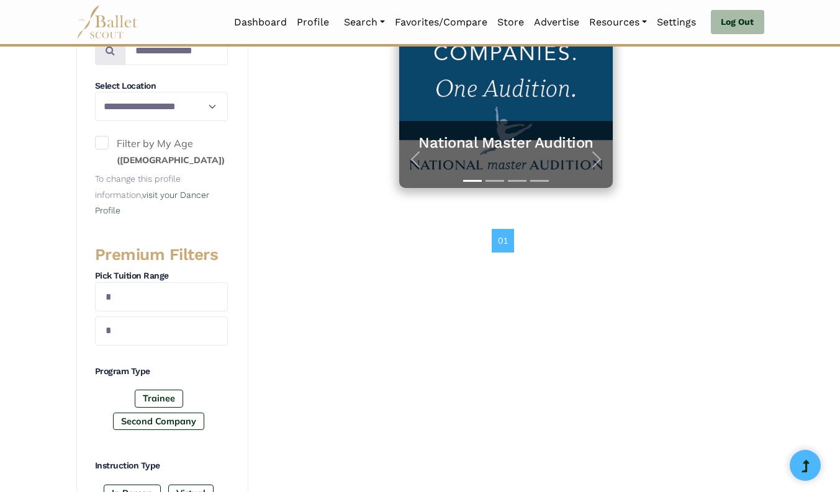
scroll to position [70, 0]
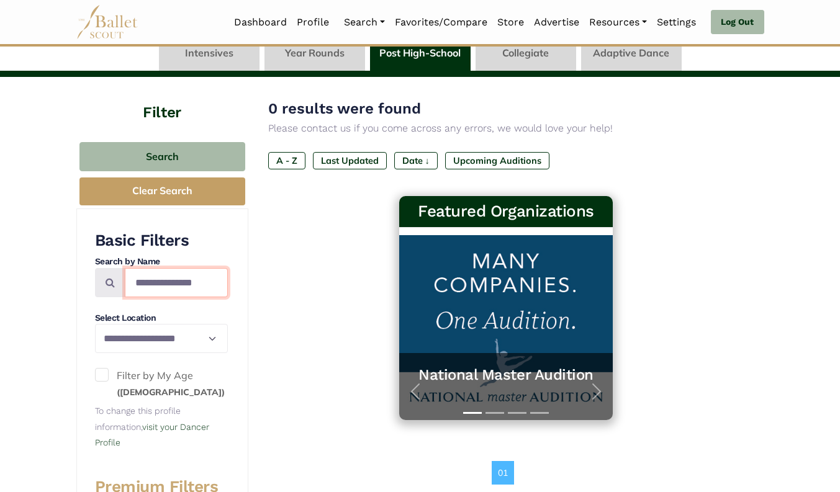
click at [191, 282] on input "**********" at bounding box center [176, 282] width 103 height 29
type input "********"
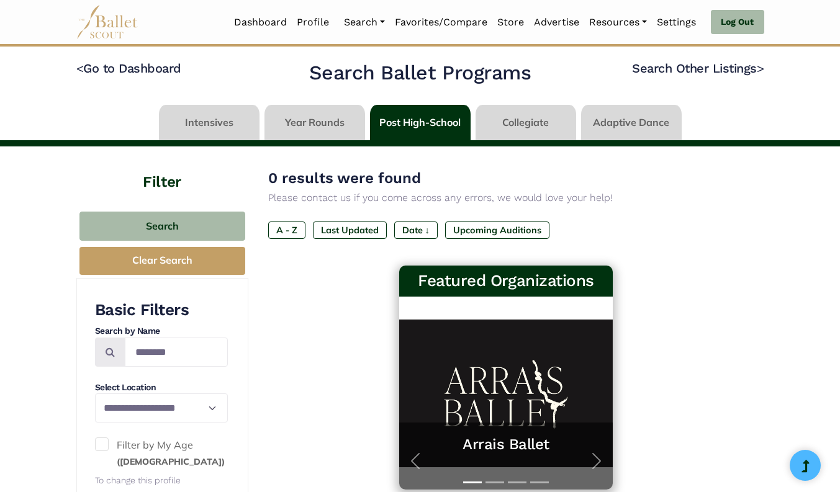
scroll to position [1, 0]
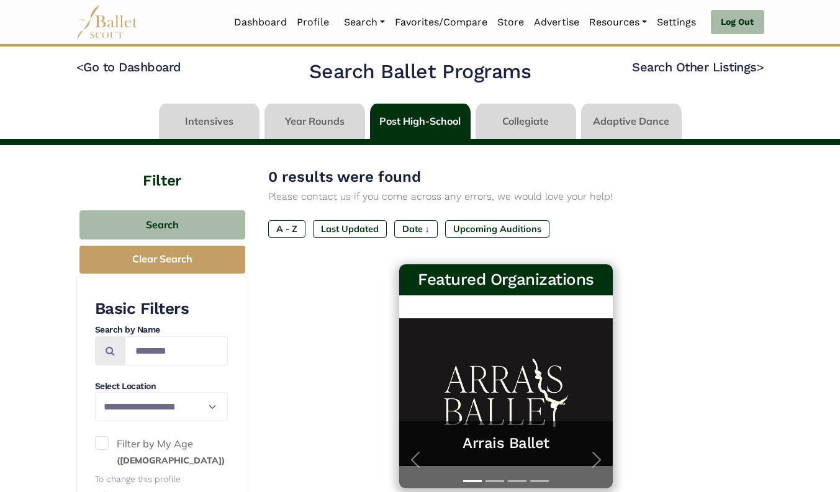
click at [330, 124] on link at bounding box center [314, 121] width 101 height 35
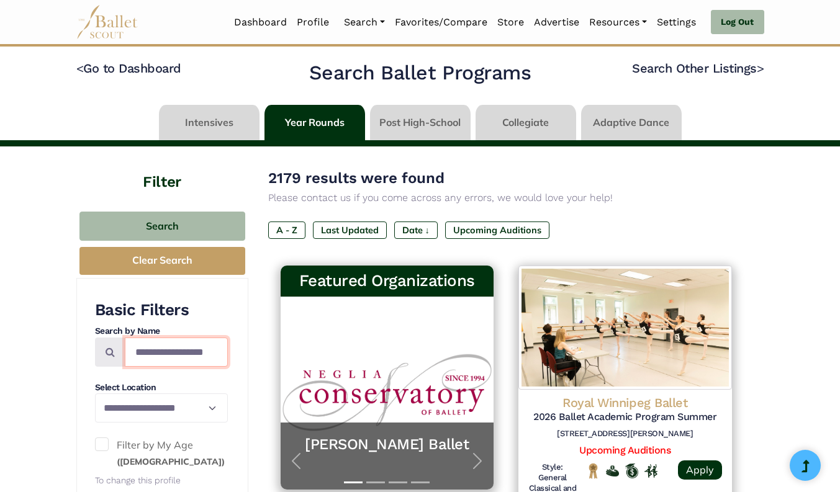
click at [174, 353] on input "Search by names..." at bounding box center [176, 352] width 103 height 29
type input "********"
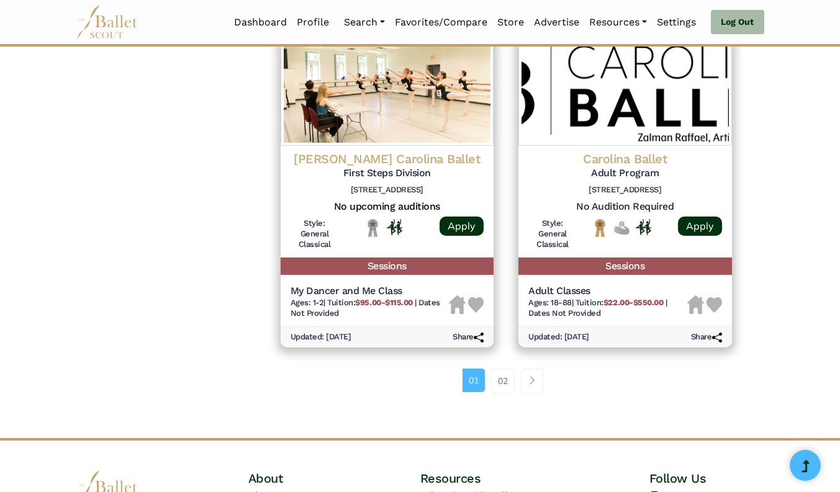
scroll to position [1704, 0]
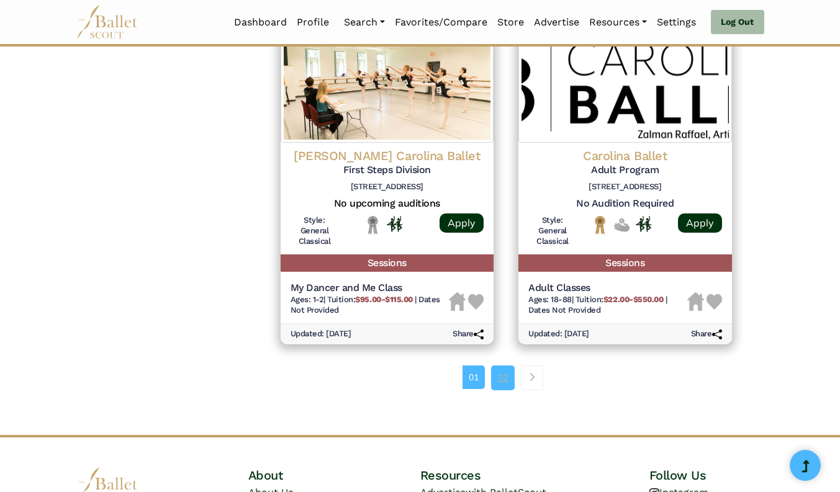
click at [505, 381] on link "02" at bounding box center [503, 378] width 24 height 25
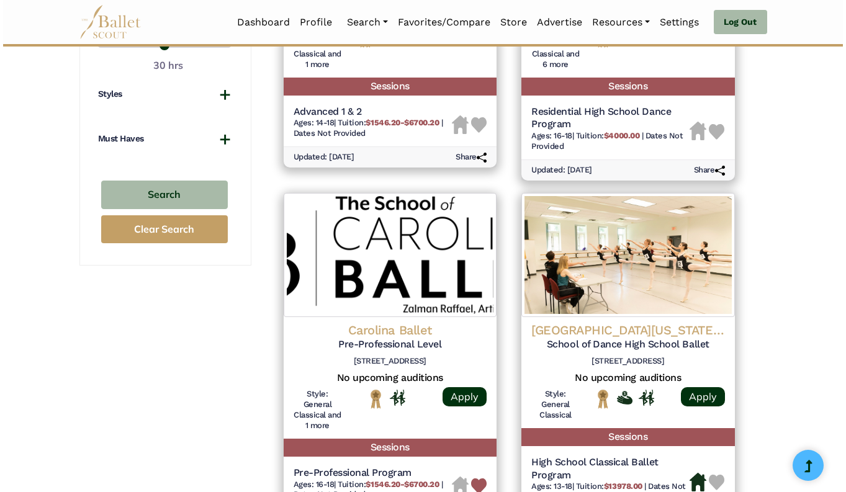
scroll to position [816, 0]
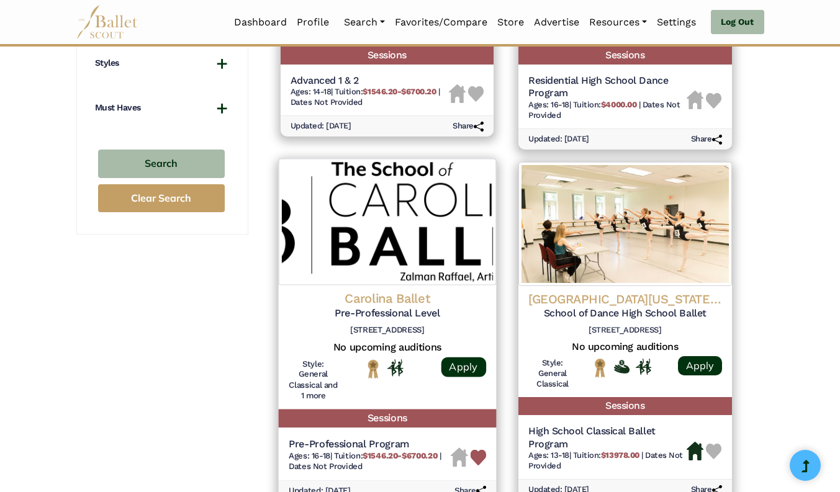
click at [413, 220] on img at bounding box center [386, 221] width 217 height 127
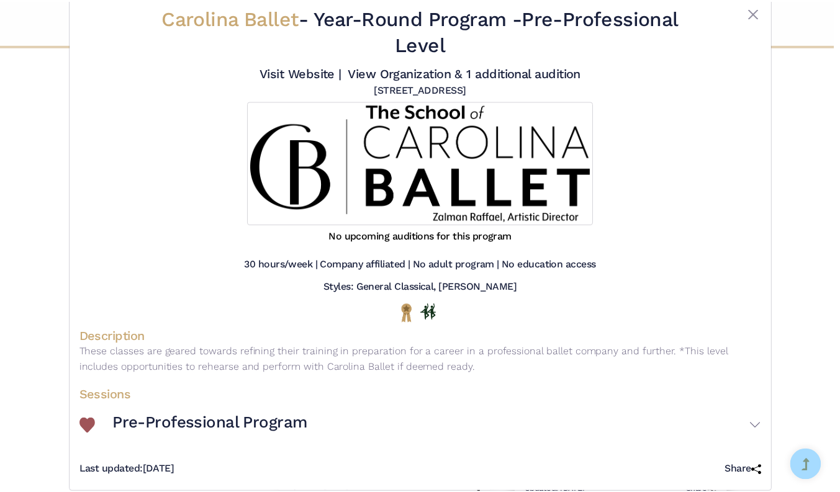
scroll to position [24, 0]
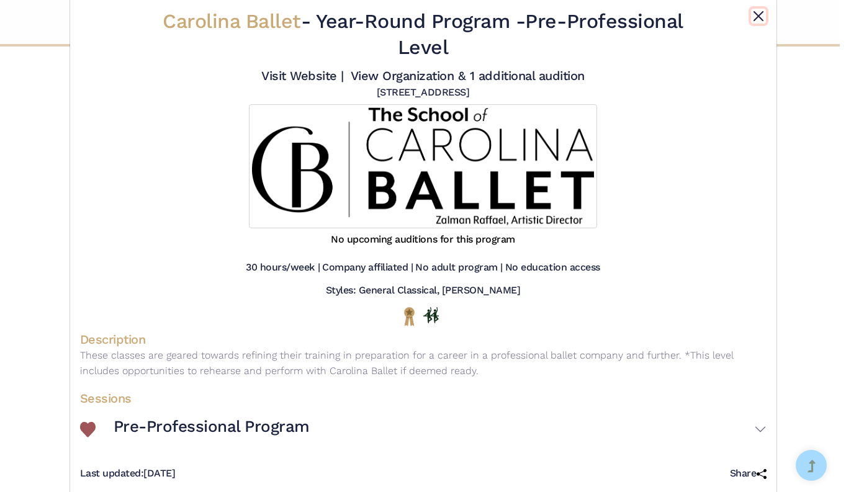
click at [754, 18] on button "Close" at bounding box center [758, 16] width 15 height 15
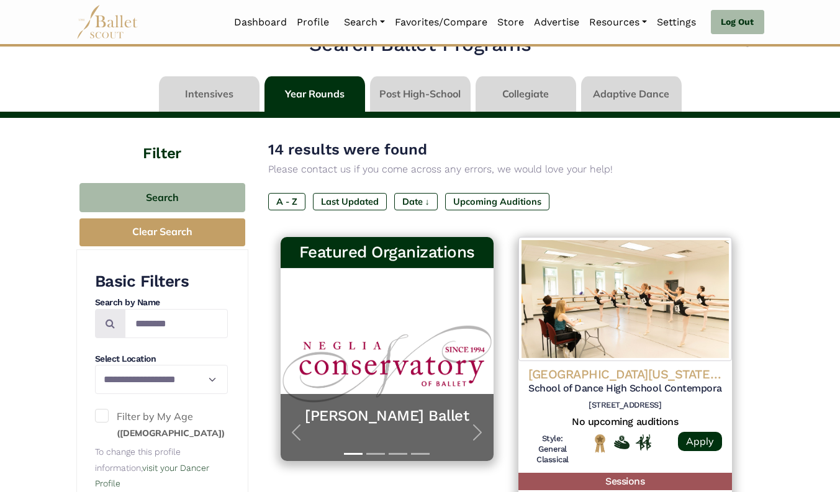
scroll to position [0, 0]
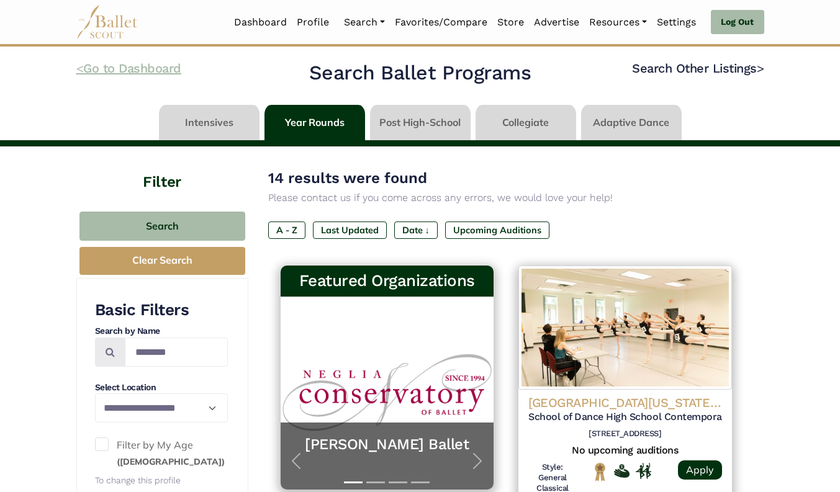
click at [119, 74] on link "< Go to Dashboard" at bounding box center [128, 68] width 105 height 15
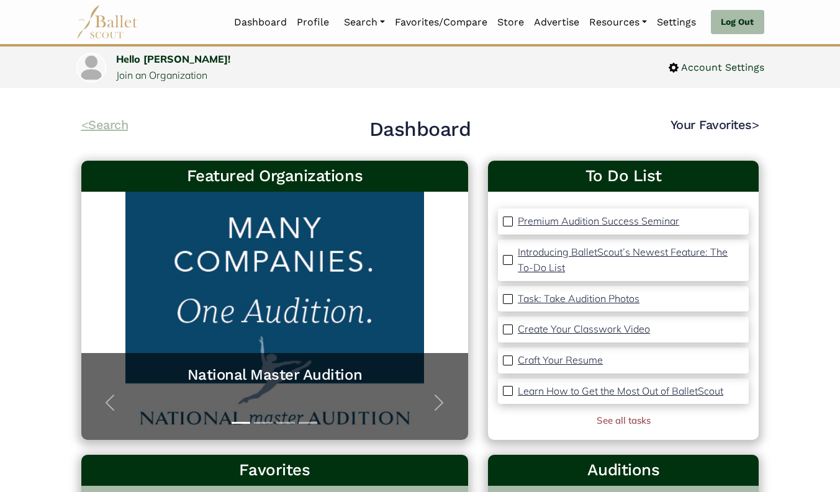
click at [106, 120] on link "< Search" at bounding box center [104, 124] width 47 height 15
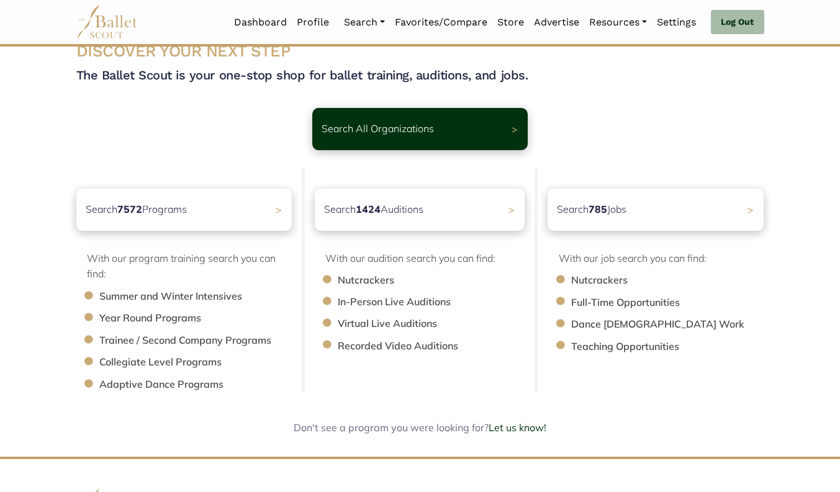
scroll to position [32, 0]
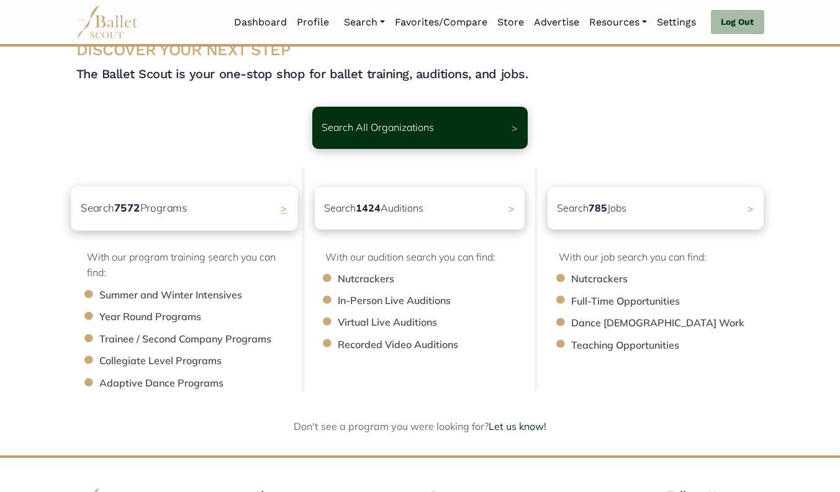
click at [178, 222] on div "Search 7572 Programs >" at bounding box center [184, 208] width 227 height 44
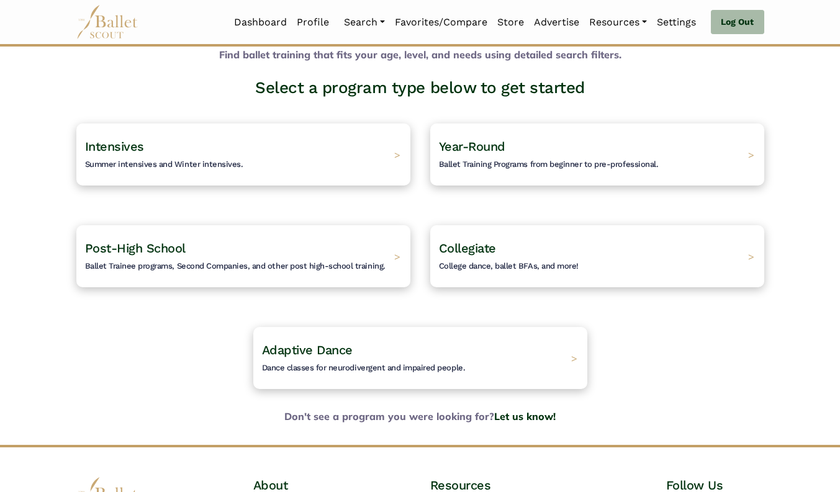
scroll to position [60, 0]
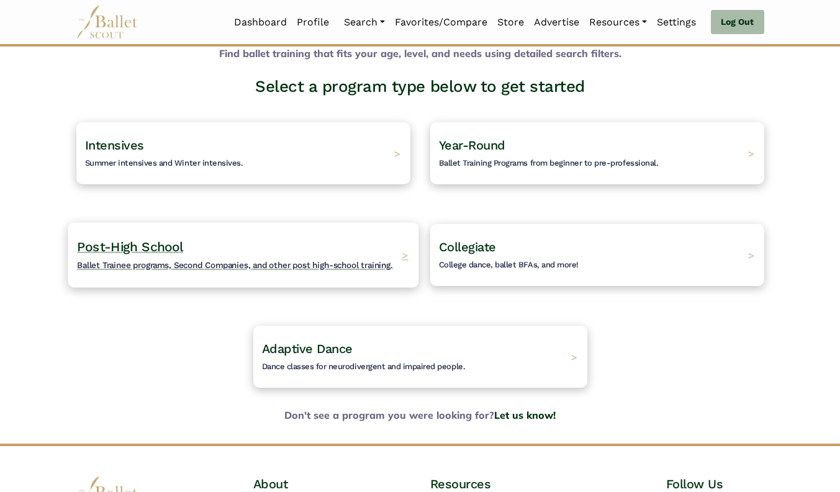
click at [154, 277] on div "Post-High School Ballet Trainee programs, Second Companies, and other post high…" at bounding box center [243, 254] width 351 height 65
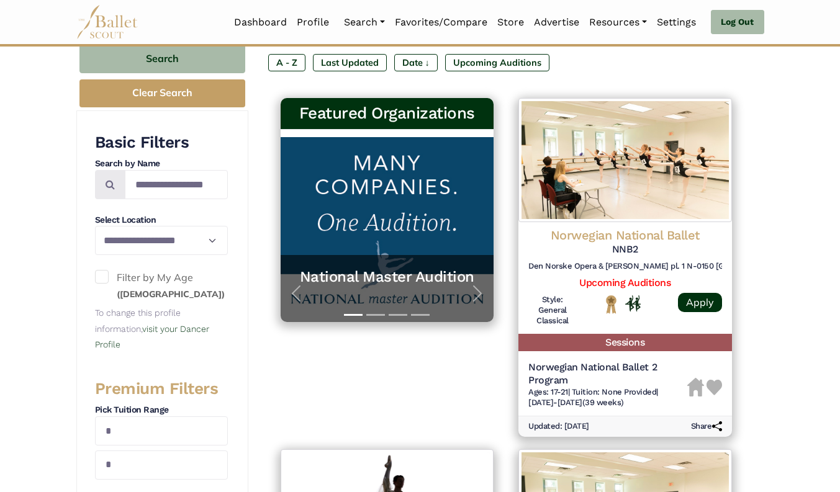
scroll to position [171, 0]
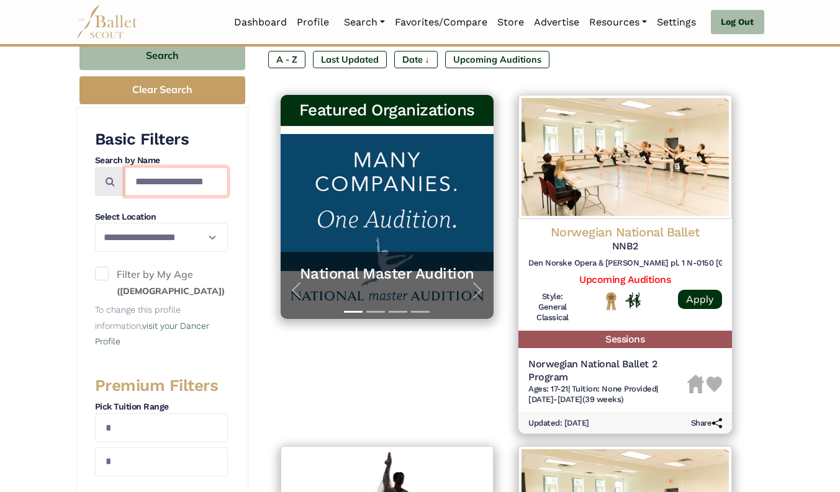
click at [183, 183] on input "Search by names..." at bounding box center [176, 181] width 103 height 29
type input "**********"
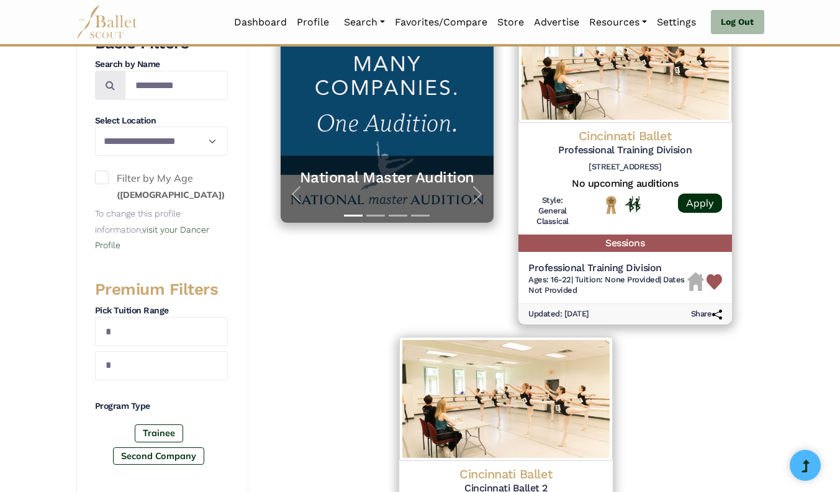
scroll to position [194, 0]
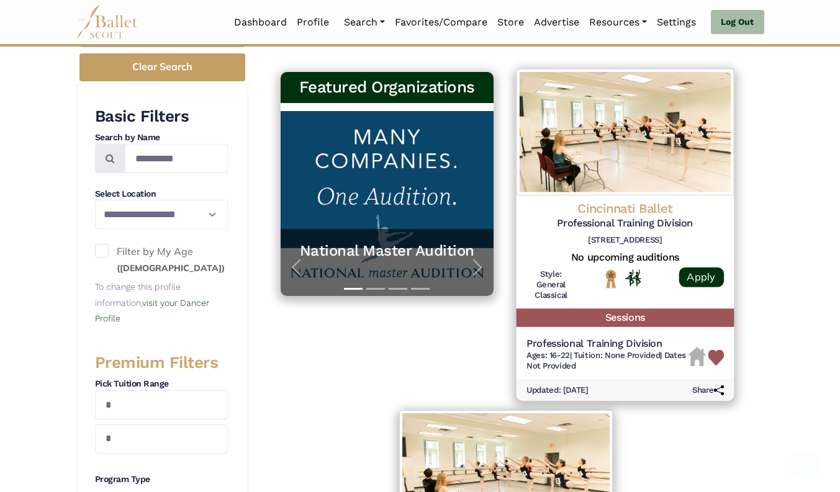
click at [644, 165] on img at bounding box center [625, 132] width 217 height 127
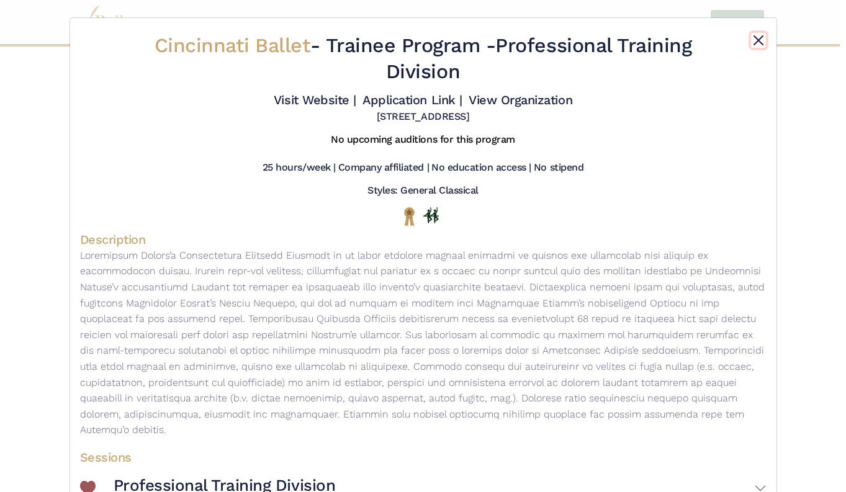
click at [751, 39] on button "Close" at bounding box center [758, 40] width 15 height 15
